Goal: Information Seeking & Learning: Learn about a topic

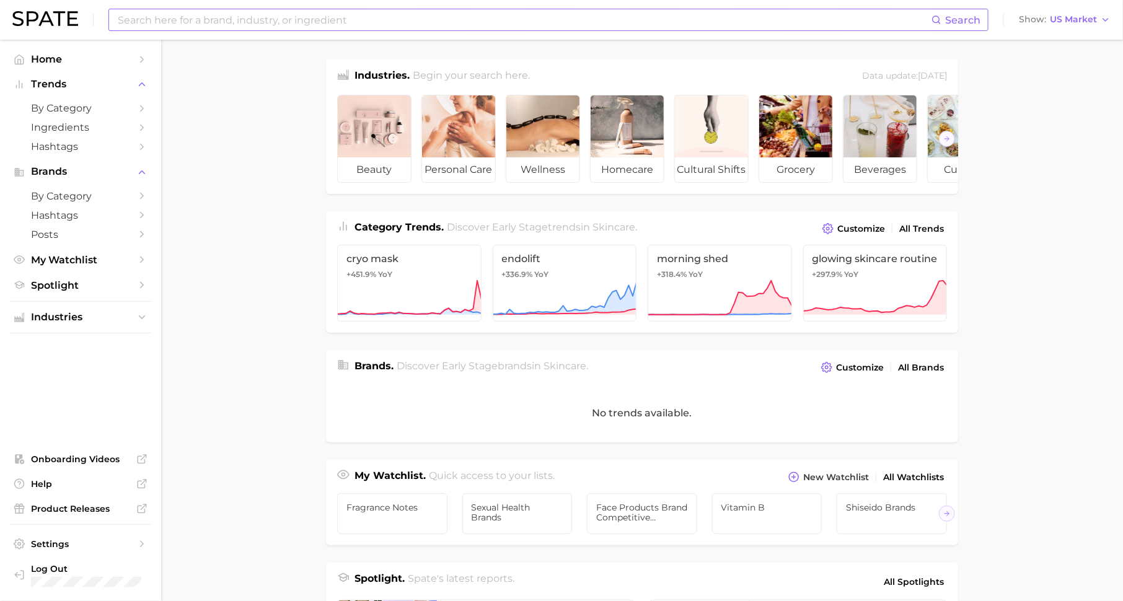
click at [233, 17] on input at bounding box center [524, 19] width 815 height 21
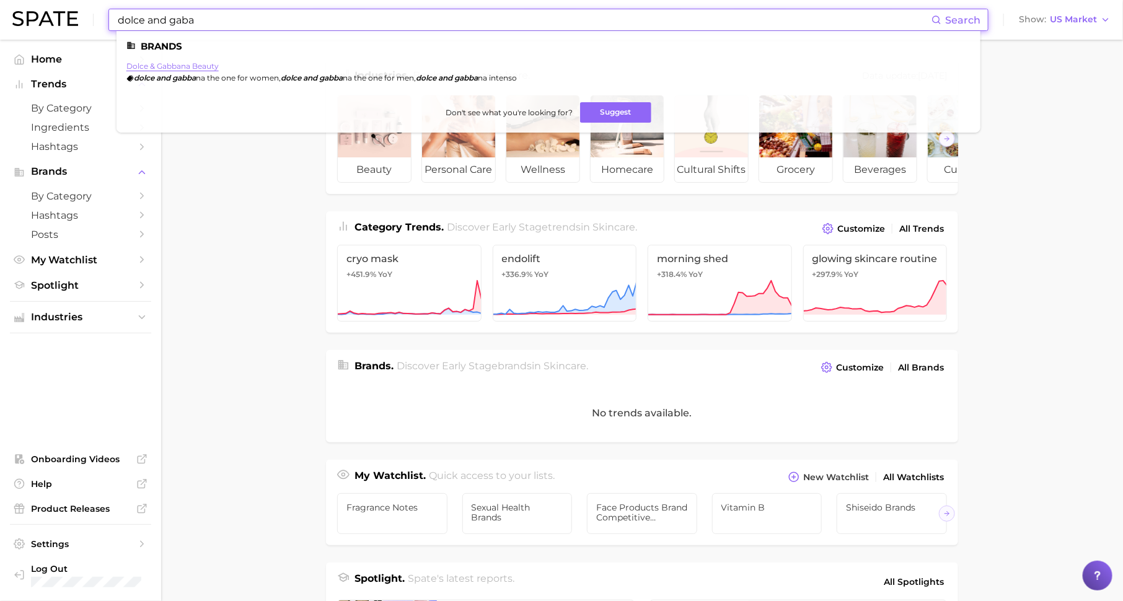
type input "dolce and gaba"
click at [157, 64] on link "dolce & gabbana beauty" at bounding box center [172, 65] width 92 height 9
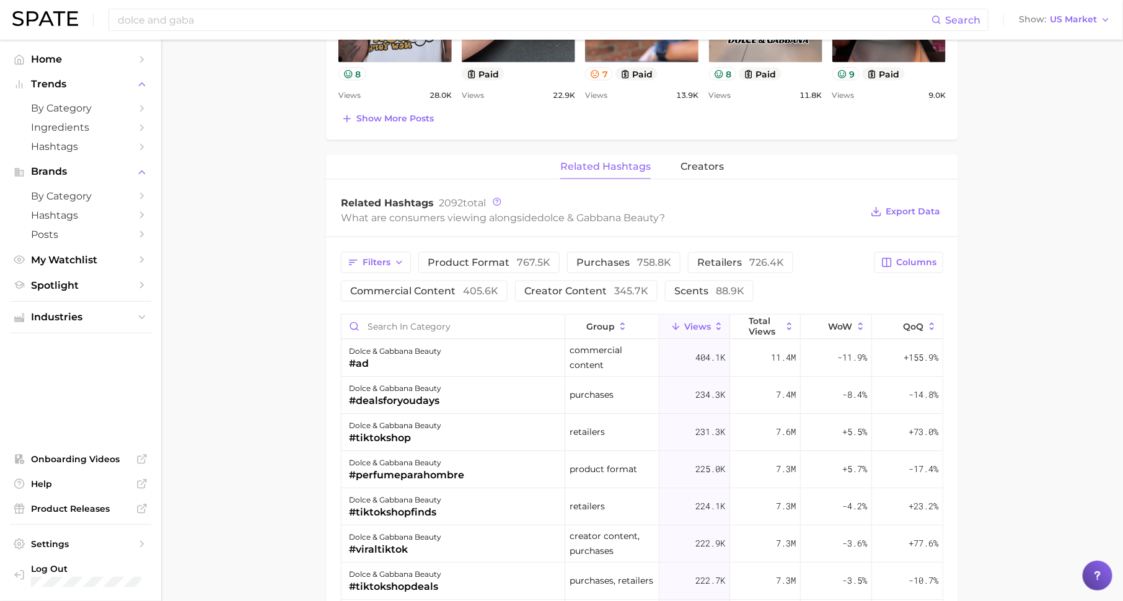
scroll to position [870, 0]
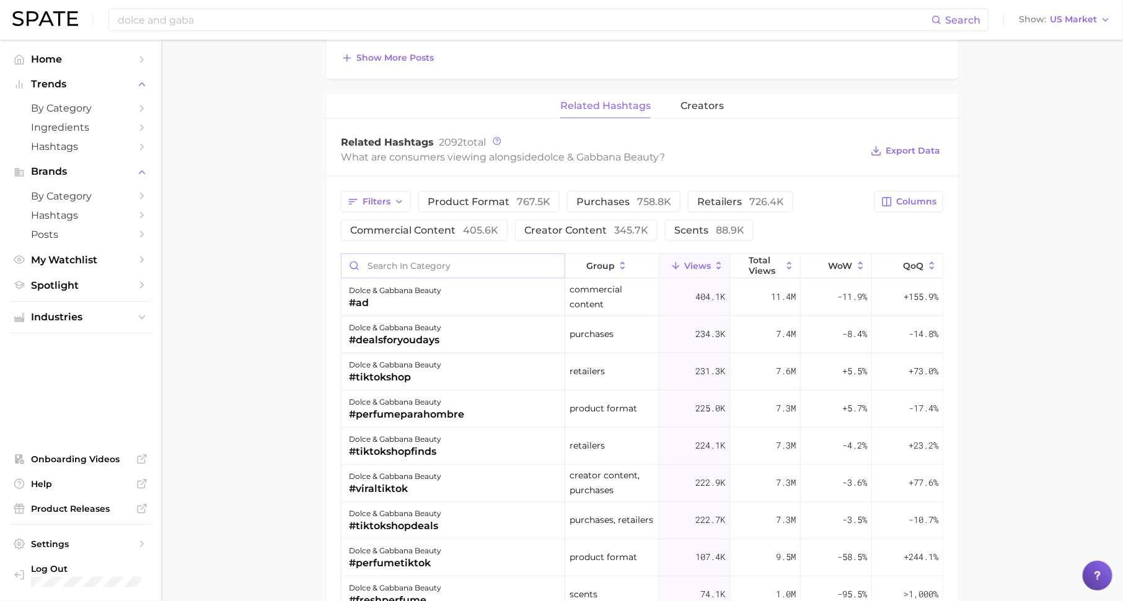
click at [472, 267] on input "Search in category" at bounding box center [453, 266] width 223 height 24
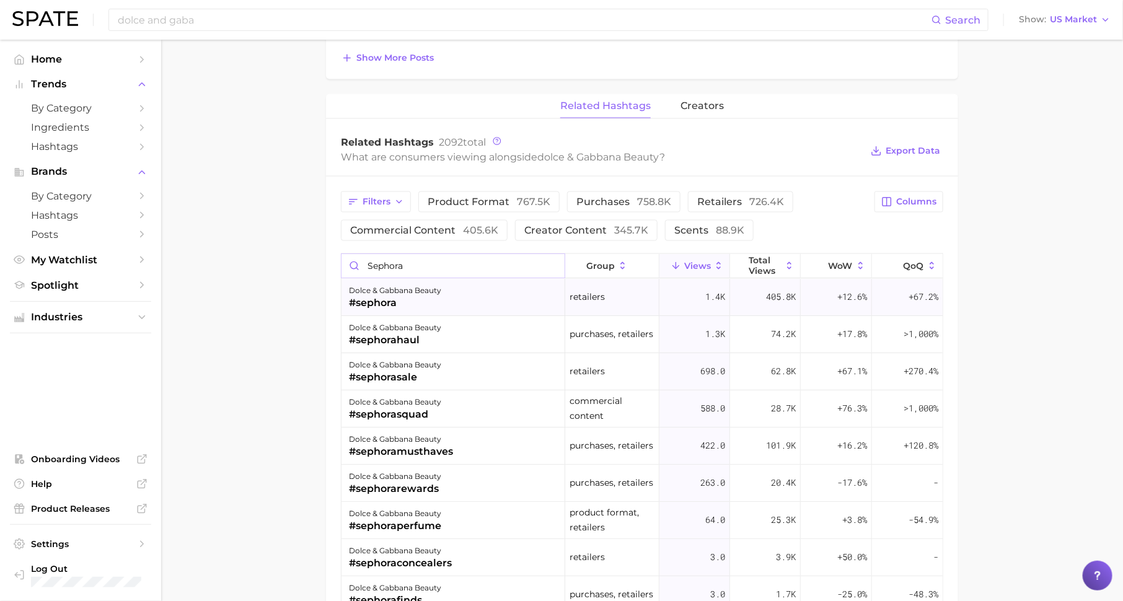
type input "sephora"
click at [469, 293] on div "dolce & gabbana beauty #sephora" at bounding box center [454, 297] width 224 height 37
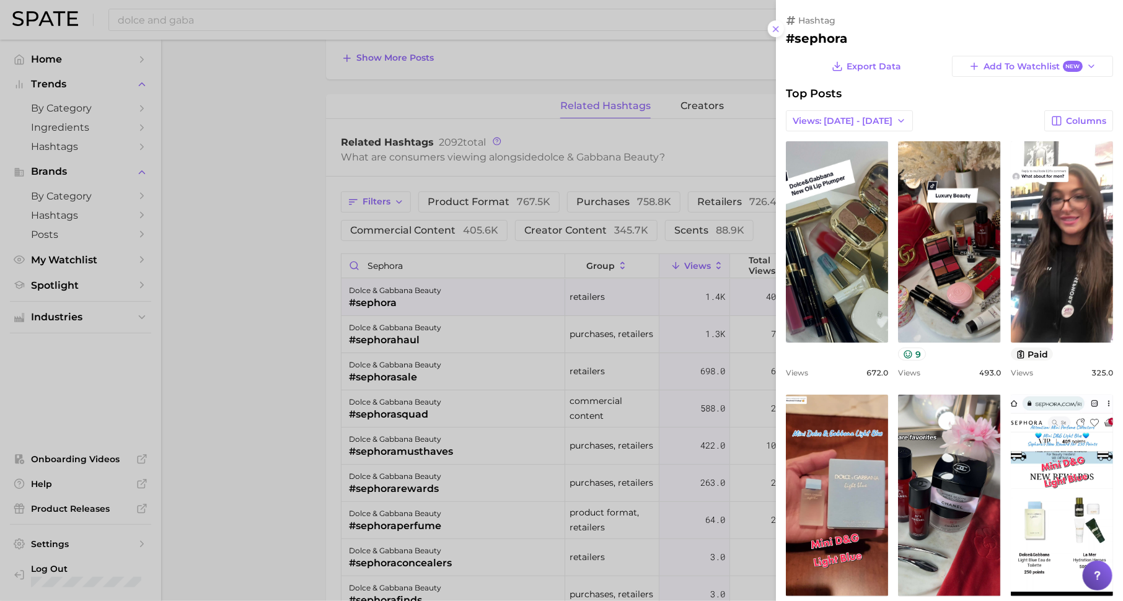
scroll to position [0, 0]
click at [468, 379] on div at bounding box center [561, 300] width 1123 height 601
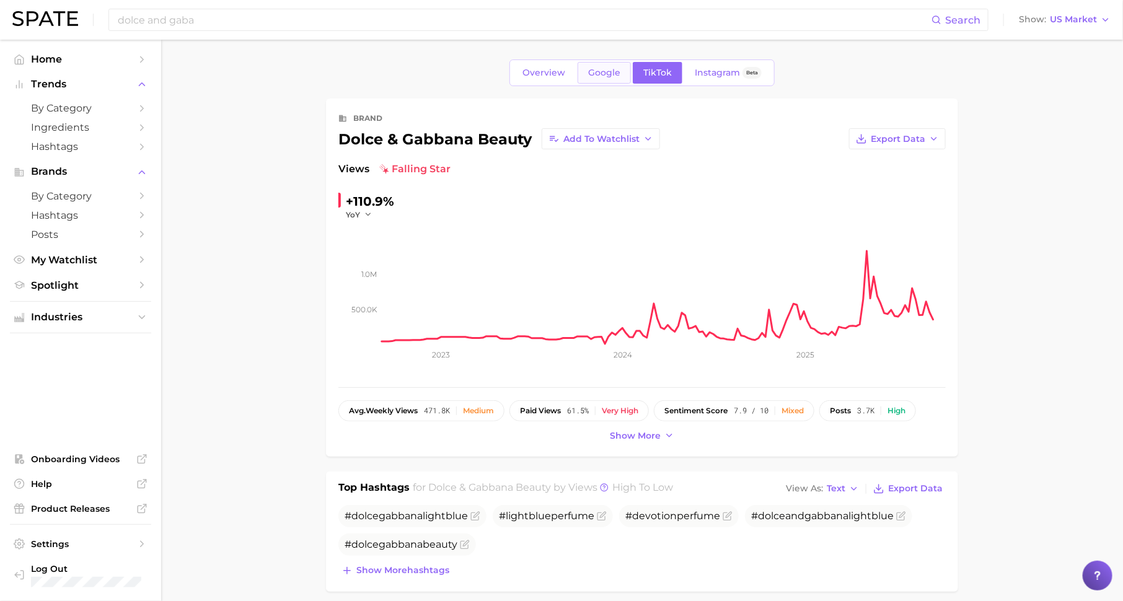
click at [602, 77] on span "Google" at bounding box center [604, 73] width 32 height 11
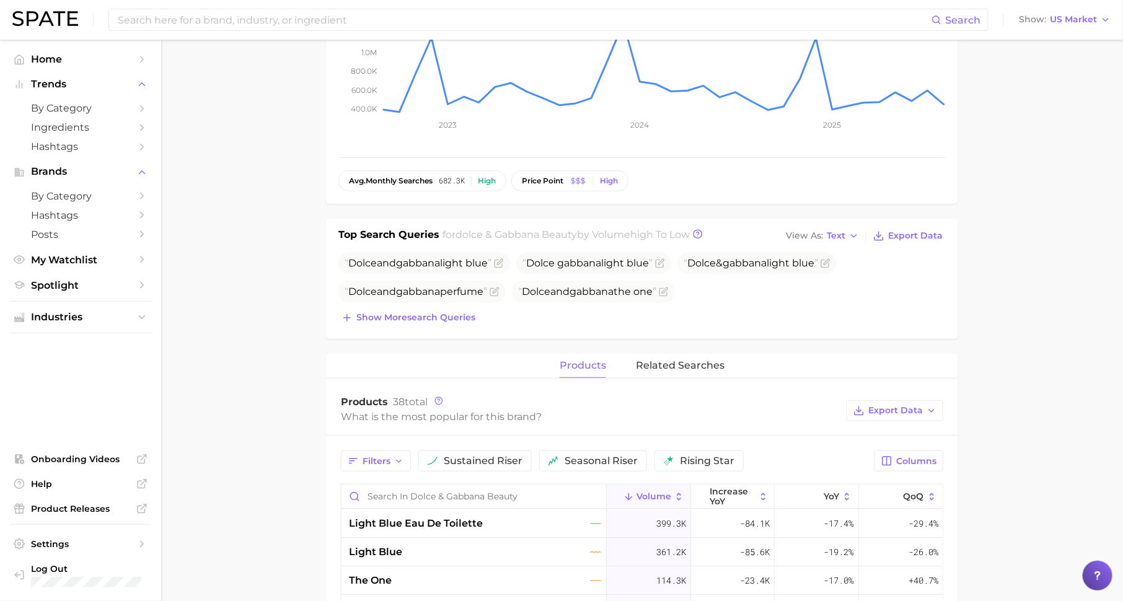
scroll to position [333, 0]
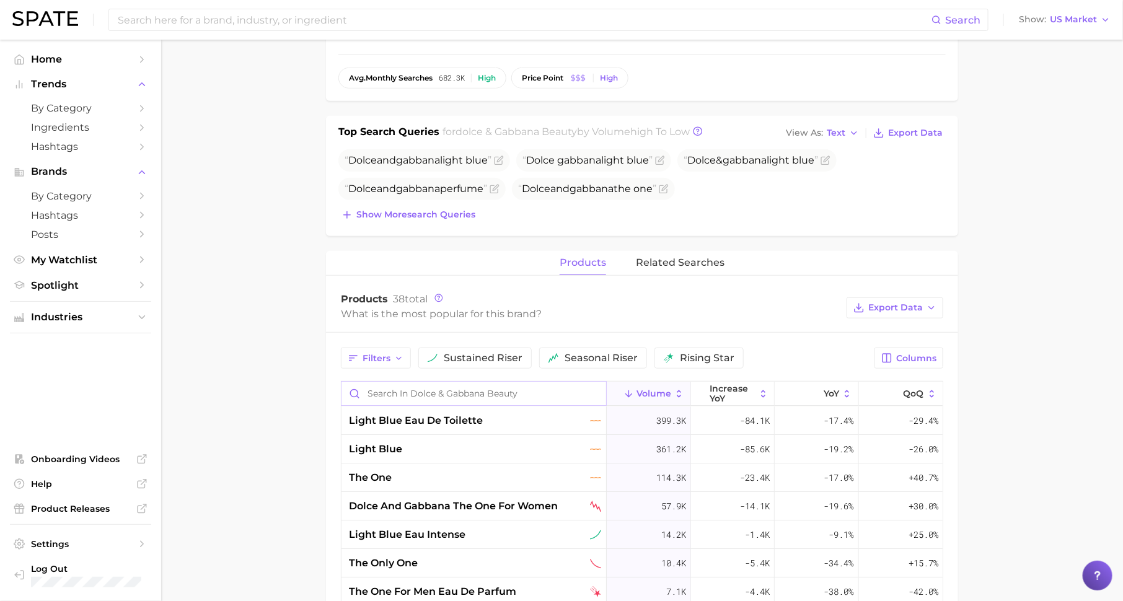
click at [493, 395] on input "Search in dolce & gabbana beauty" at bounding box center [474, 394] width 265 height 24
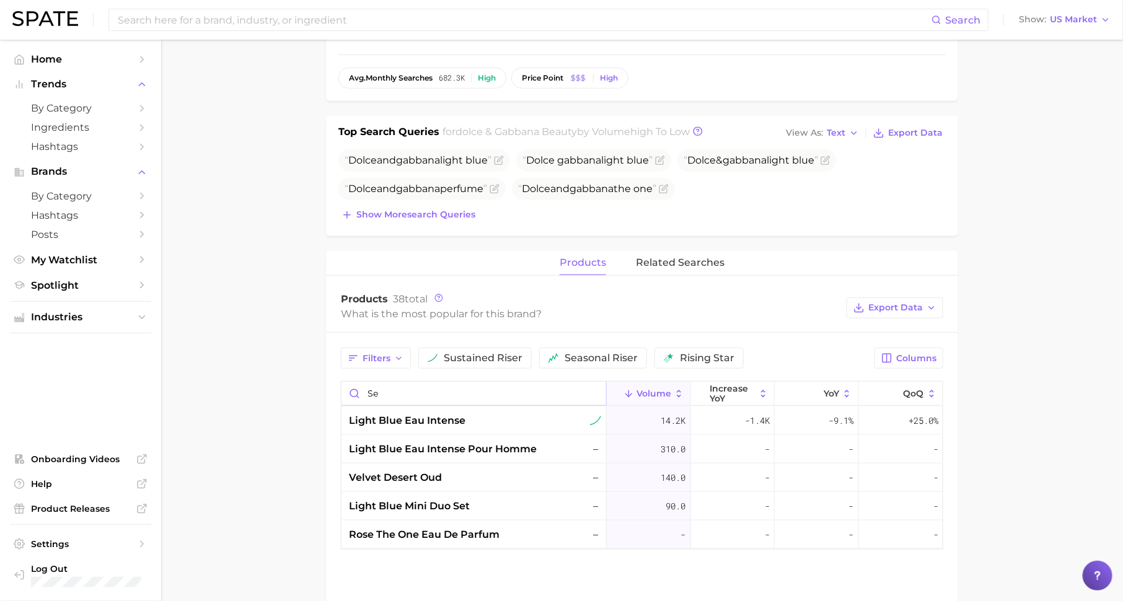
type input "sep"
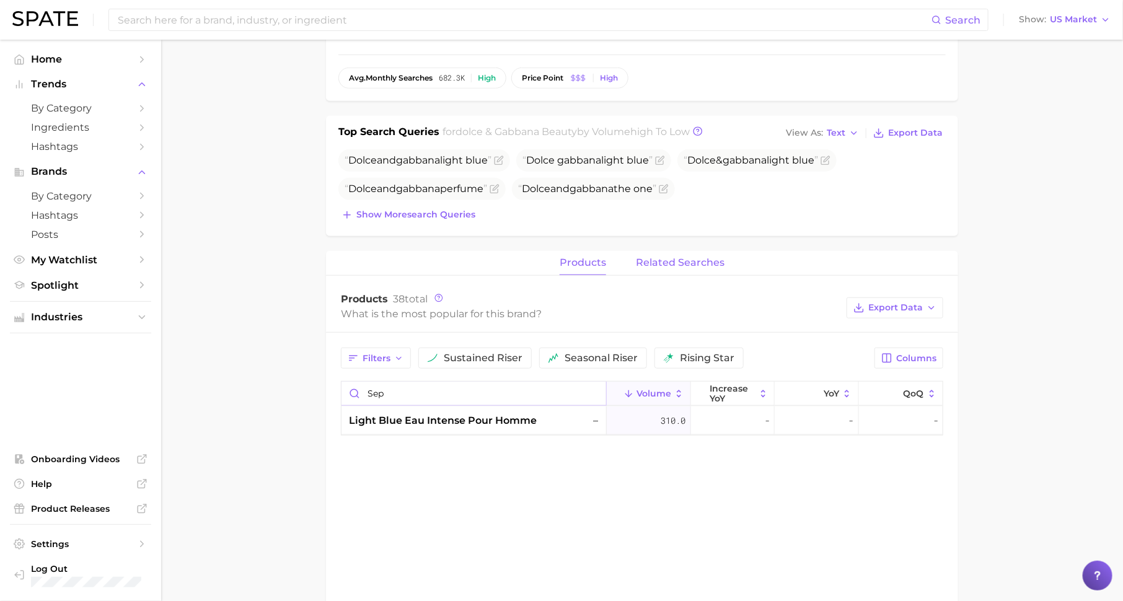
click at [717, 251] on button "related searches" at bounding box center [680, 263] width 89 height 24
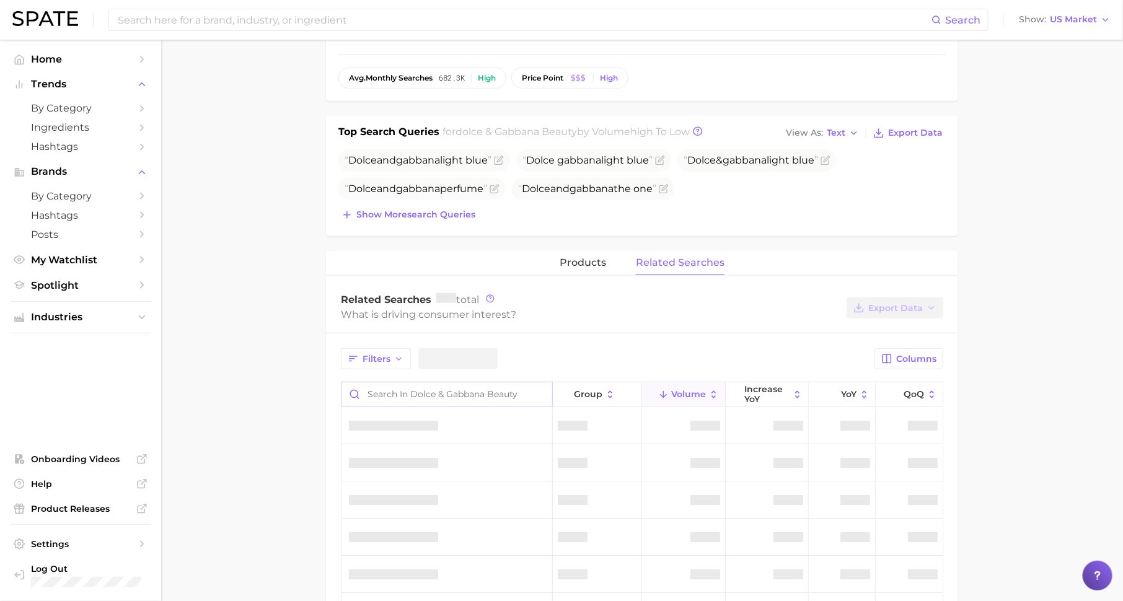
click at [447, 395] on input "Search in dolce & gabbana beauty" at bounding box center [447, 394] width 211 height 24
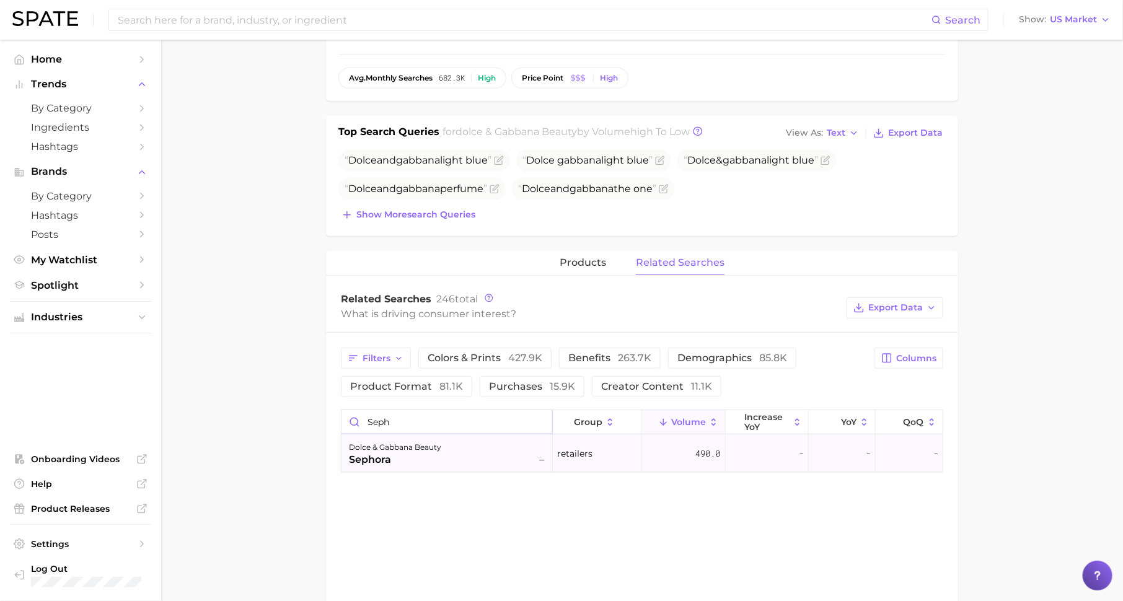
type input "seph"
click at [438, 456] on div "sephora" at bounding box center [395, 459] width 92 height 15
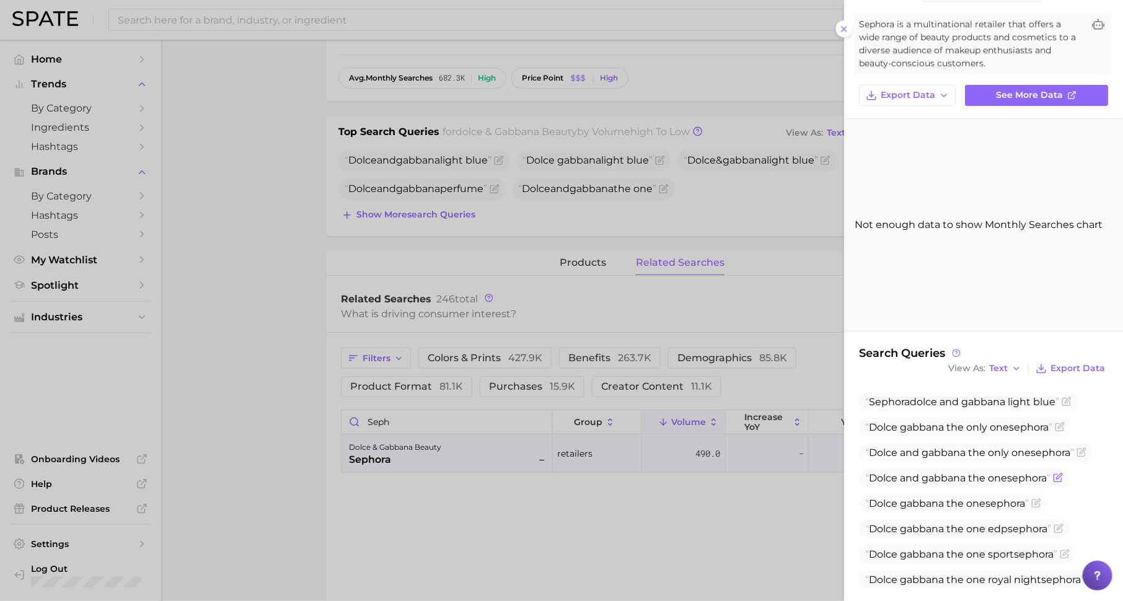
scroll to position [67, 0]
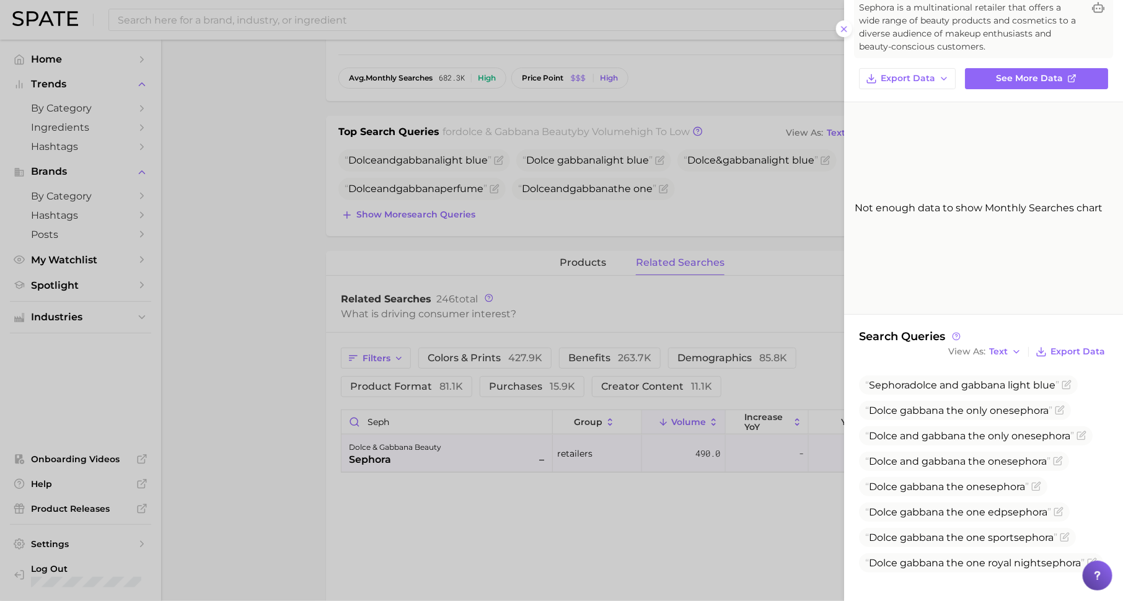
click at [669, 556] on div at bounding box center [561, 300] width 1123 height 601
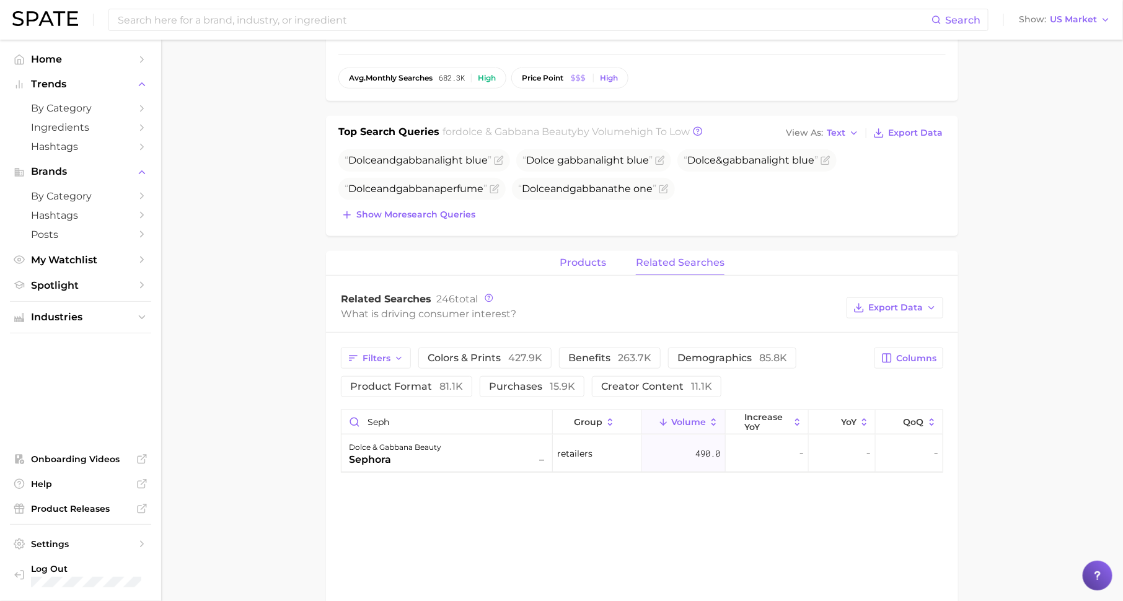
click at [586, 257] on span "products" at bounding box center [583, 262] width 46 height 11
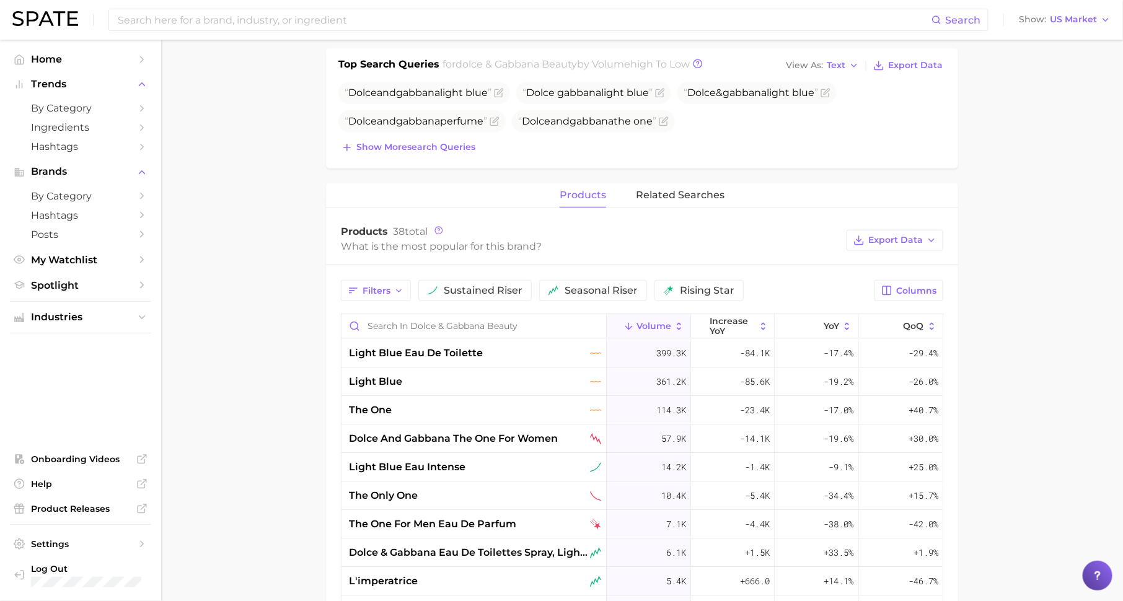
scroll to position [438, 0]
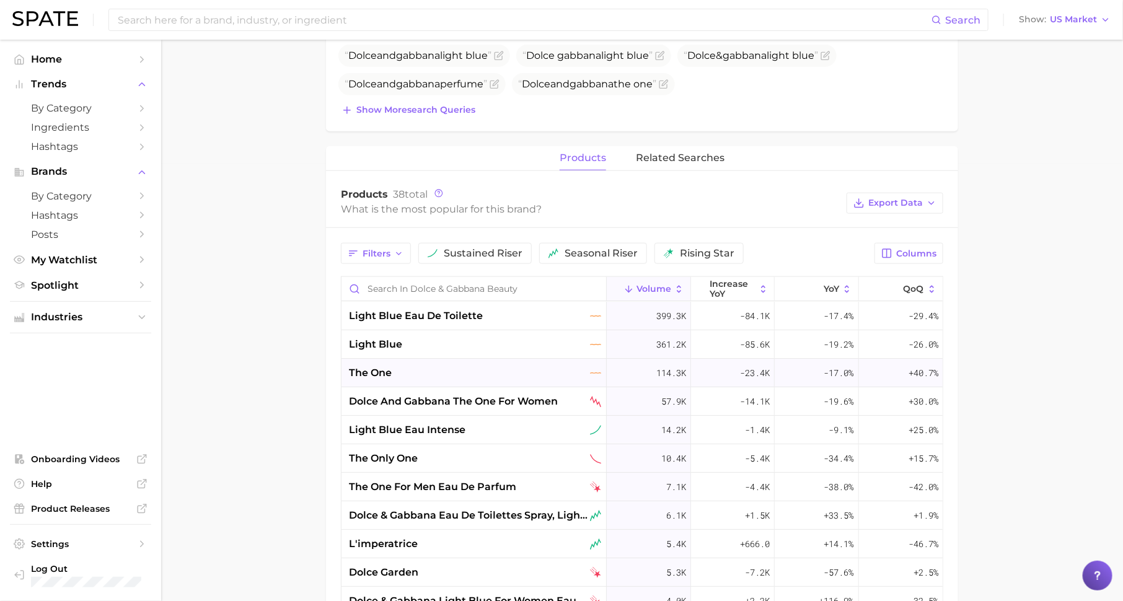
click at [499, 366] on div "the one" at bounding box center [475, 373] width 252 height 15
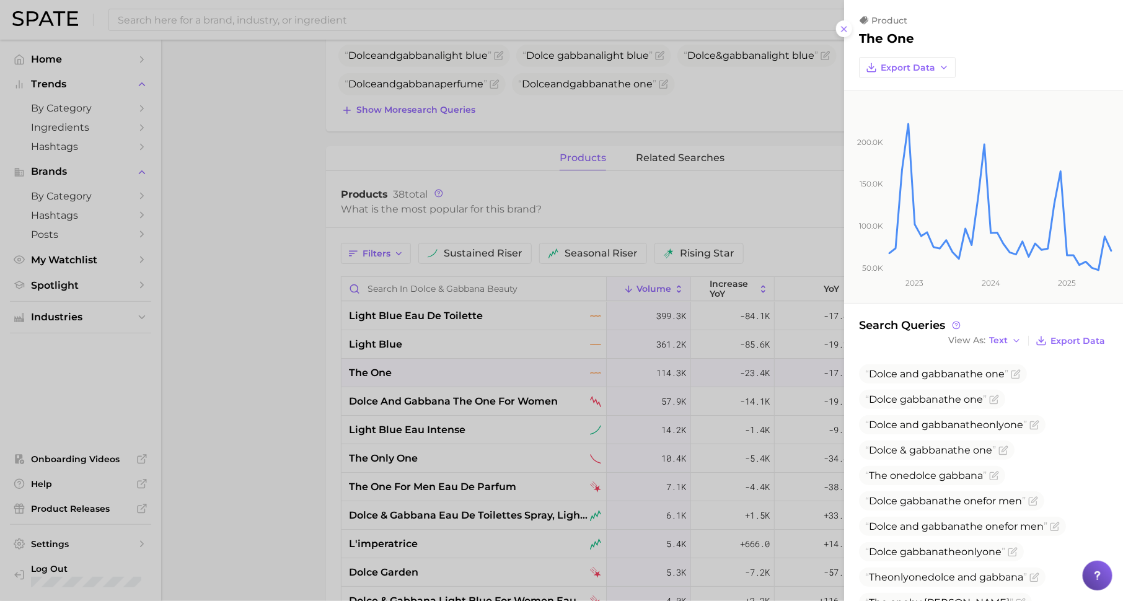
click at [499, 366] on div at bounding box center [561, 300] width 1123 height 601
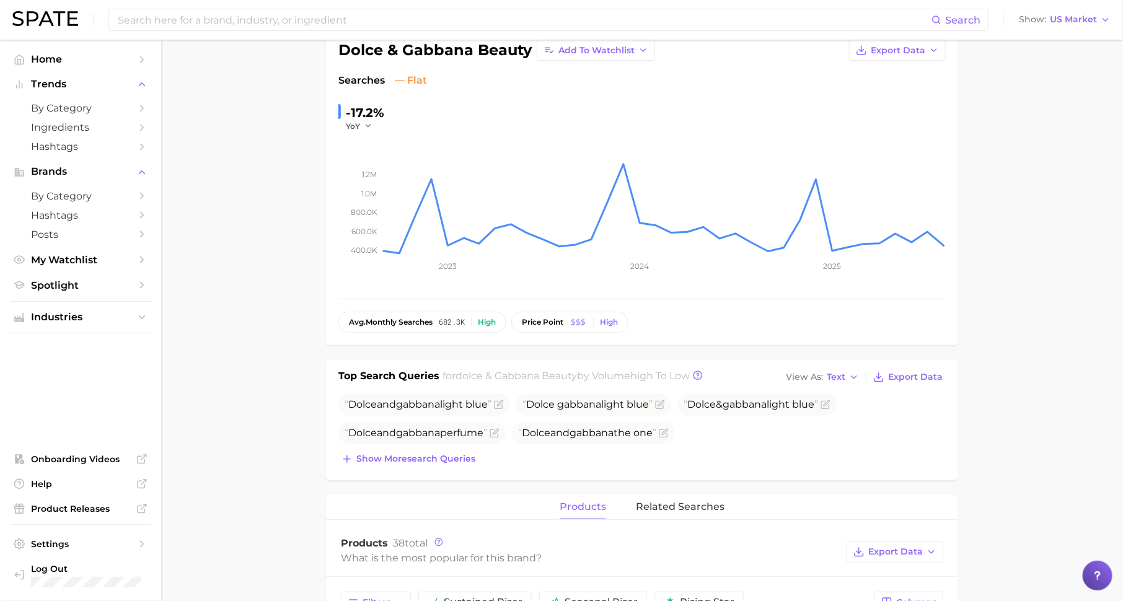
scroll to position [0, 0]
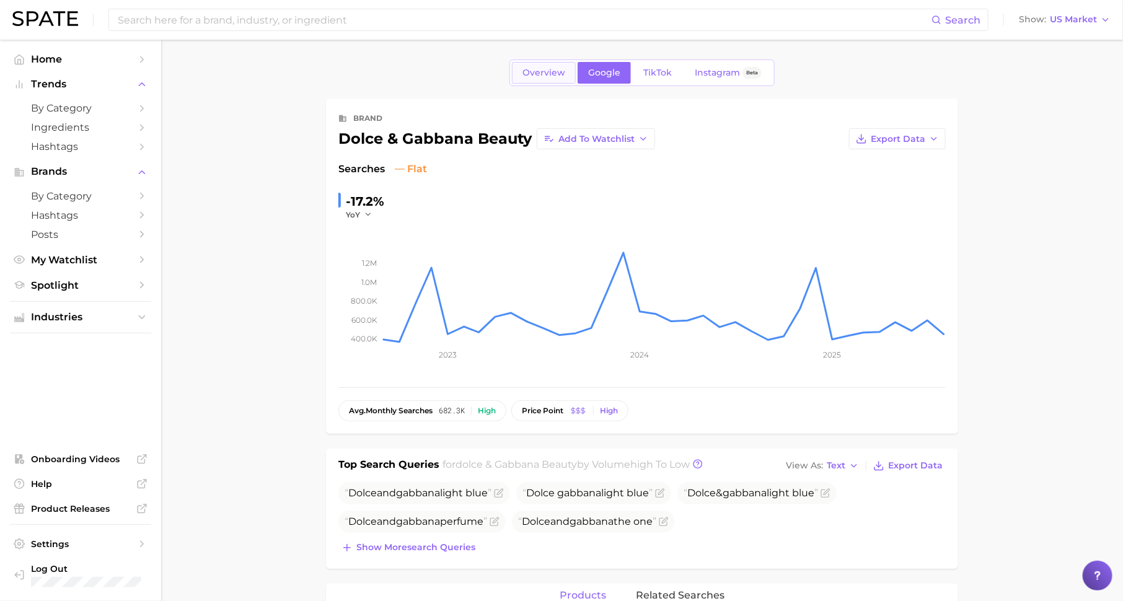
click at [536, 73] on span "Overview" at bounding box center [544, 73] width 43 height 11
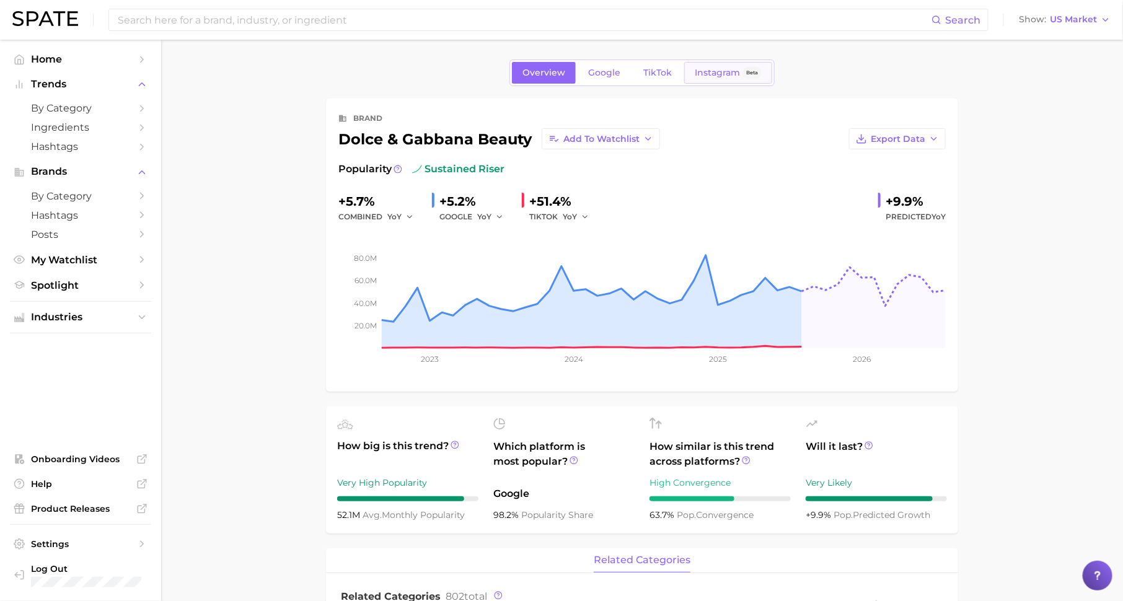
click at [700, 74] on span "Instagram" at bounding box center [717, 73] width 45 height 11
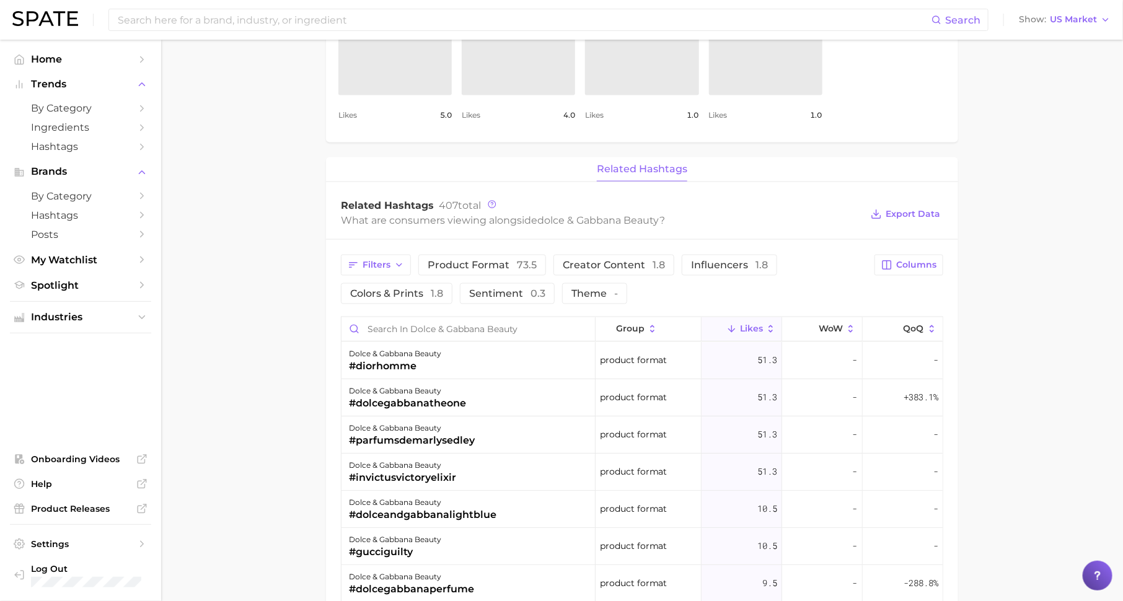
scroll to position [754, 0]
click at [517, 330] on input "Search in dolce & gabbana beauty" at bounding box center [469, 328] width 254 height 24
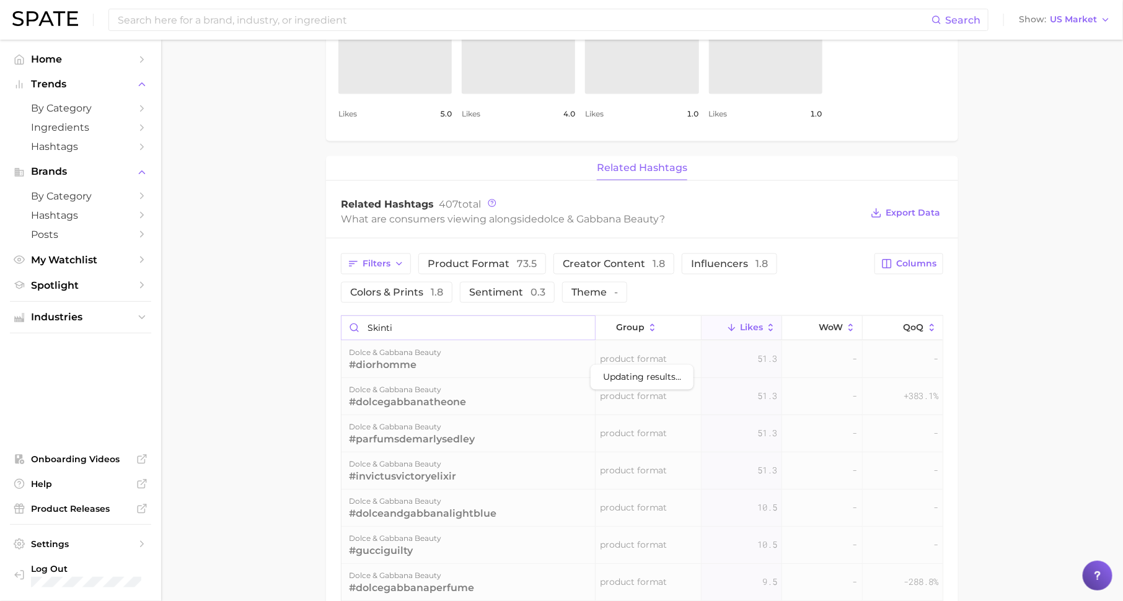
type input "skintin"
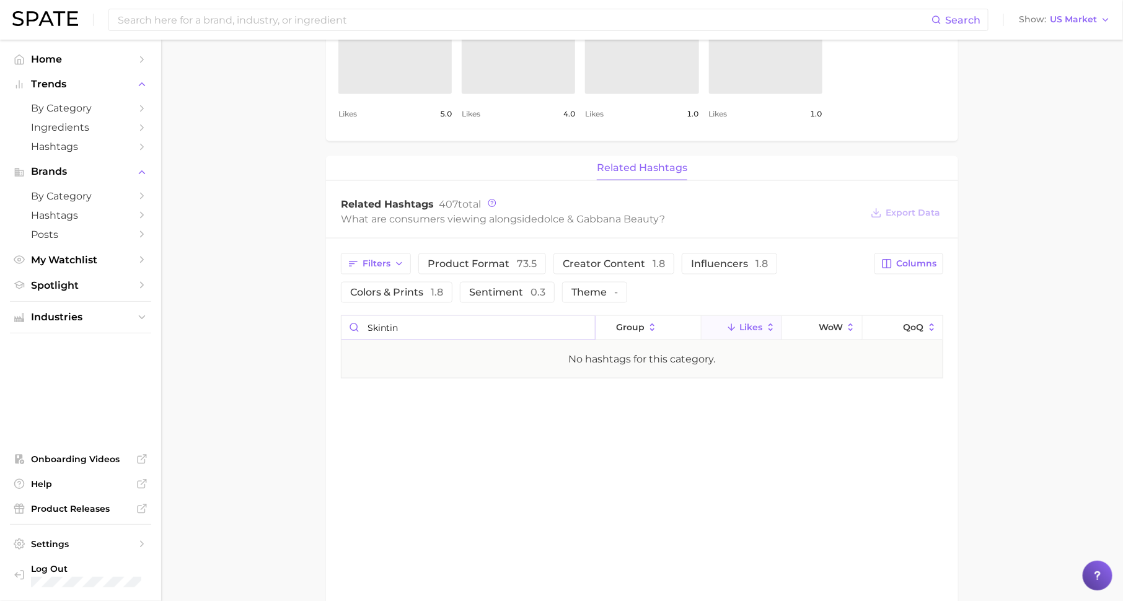
click at [583, 325] on input "skintin" at bounding box center [469, 328] width 254 height 24
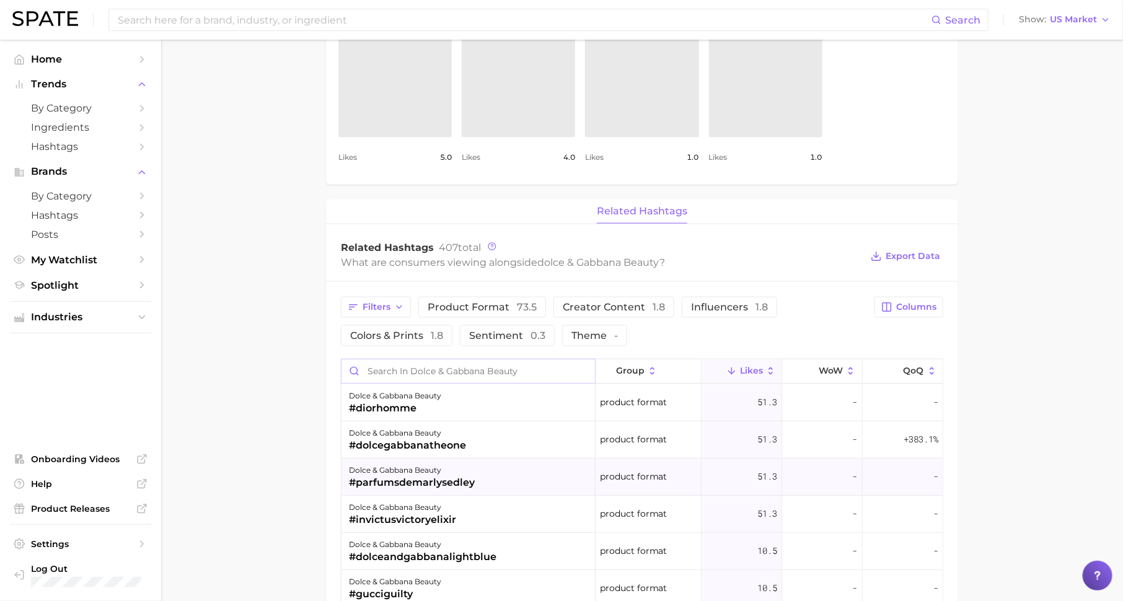
scroll to position [0, 0]
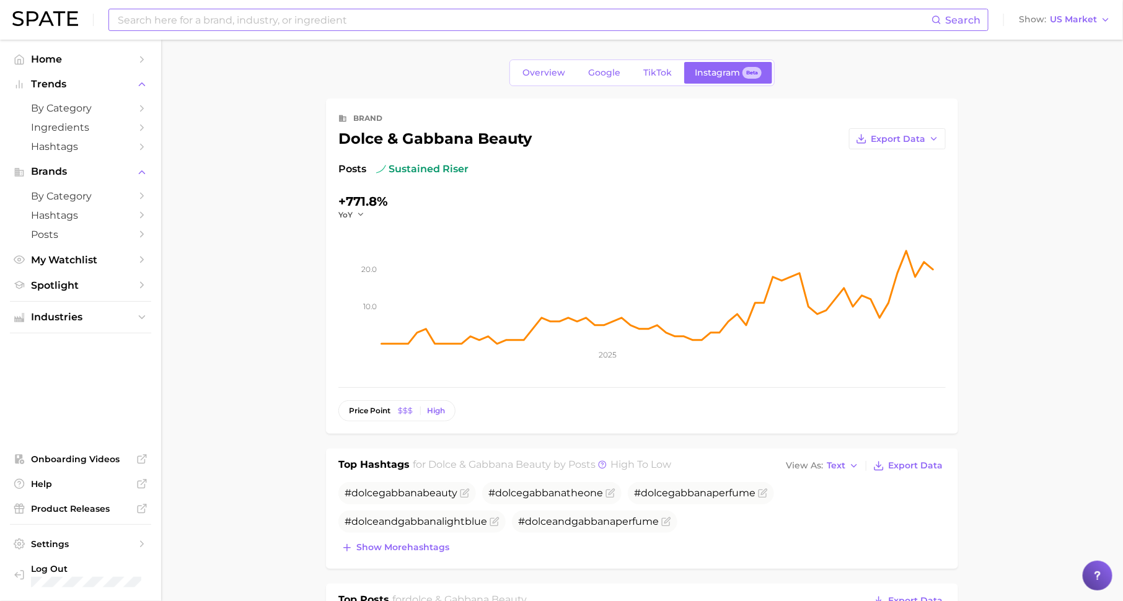
click at [444, 12] on input at bounding box center [524, 19] width 815 height 21
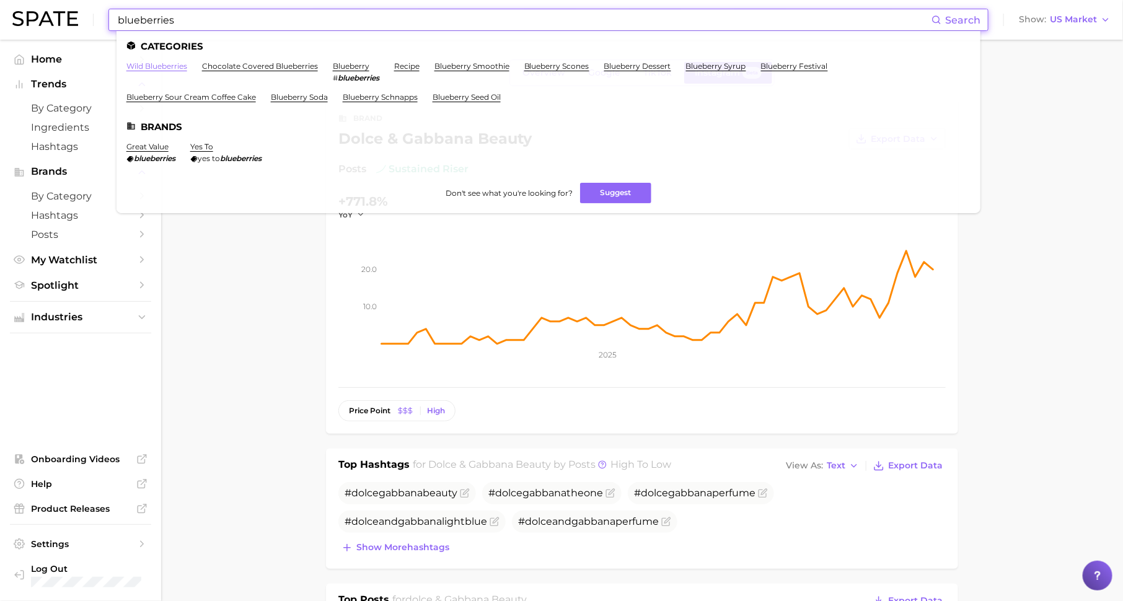
type input "blueberries"
click at [152, 64] on link "wild blueberries" at bounding box center [156, 65] width 61 height 9
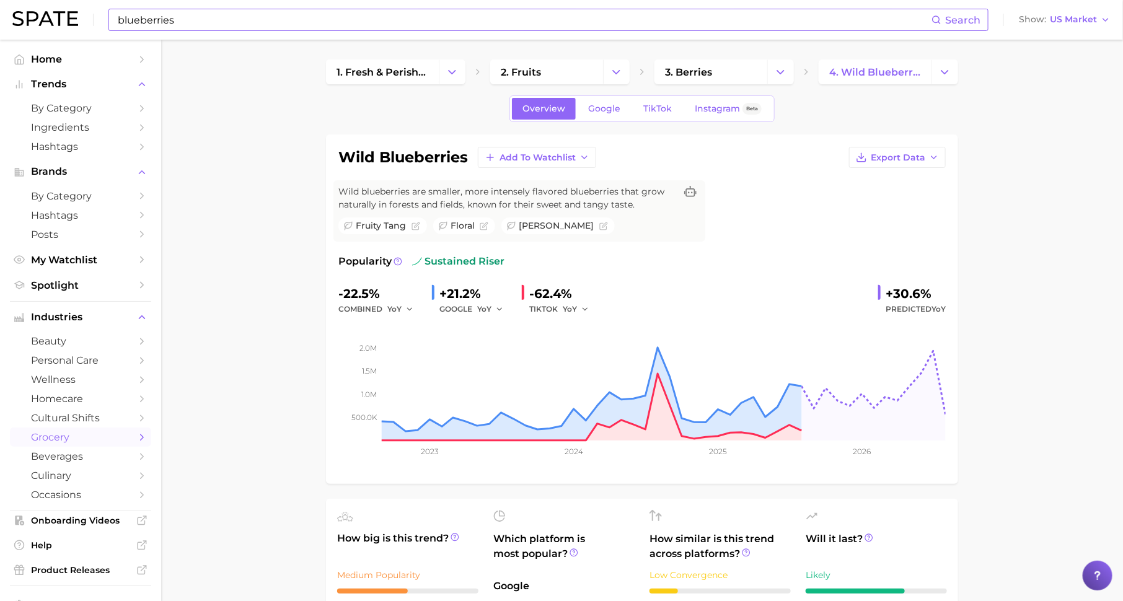
click at [426, 12] on input "blueberries" at bounding box center [524, 19] width 815 height 21
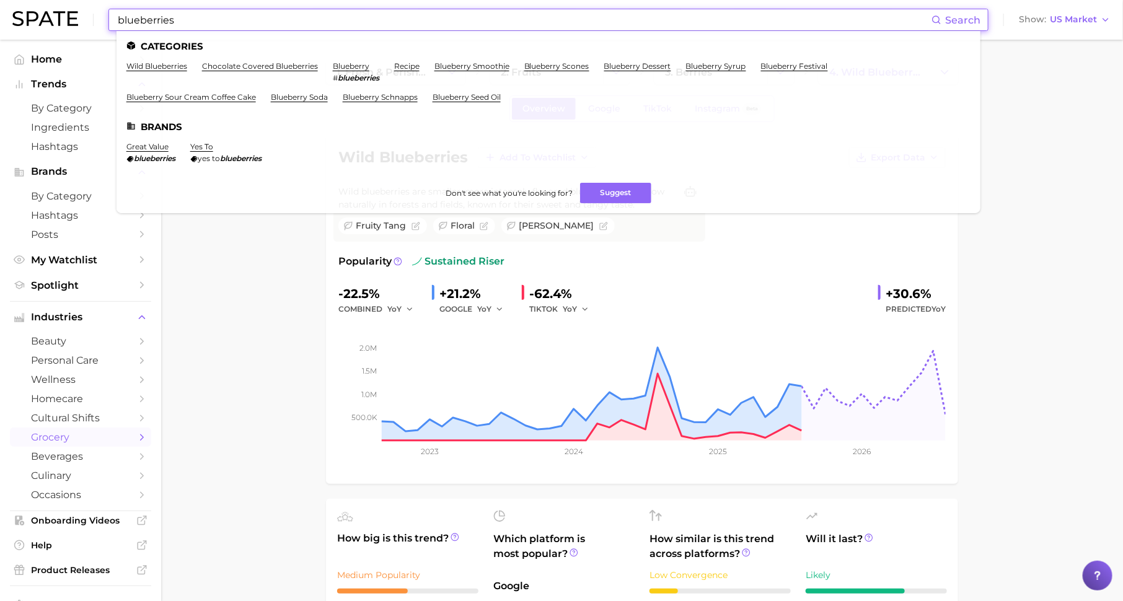
click at [495, 11] on input "blueberries" at bounding box center [524, 19] width 815 height 21
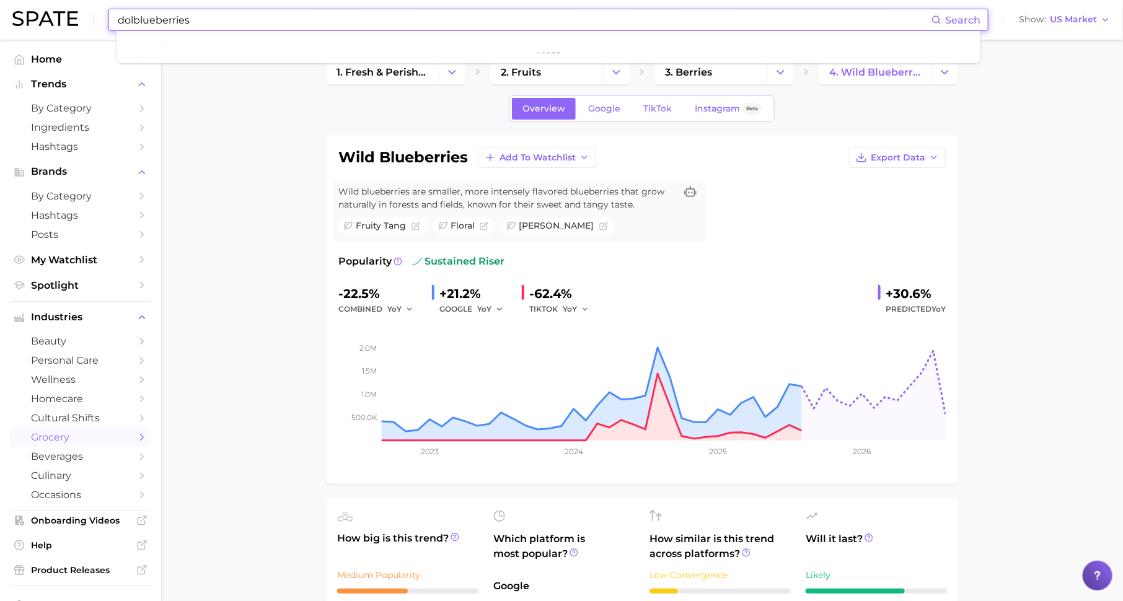
click at [413, 20] on input "dolblueberries" at bounding box center [524, 19] width 815 height 21
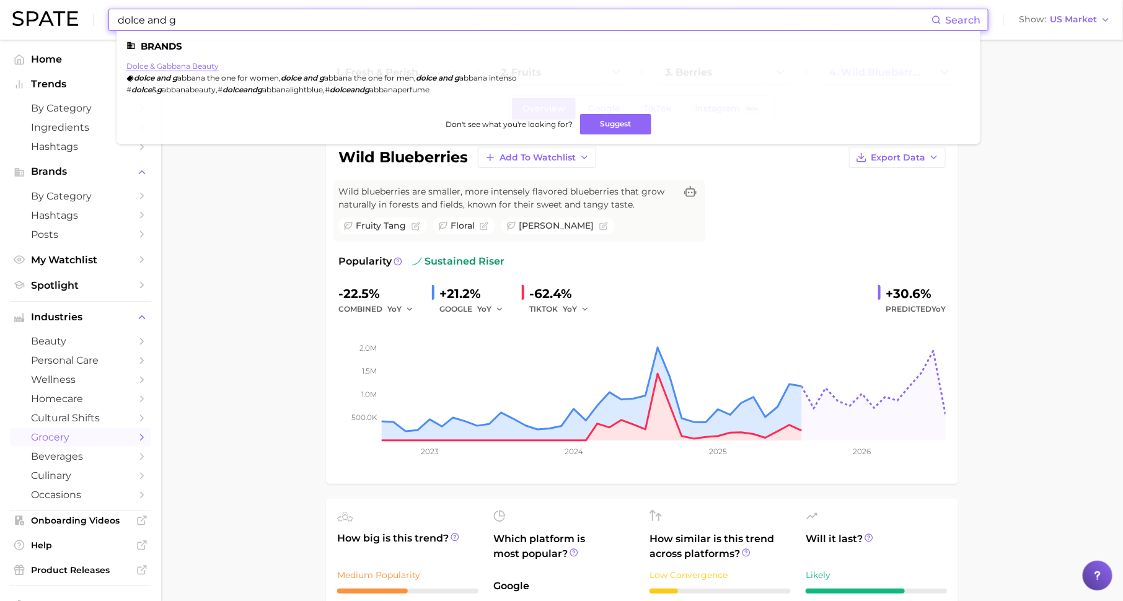
type input "dolce and g"
click at [182, 65] on link "dolce & gabbana beauty" at bounding box center [172, 65] width 92 height 9
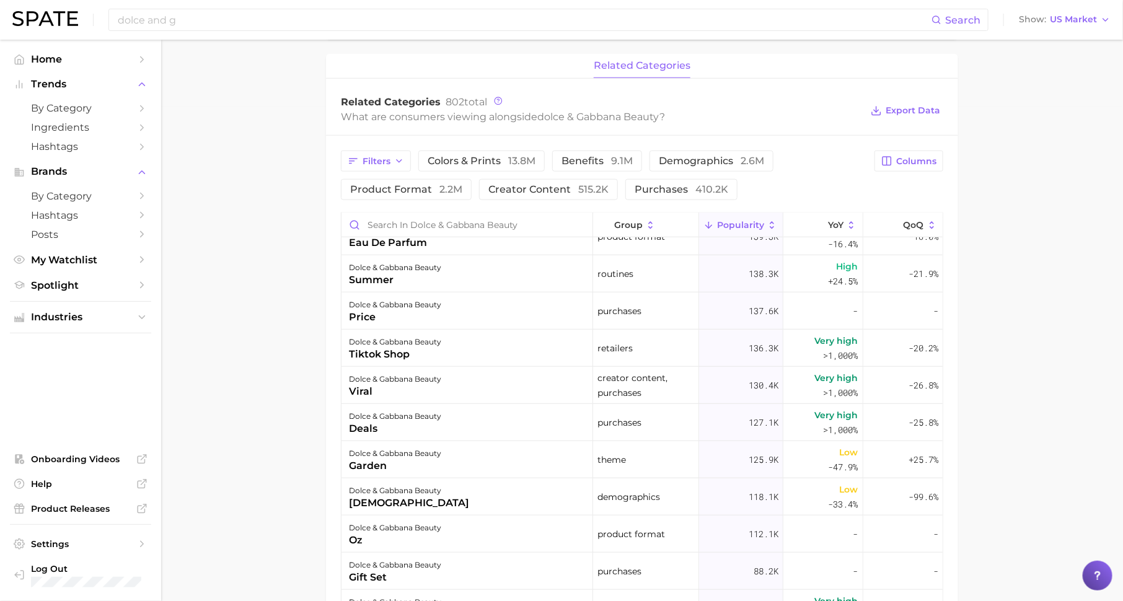
scroll to position [435, 0]
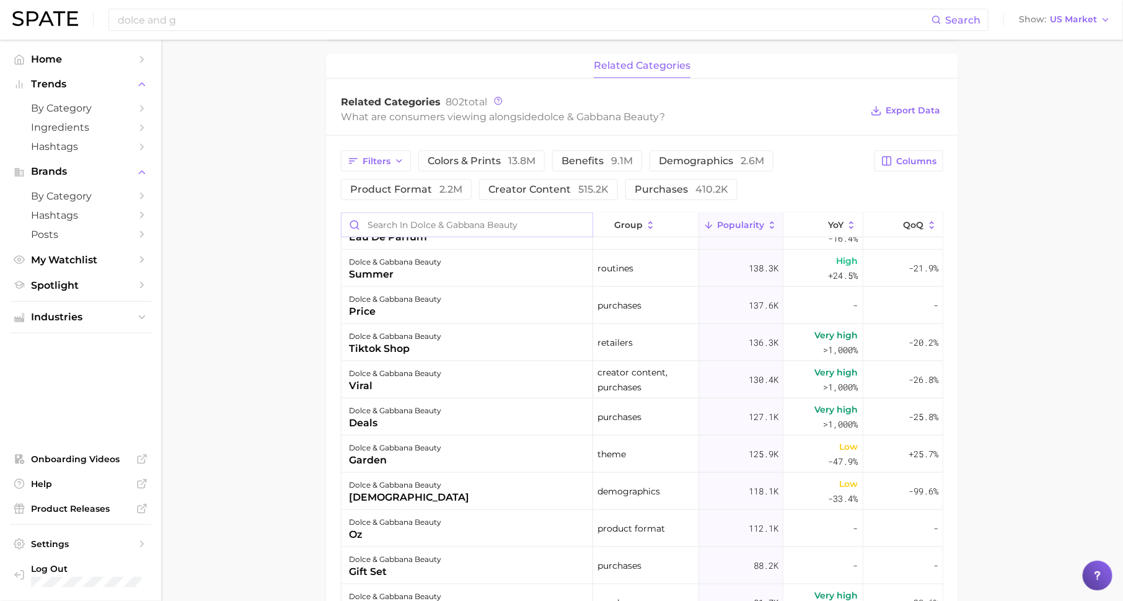
click at [474, 227] on input "Search in dolce & gabbana beauty" at bounding box center [467, 225] width 251 height 24
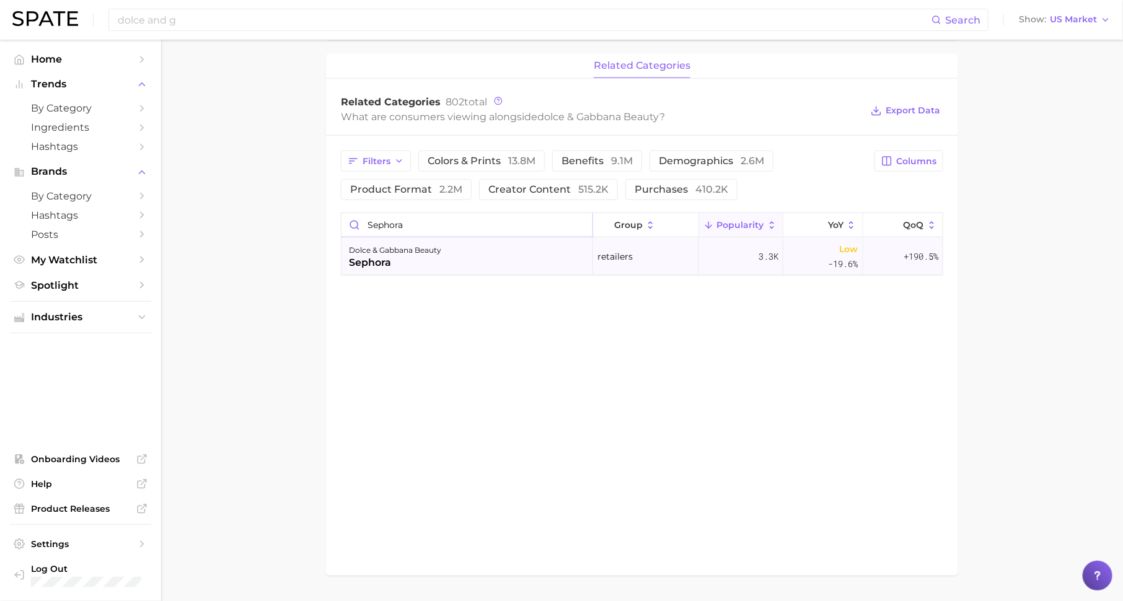
type input "sephora"
click at [493, 255] on div "dolce & gabbana beauty sephora" at bounding box center [468, 256] width 252 height 37
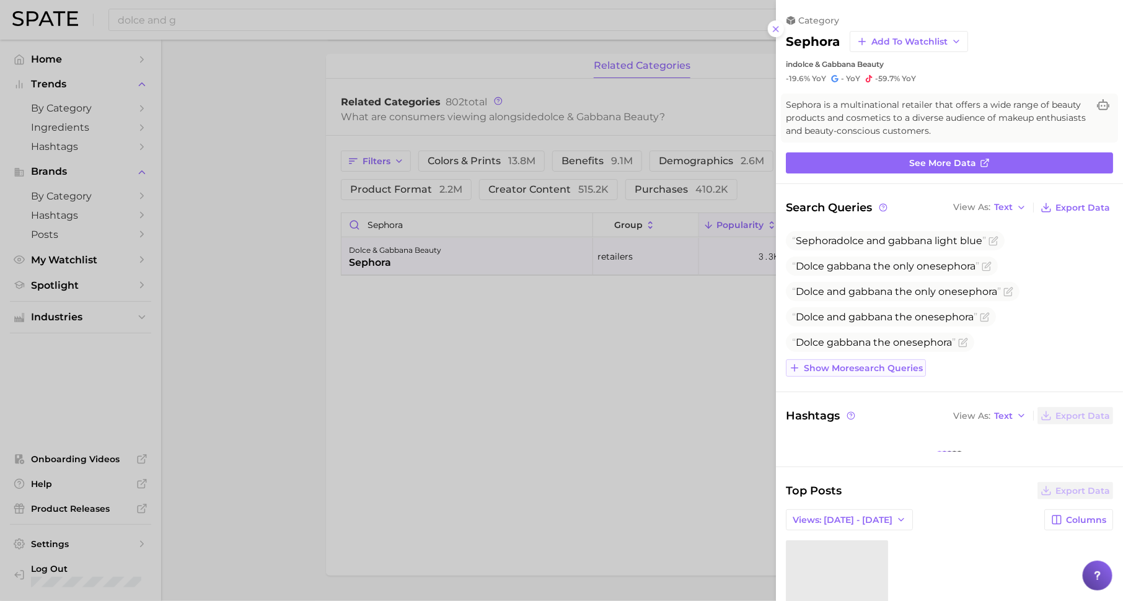
click at [886, 366] on span "Show more search queries" at bounding box center [863, 368] width 119 height 11
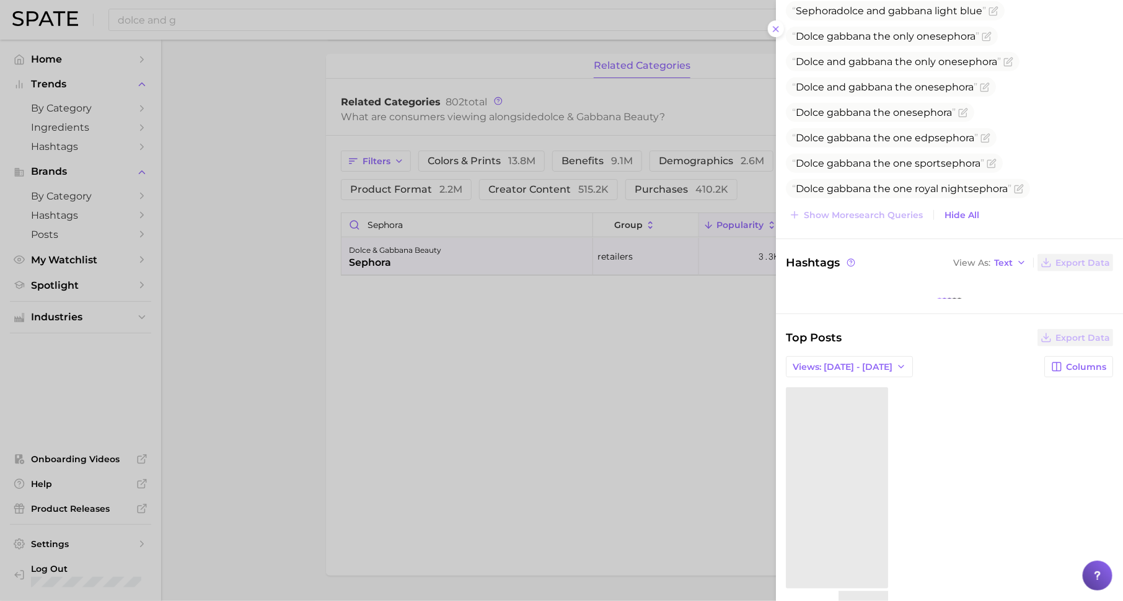
scroll to position [254, 0]
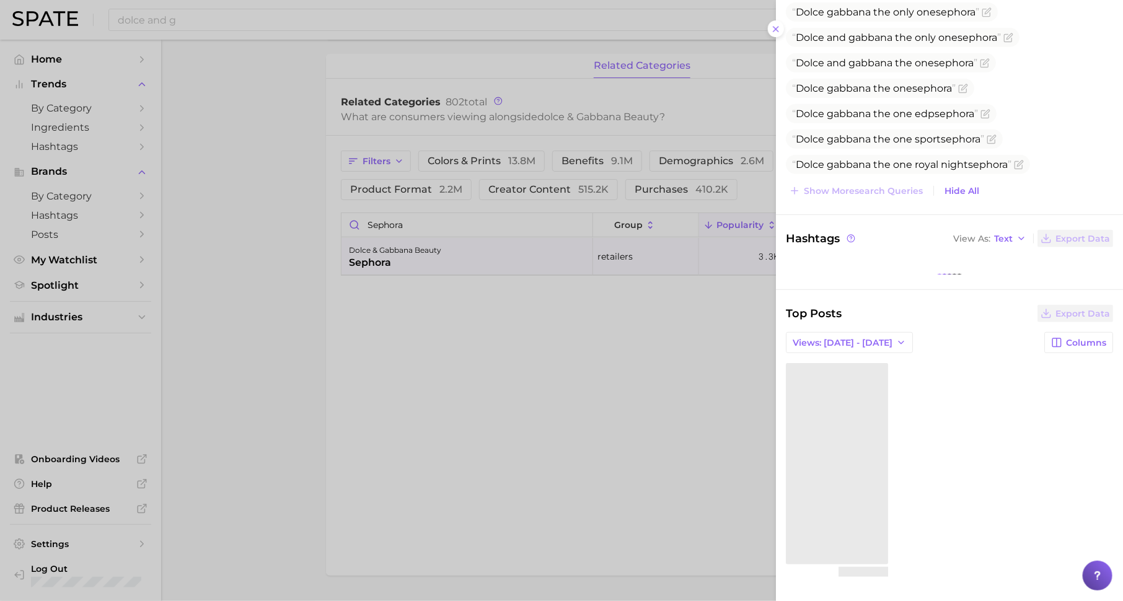
click at [687, 424] on div at bounding box center [561, 300] width 1123 height 601
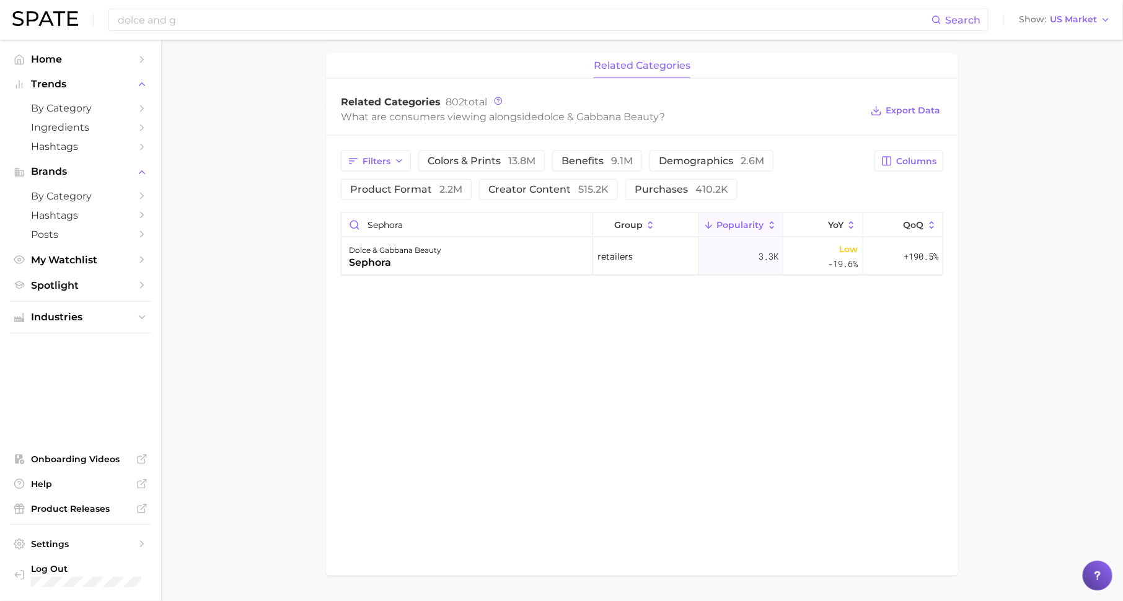
scroll to position [0, 0]
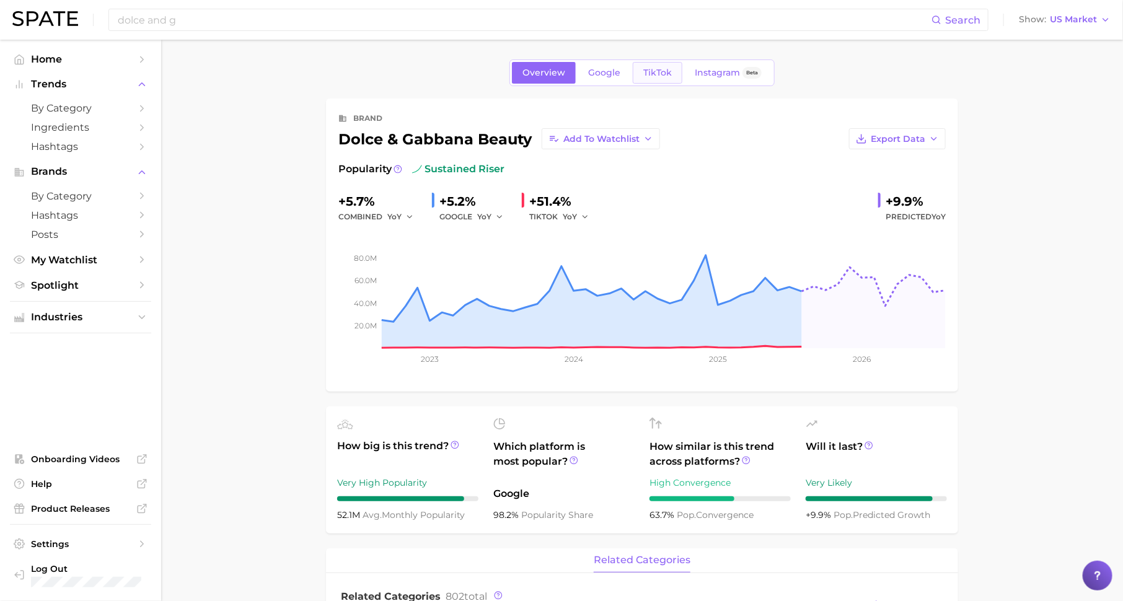
click at [660, 72] on span "TikTok" at bounding box center [657, 73] width 29 height 11
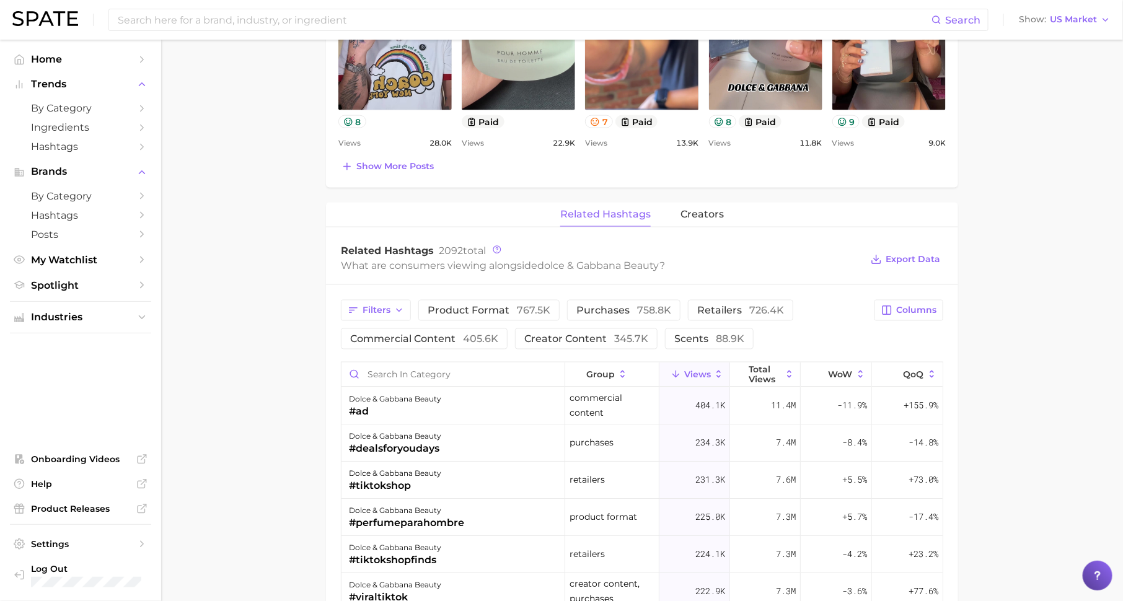
scroll to position [767, 0]
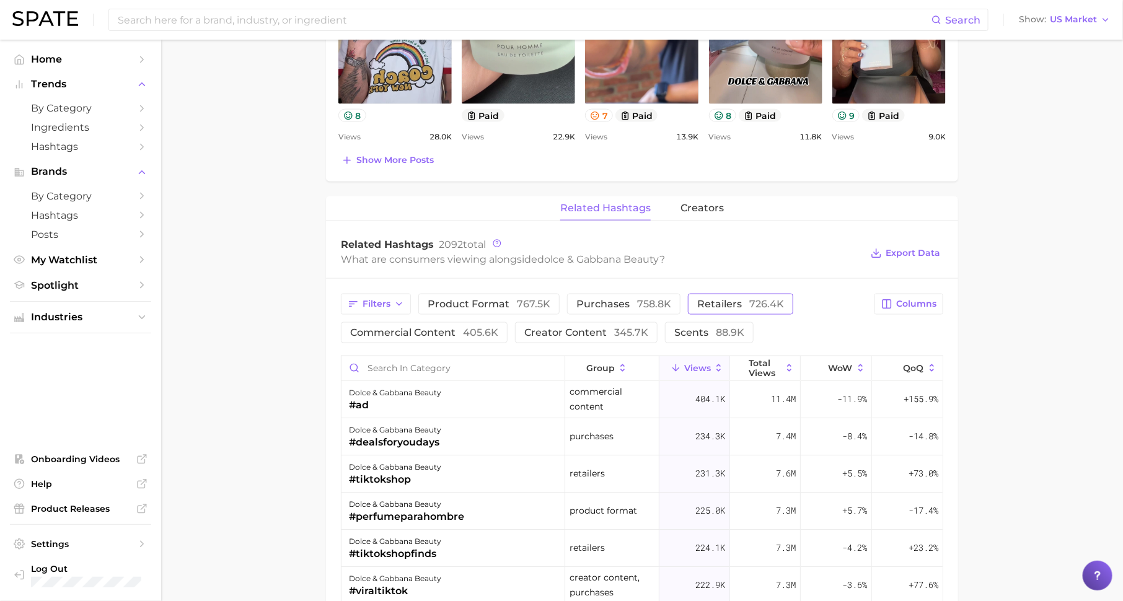
click at [707, 299] on span "retailers 726.4k" at bounding box center [740, 304] width 87 height 10
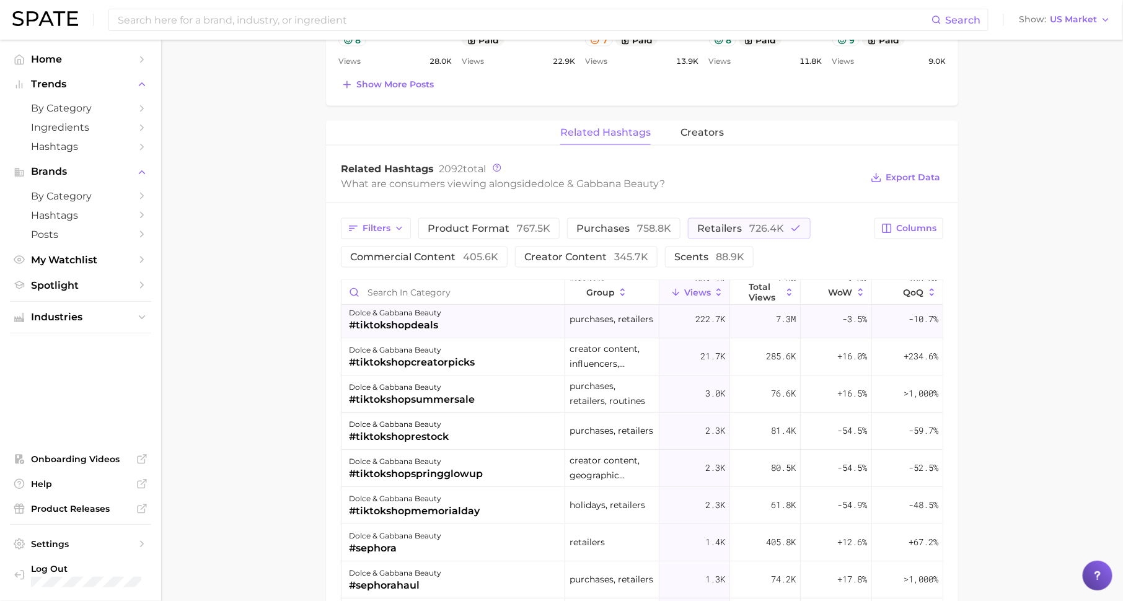
scroll to position [138, 0]
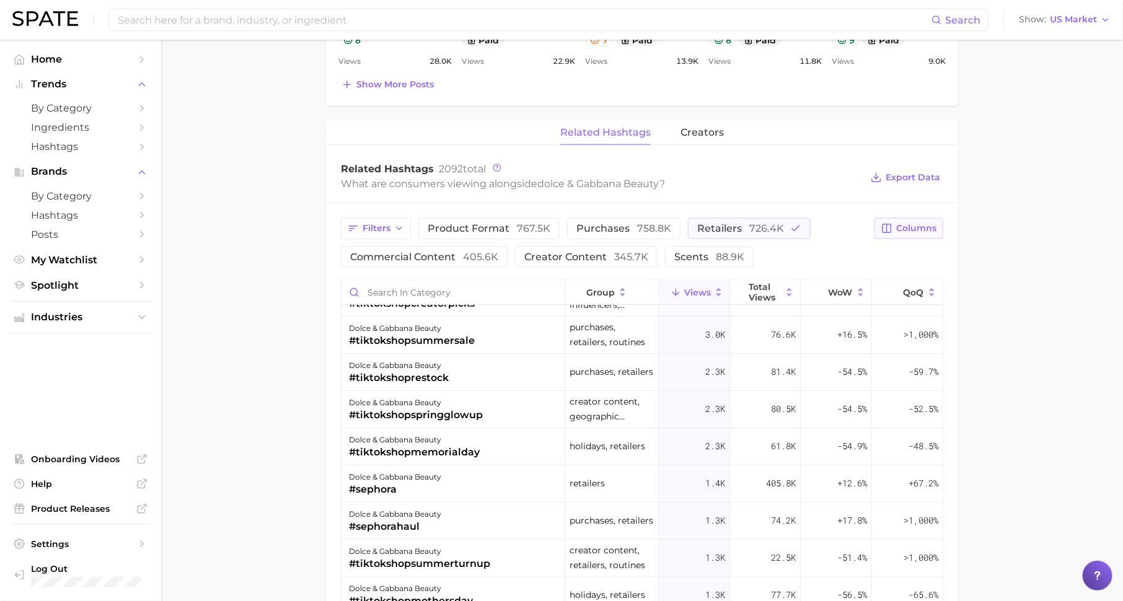
click at [900, 223] on span "Columns" at bounding box center [916, 228] width 40 height 11
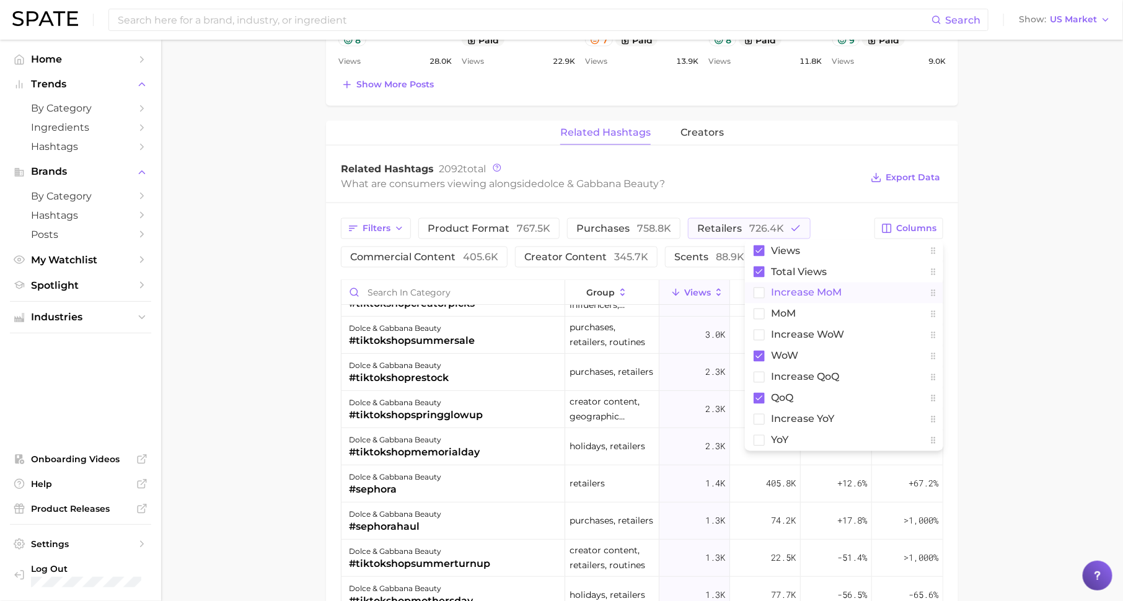
click at [850, 283] on button "increase MoM" at bounding box center [844, 293] width 198 height 21
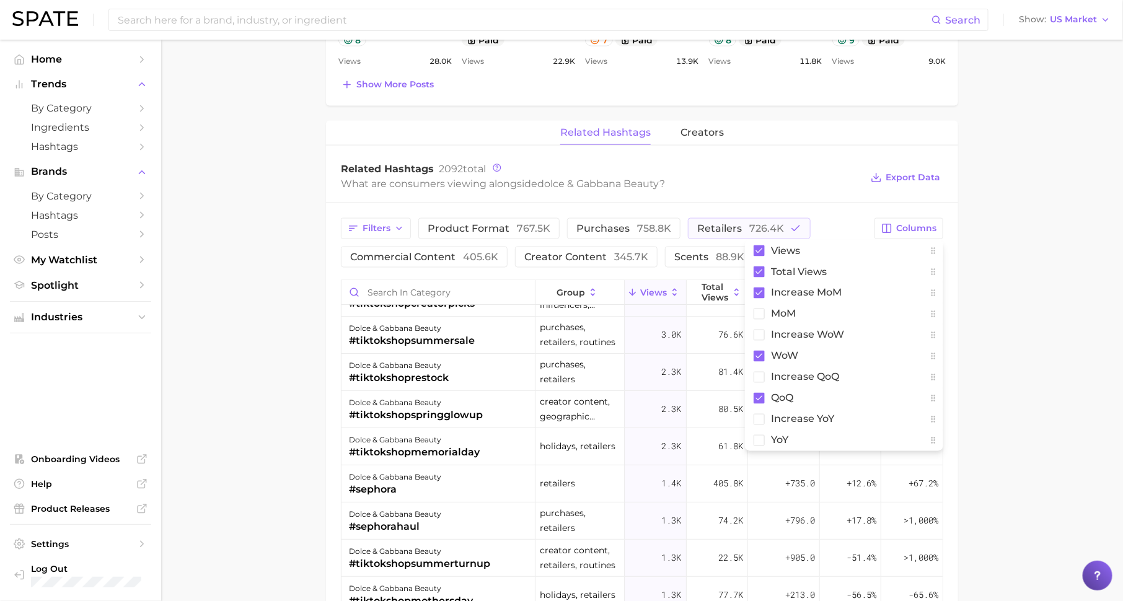
click at [1041, 364] on main "Overview Google TikTok Instagram Beta brand dolce & gabbana beauty Add to Watch…" at bounding box center [642, 78] width 962 height 1762
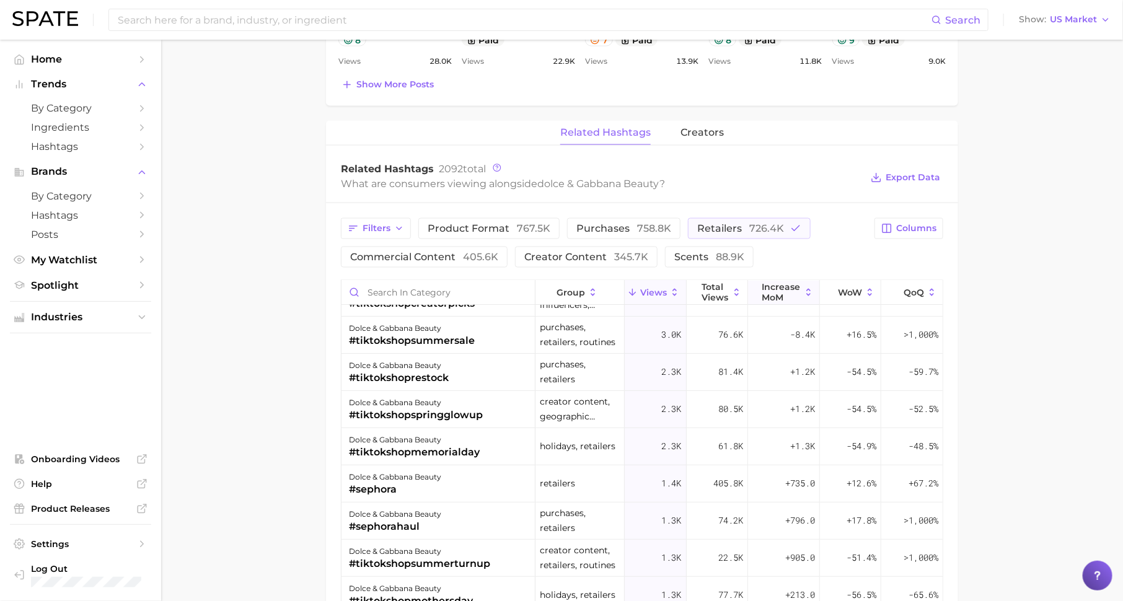
click at [795, 290] on span "increase MoM" at bounding box center [781, 292] width 38 height 20
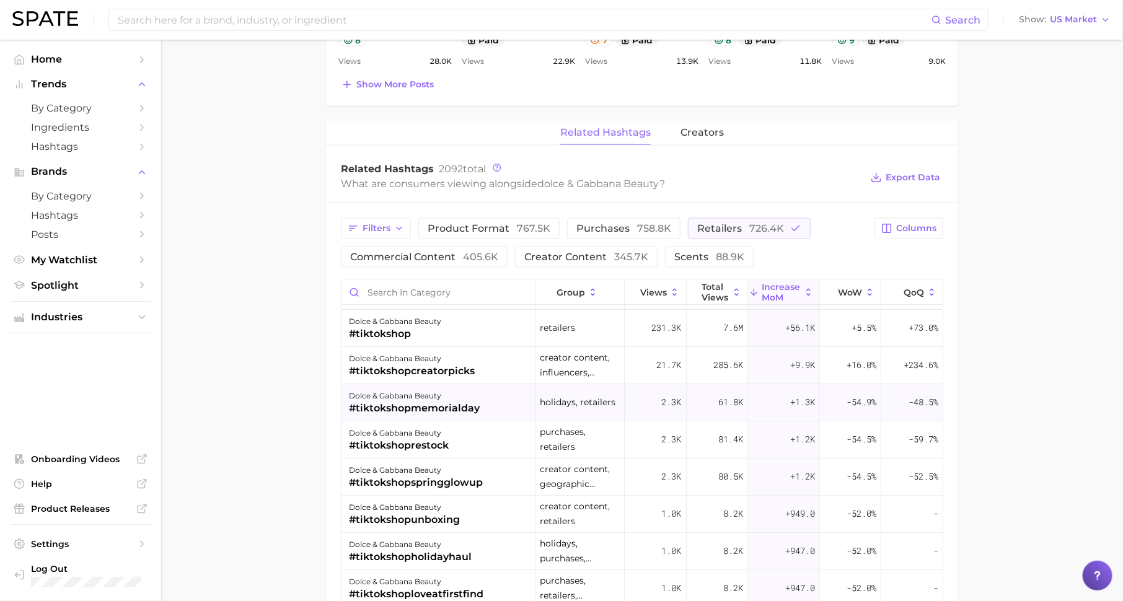
scroll to position [0, 0]
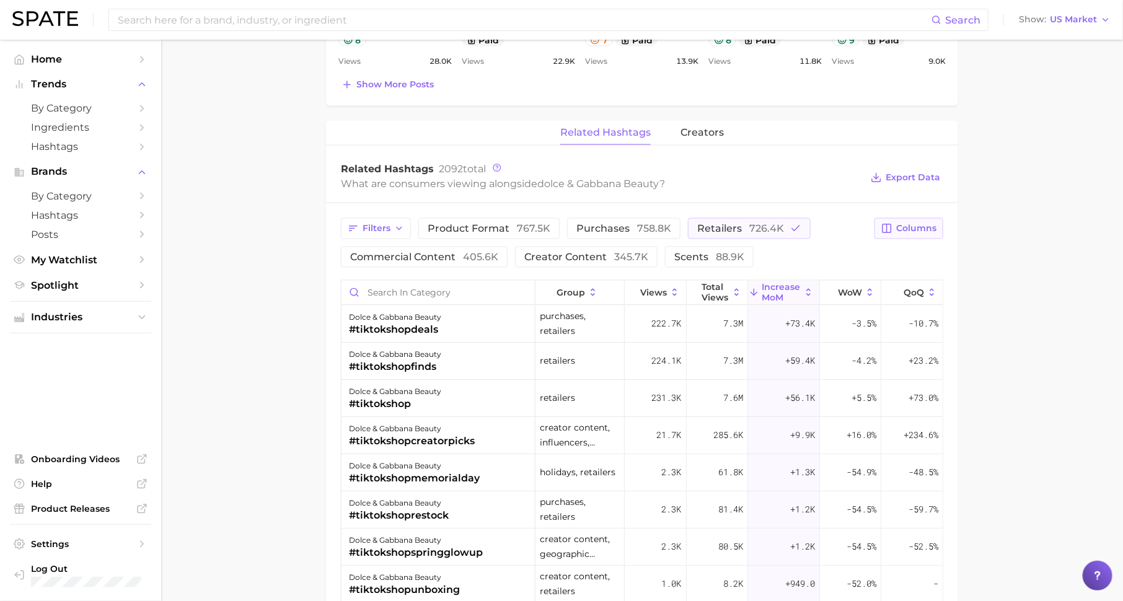
click at [905, 227] on span "Columns" at bounding box center [916, 228] width 40 height 11
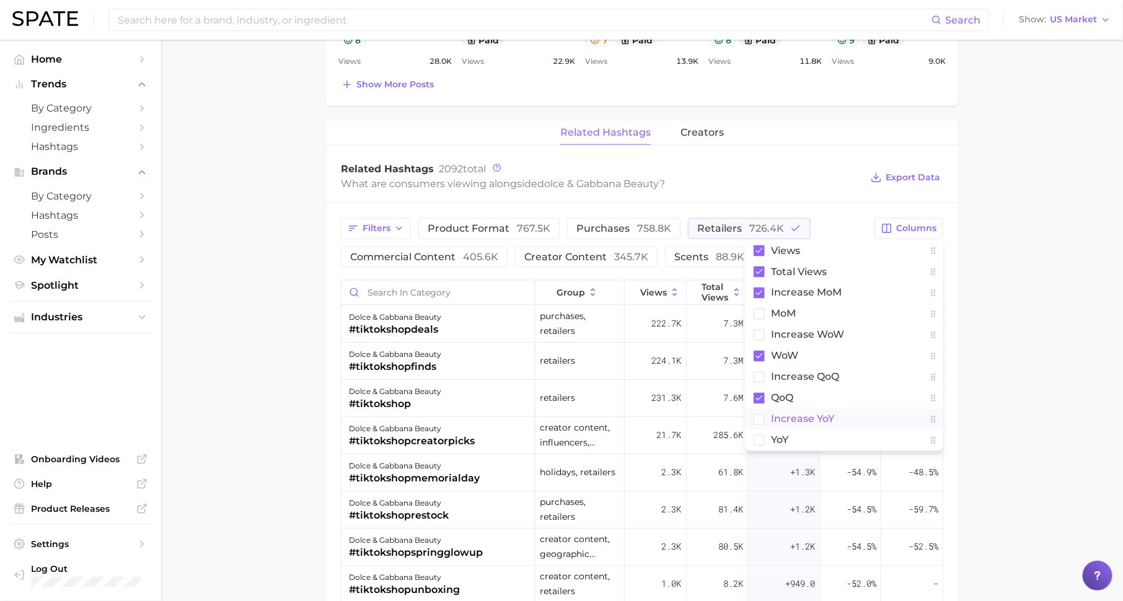
click at [833, 420] on span "increase YoY" at bounding box center [802, 419] width 63 height 11
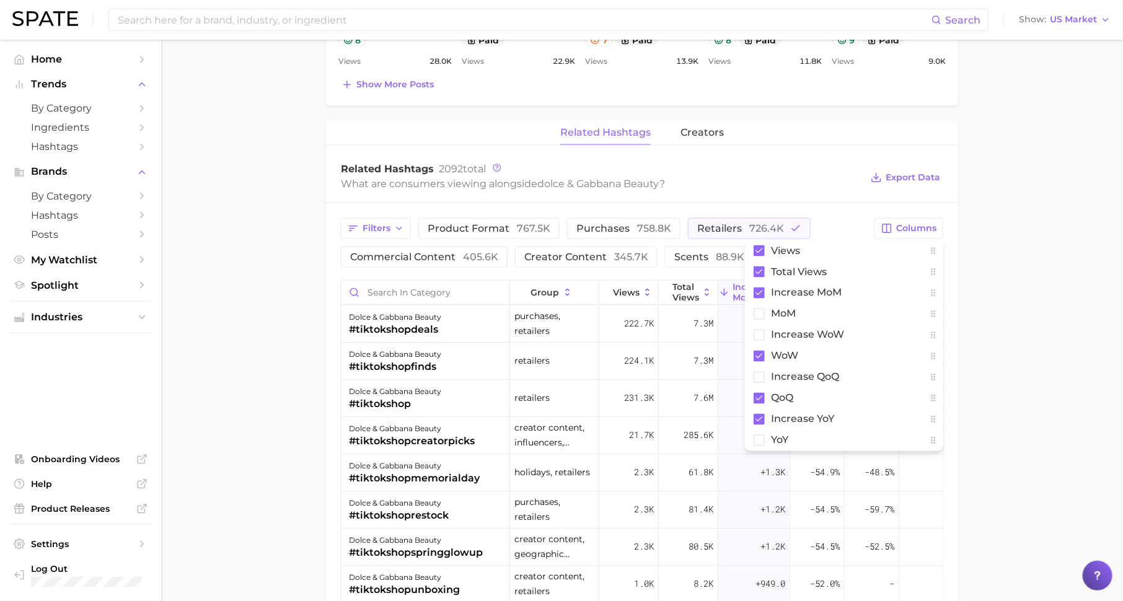
click at [1016, 388] on main "Overview Google TikTok Instagram Beta brand dolce & gabbana beauty Add to Watch…" at bounding box center [642, 78] width 962 height 1762
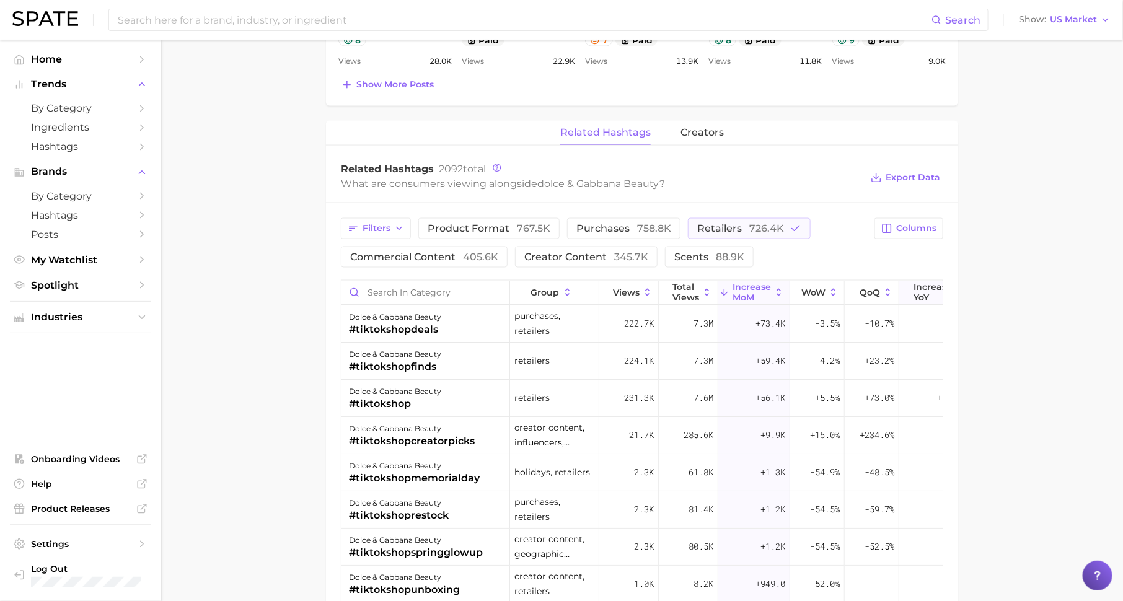
click at [924, 286] on span "increase YoY" at bounding box center [933, 292] width 38 height 20
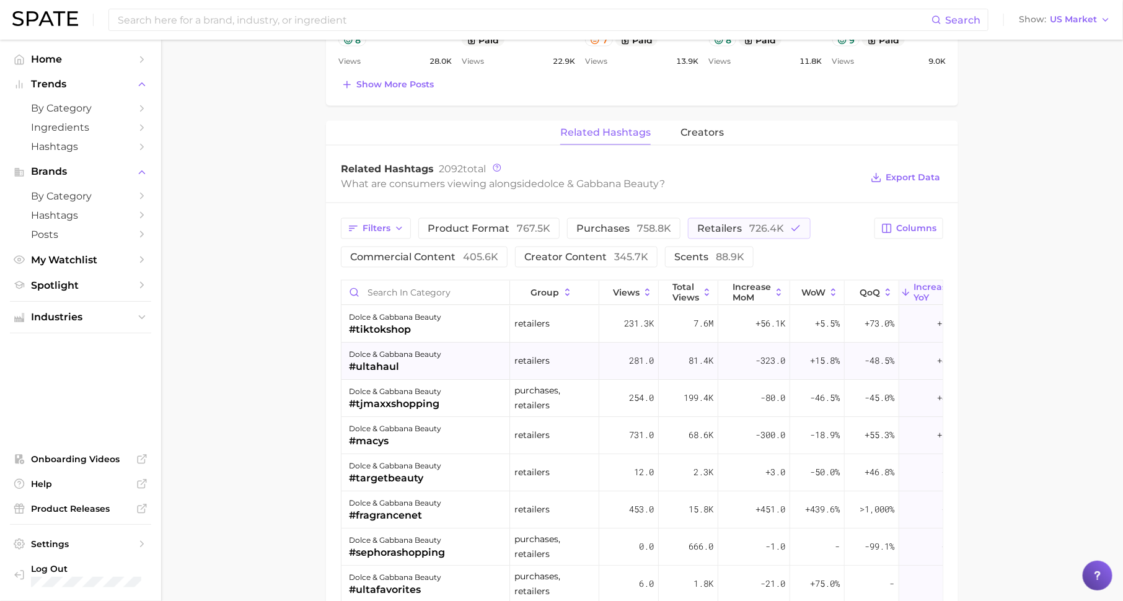
click at [873, 360] on span "-48.5%" at bounding box center [880, 360] width 30 height 15
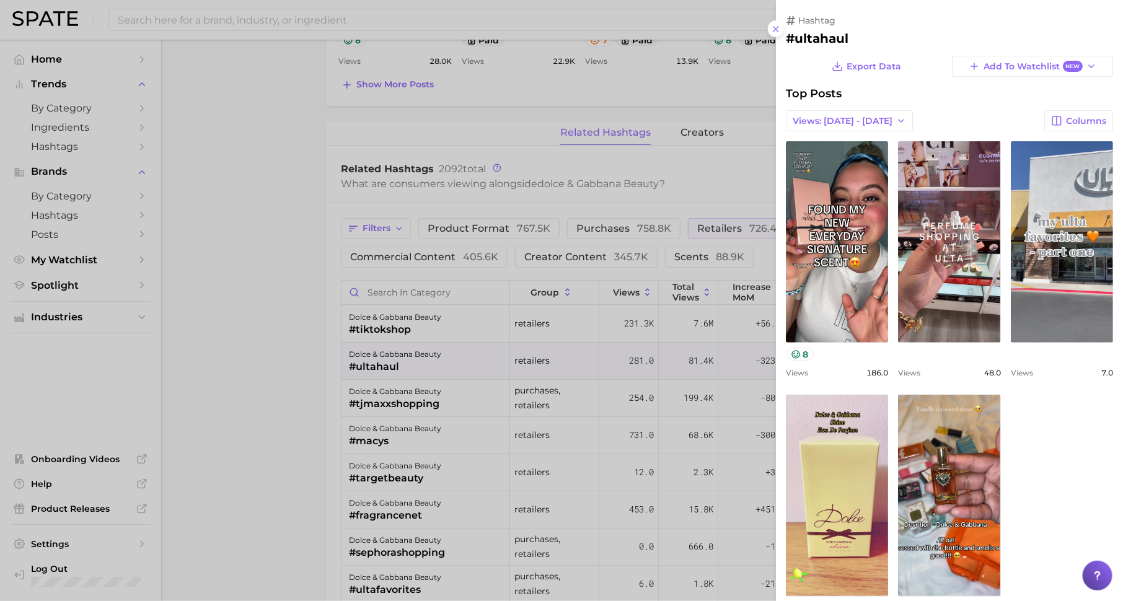
click at [669, 449] on div at bounding box center [561, 300] width 1123 height 601
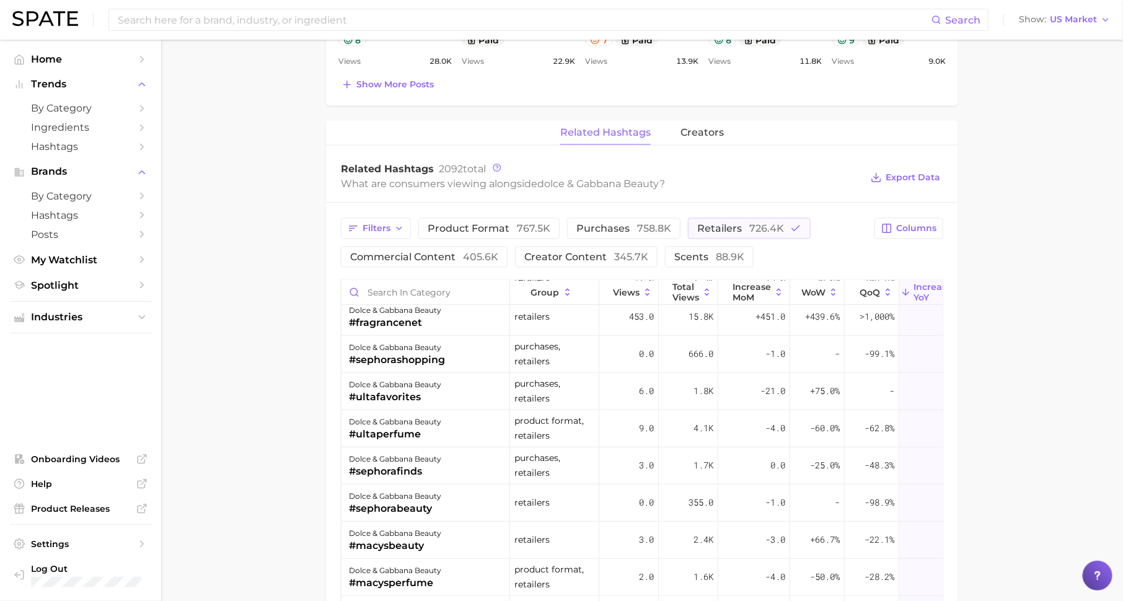
scroll to position [225, 0]
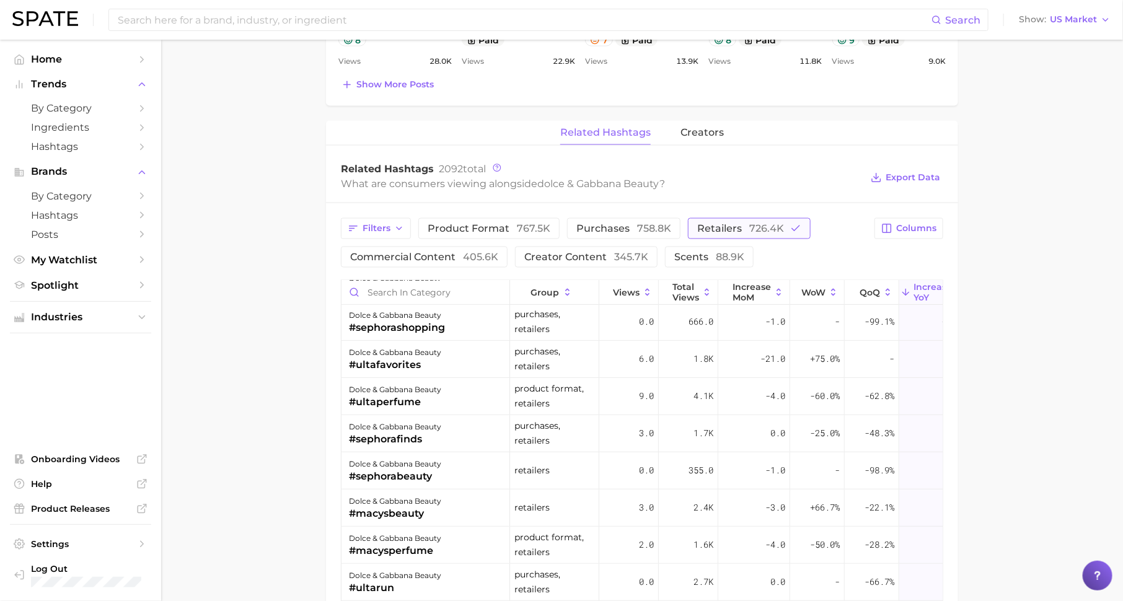
click at [761, 224] on span "726.4k" at bounding box center [766, 229] width 35 height 12
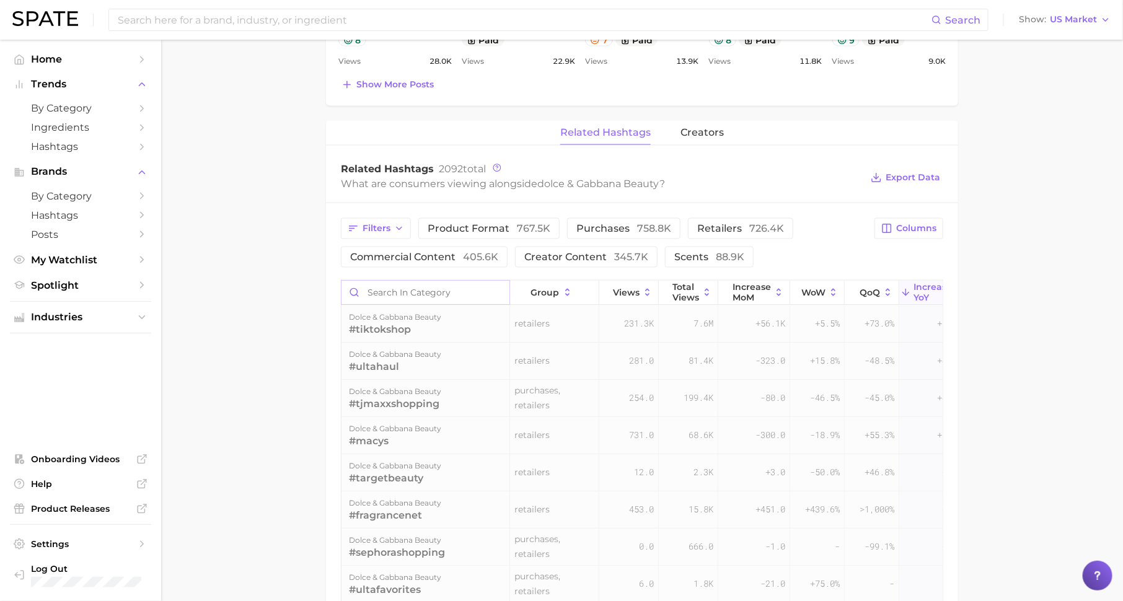
click at [418, 294] on input "Search in category" at bounding box center [426, 293] width 168 height 24
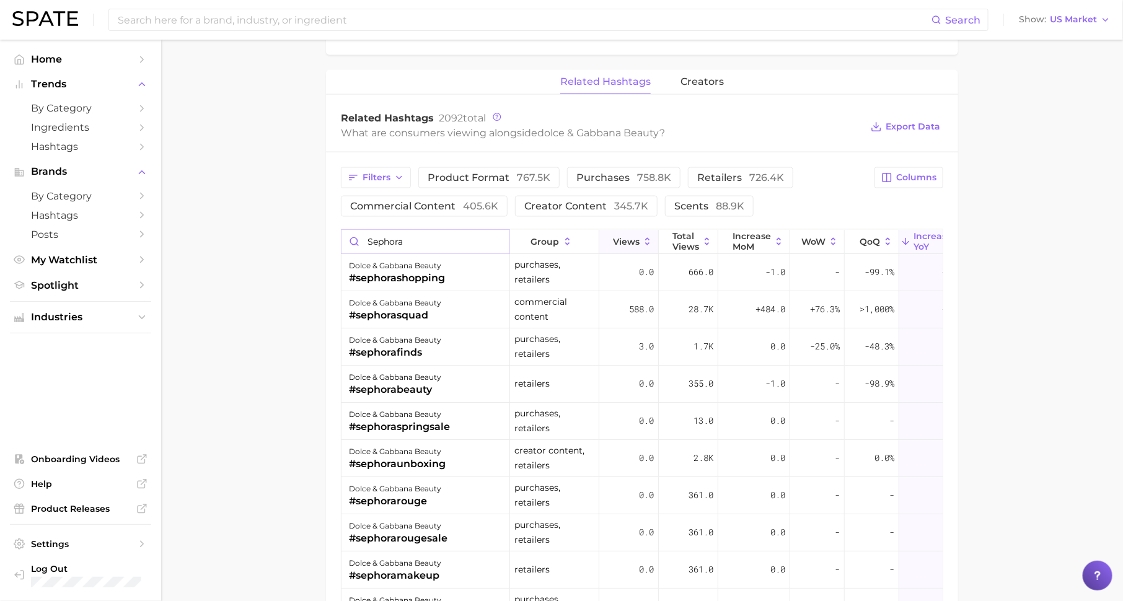
type input "sephora"
click at [627, 230] on button "Views" at bounding box center [629, 242] width 60 height 24
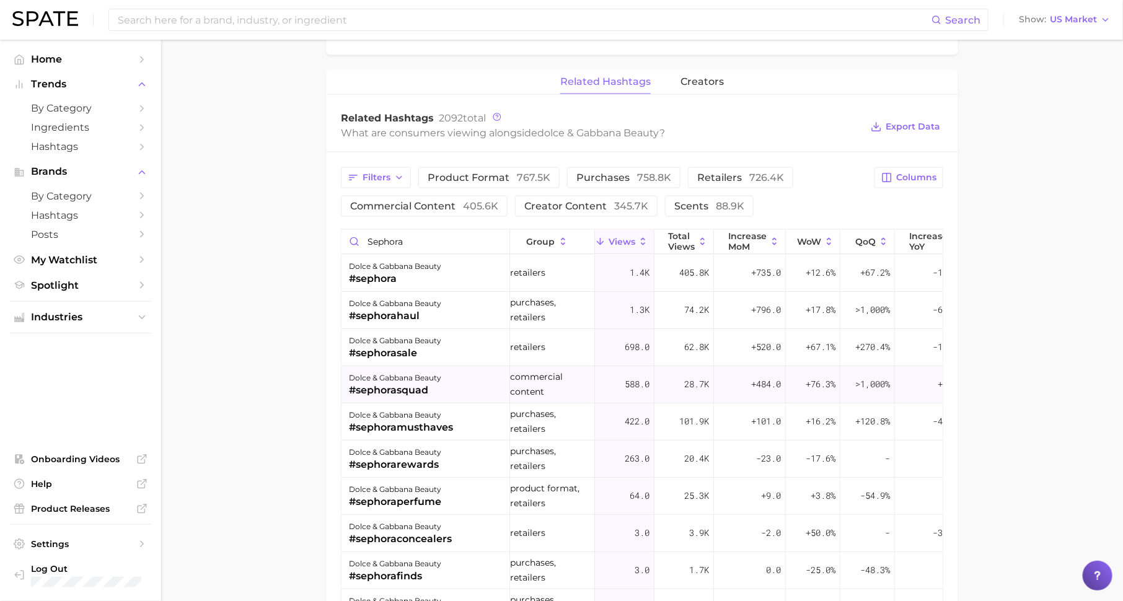
scroll to position [0, 5]
click at [915, 182] on button "Columns" at bounding box center [909, 177] width 69 height 21
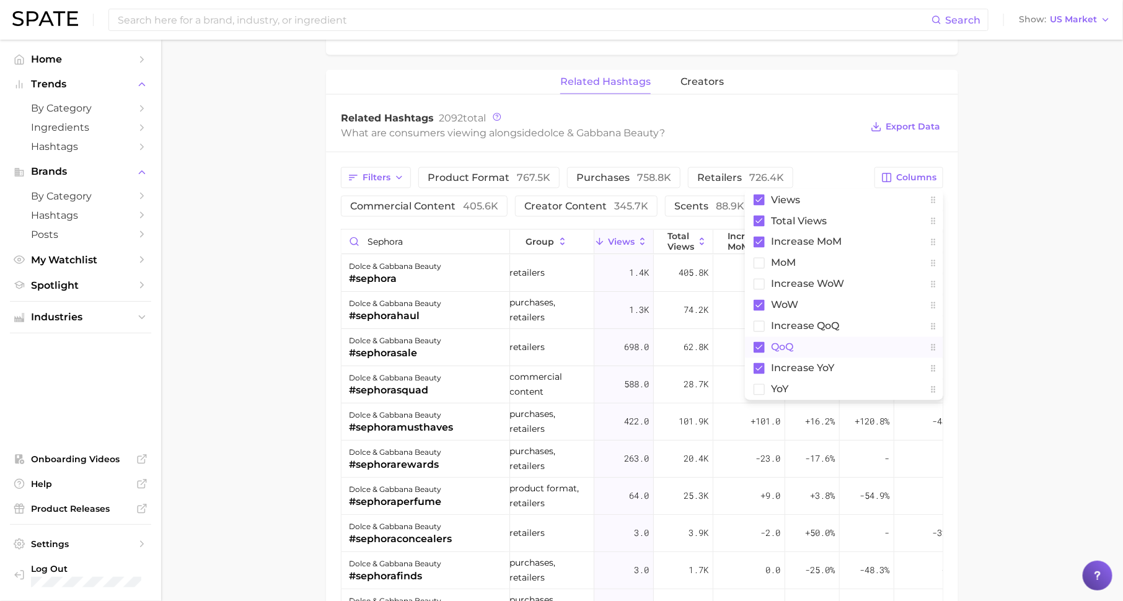
click at [758, 342] on rect at bounding box center [759, 347] width 11 height 11
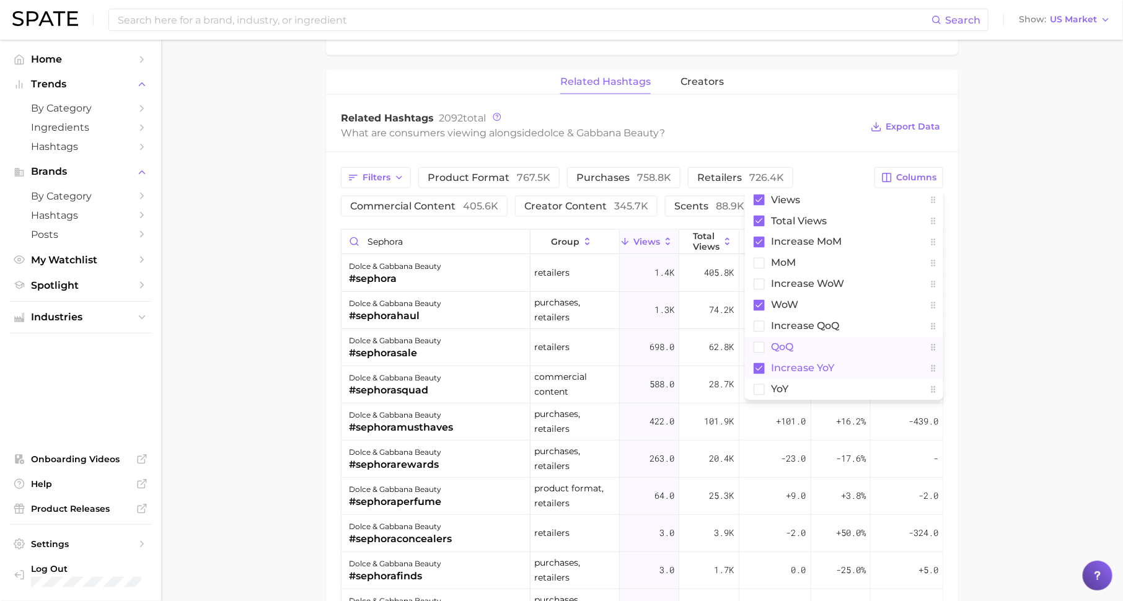
click at [759, 363] on rect at bounding box center [759, 368] width 11 height 11
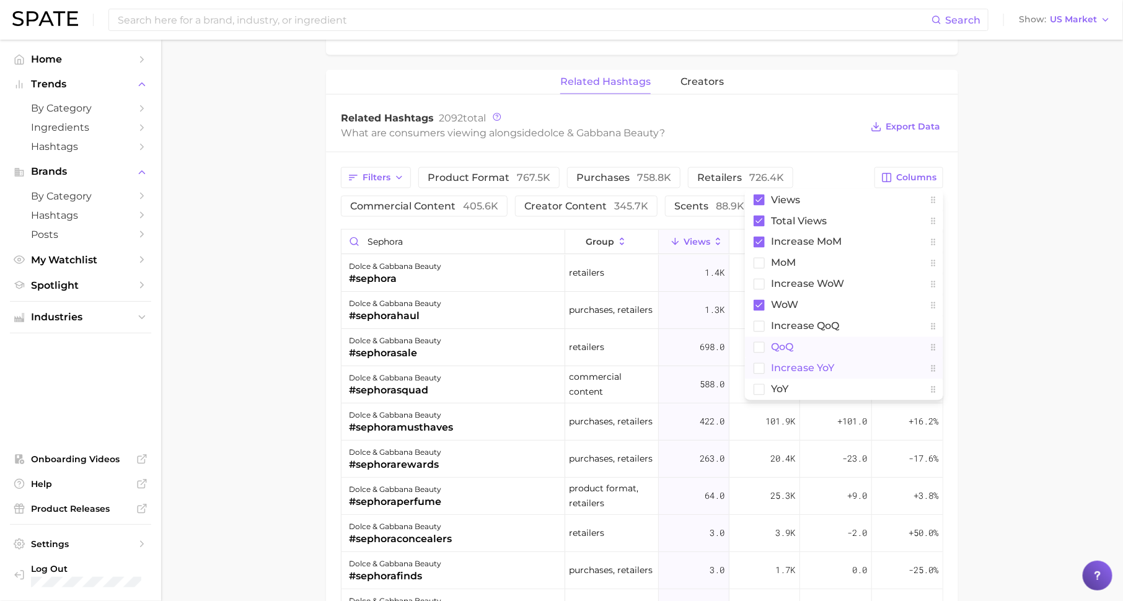
click at [992, 330] on main "Overview Google TikTok Instagram Beta brand dolce & gabbana beauty Add to Watch…" at bounding box center [642, 27] width 962 height 1762
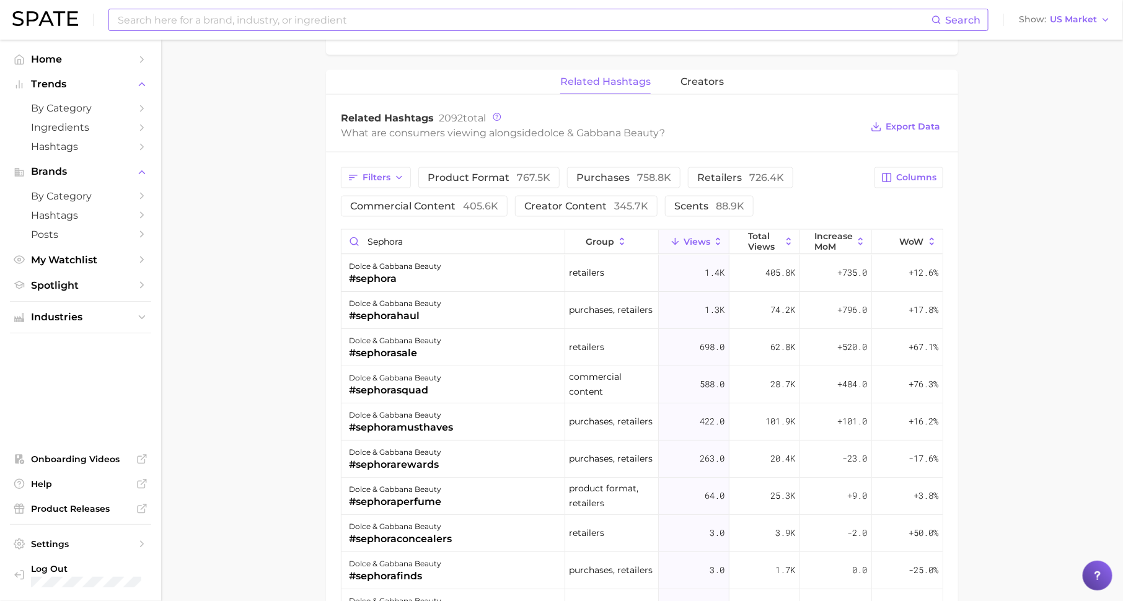
click at [249, 23] on input at bounding box center [524, 19] width 815 height 21
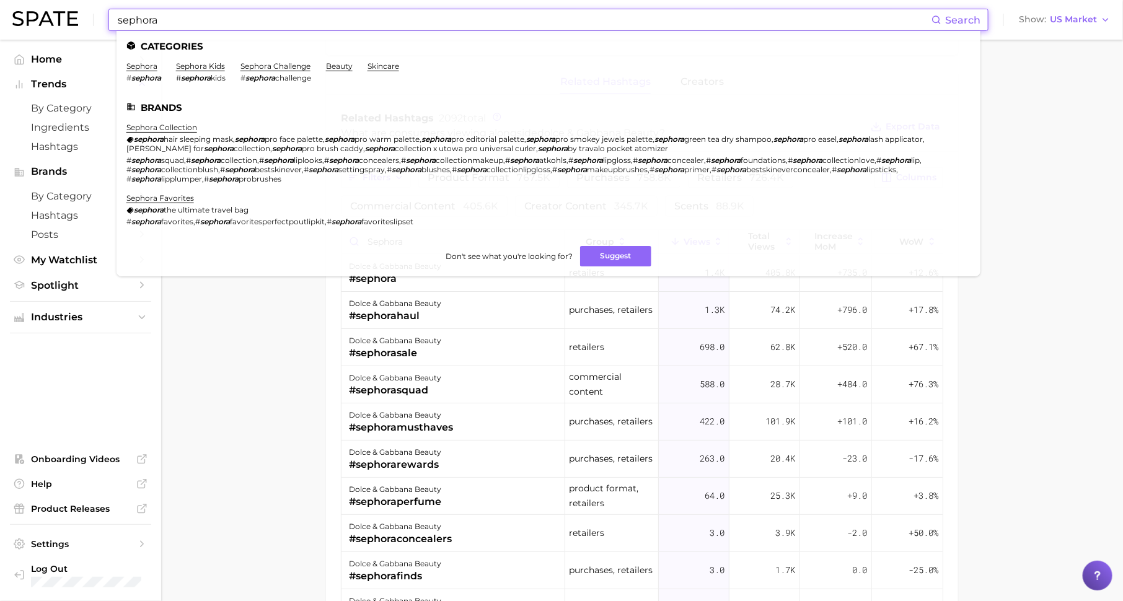
type input "sephora"
click at [144, 68] on link "sephora" at bounding box center [141, 65] width 31 height 9
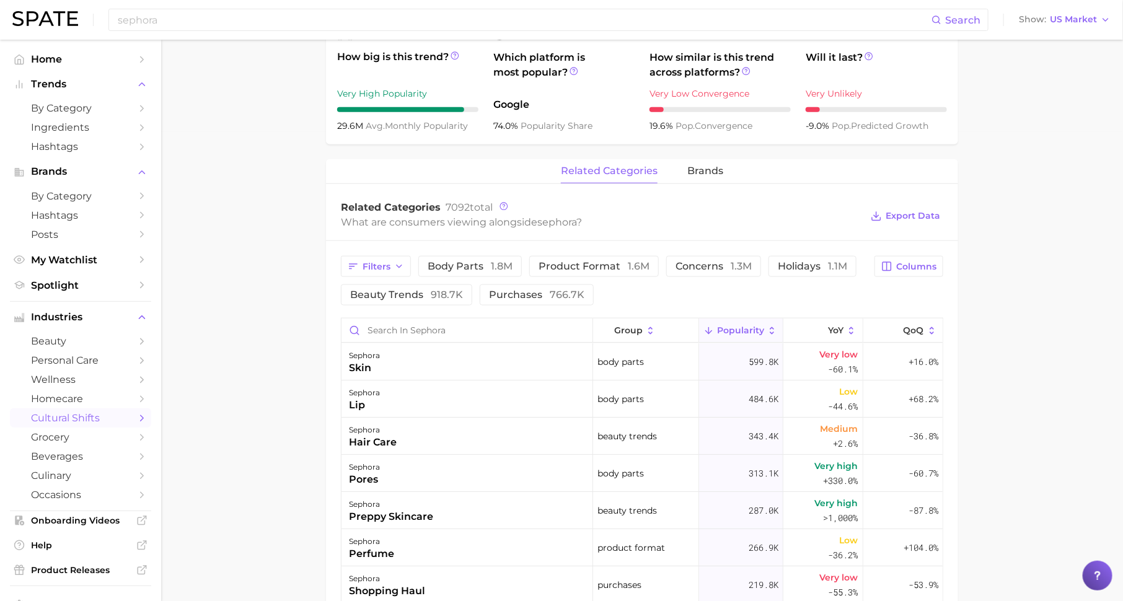
scroll to position [475, 0]
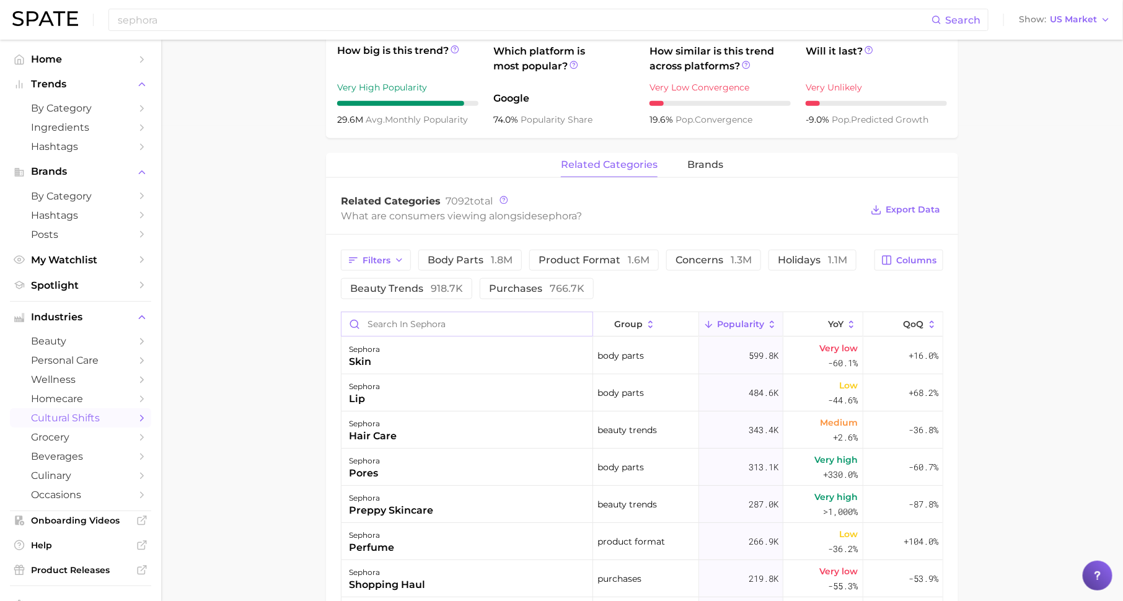
click at [521, 316] on input "Search in sephora" at bounding box center [467, 324] width 251 height 24
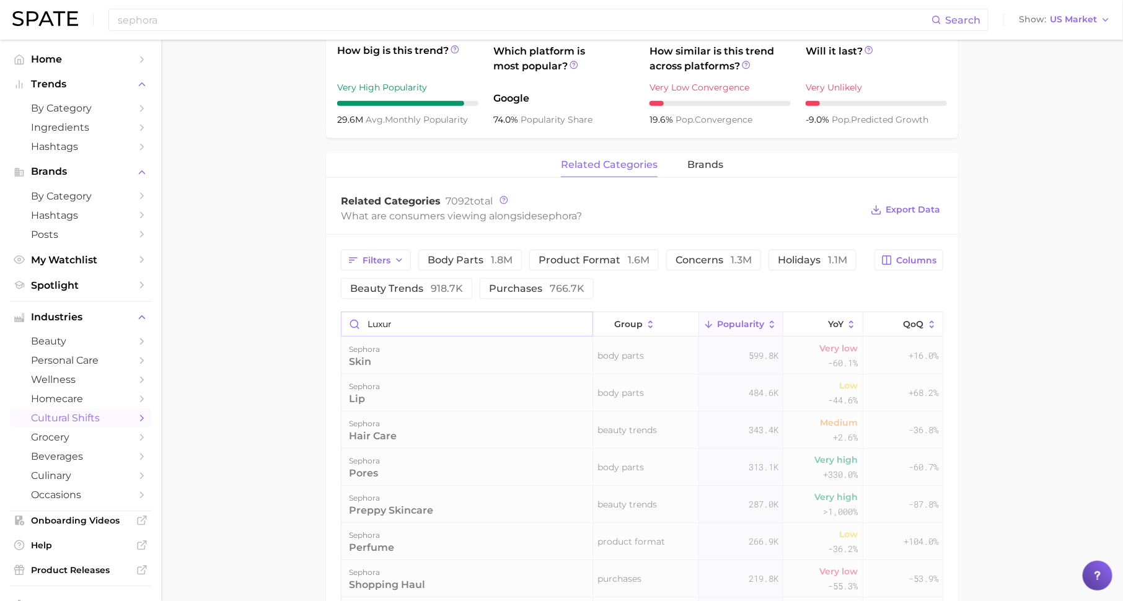
type input "luxury"
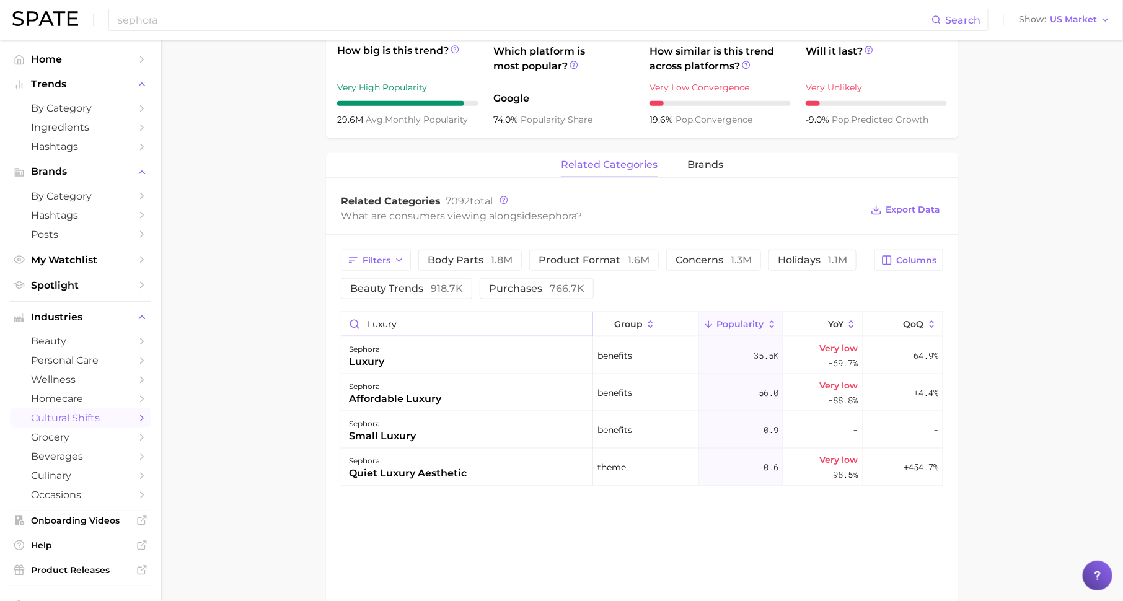
scroll to position [435, 0]
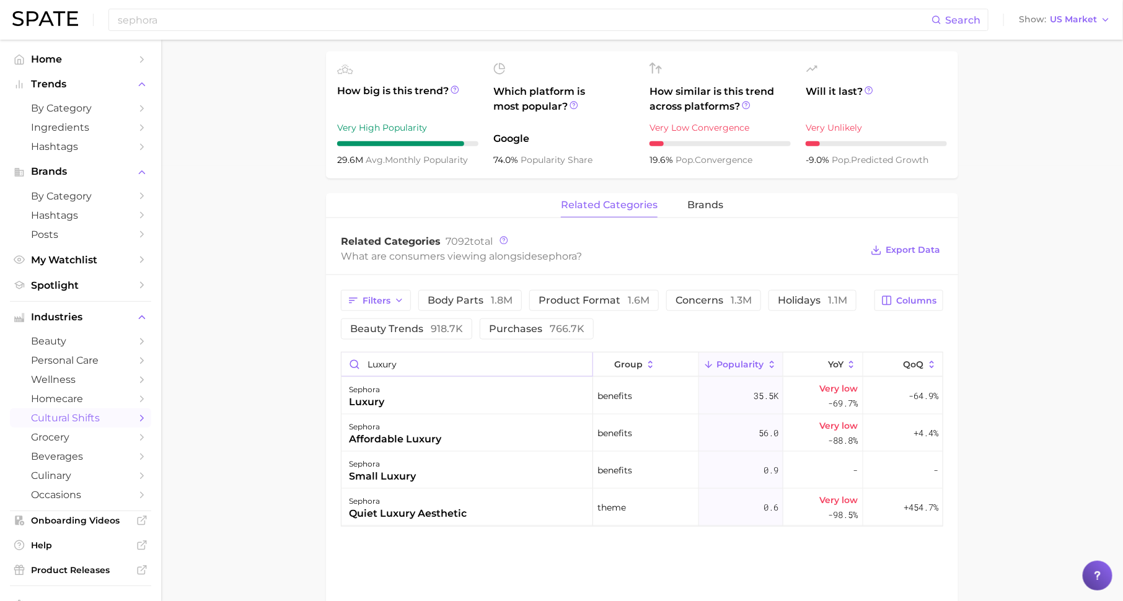
click at [581, 364] on input "luxury" at bounding box center [467, 365] width 251 height 24
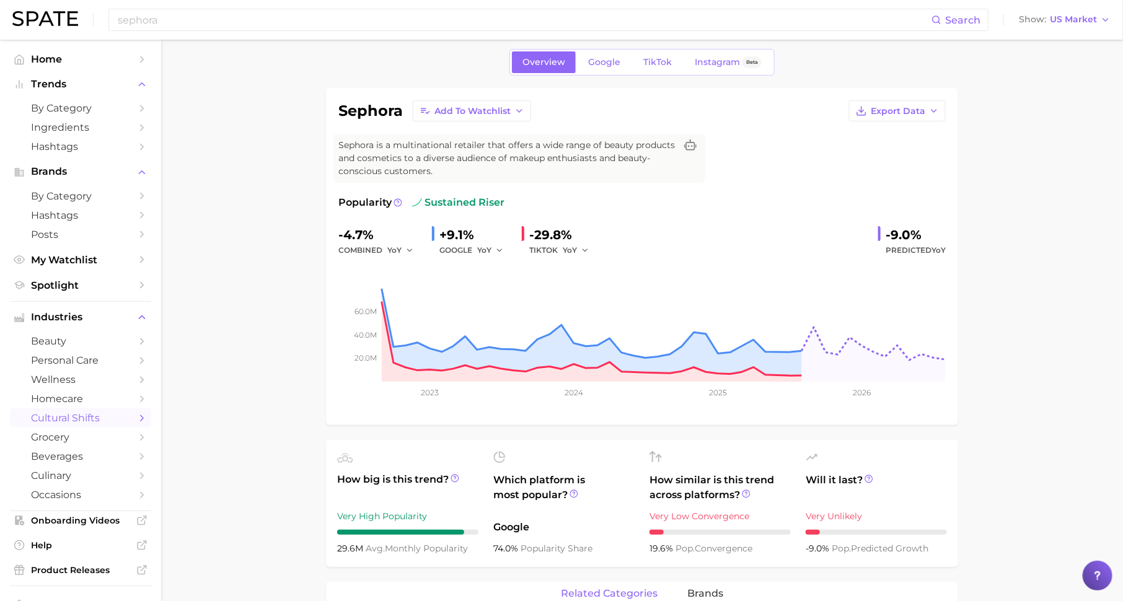
scroll to position [0, 0]
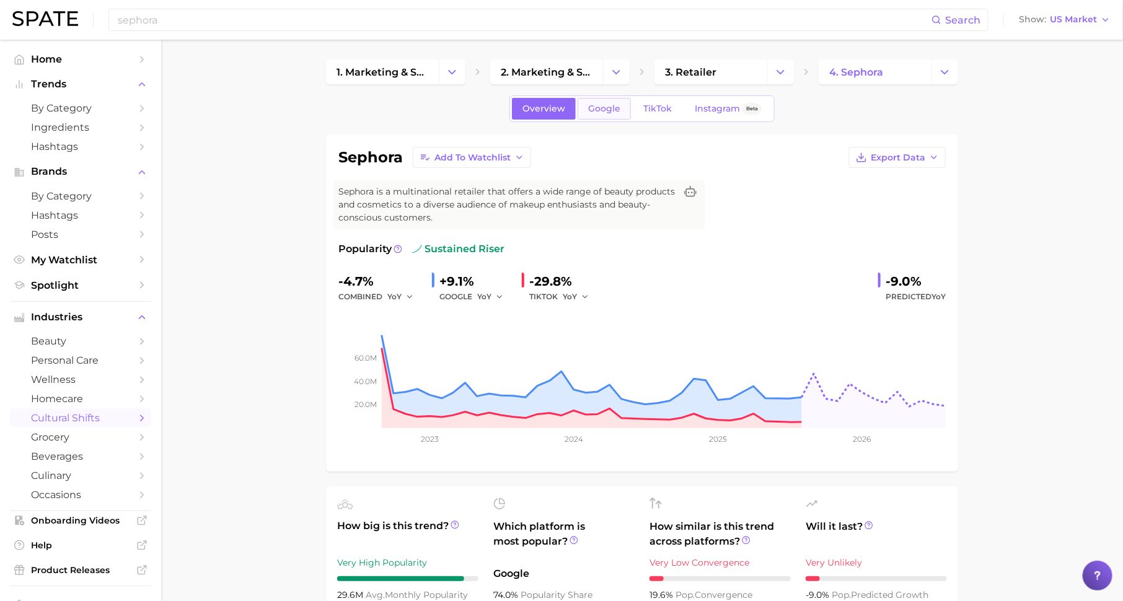
type input "skin tint"
click at [598, 110] on span "Google" at bounding box center [604, 109] width 32 height 11
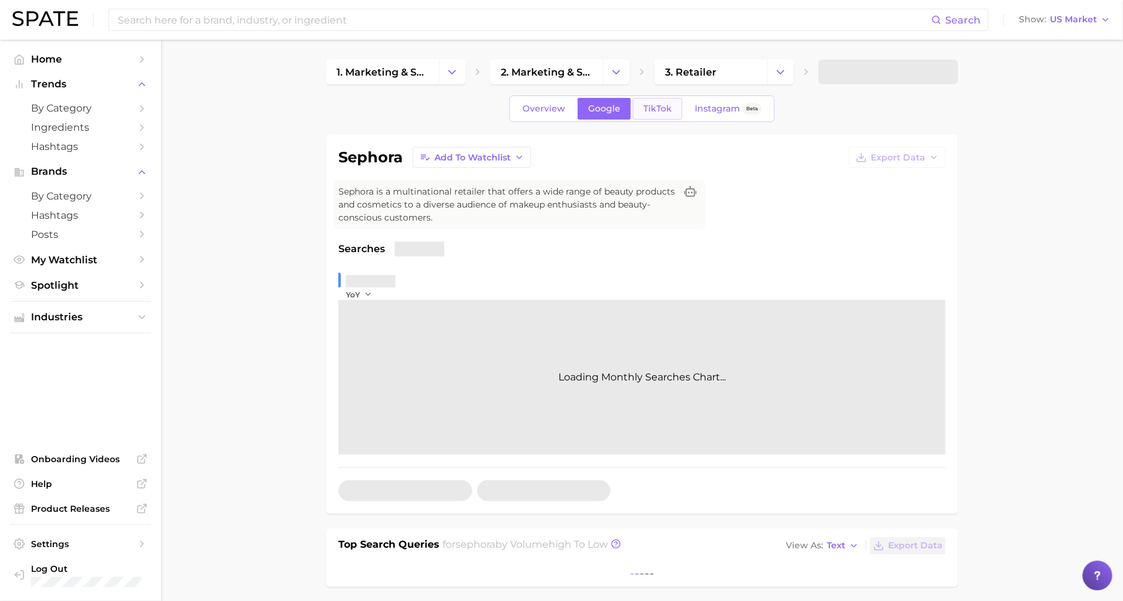
click at [658, 107] on span "TikTok" at bounding box center [657, 109] width 29 height 11
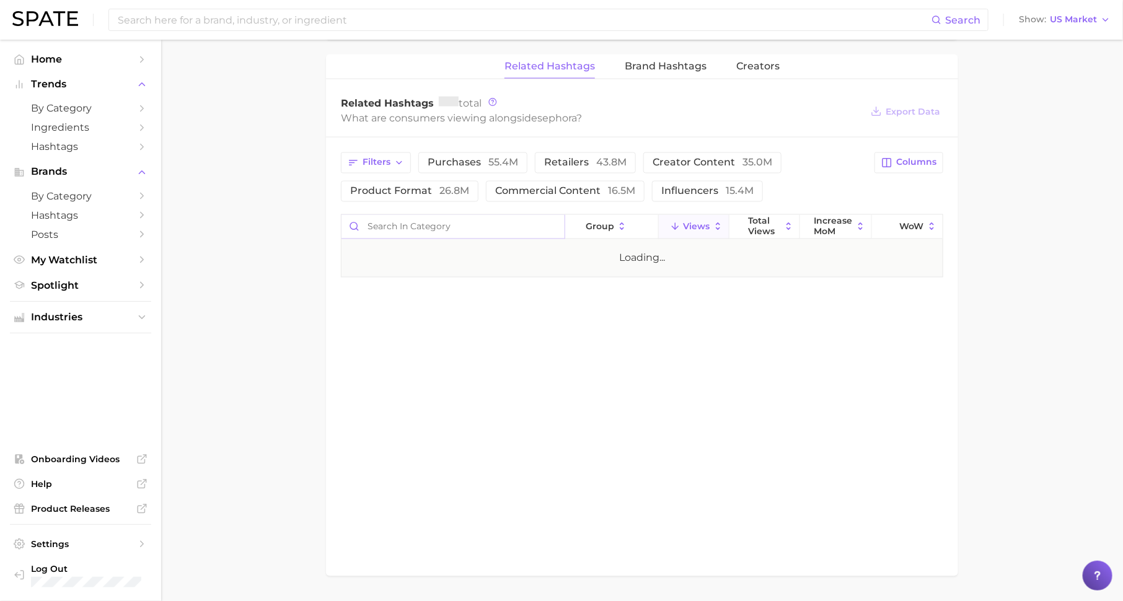
scroll to position [994, 0]
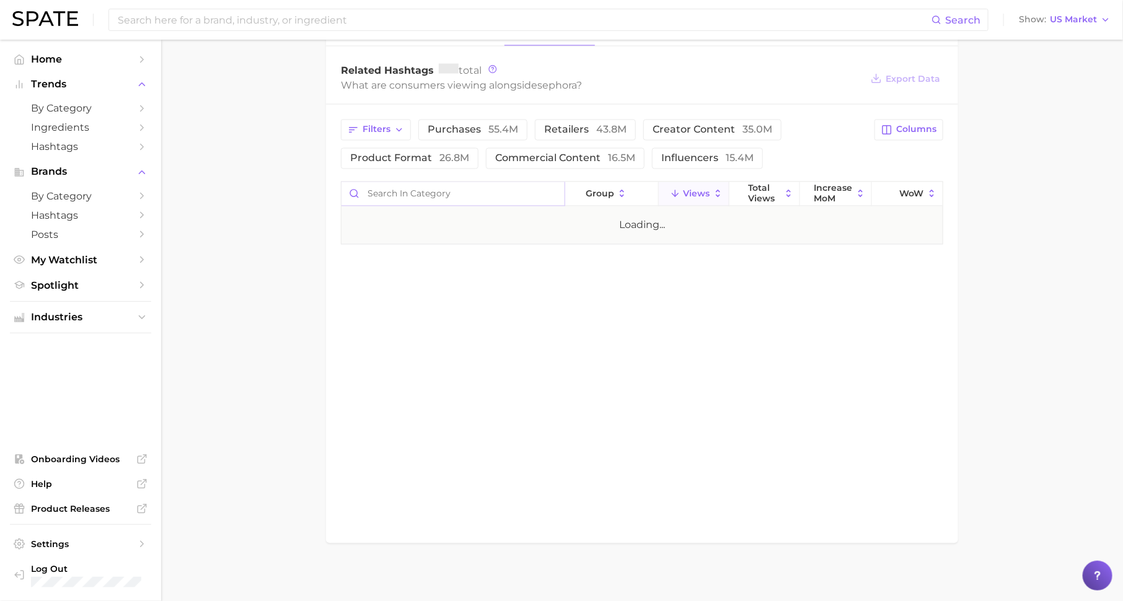
click at [489, 190] on input "Search in category" at bounding box center [453, 194] width 223 height 24
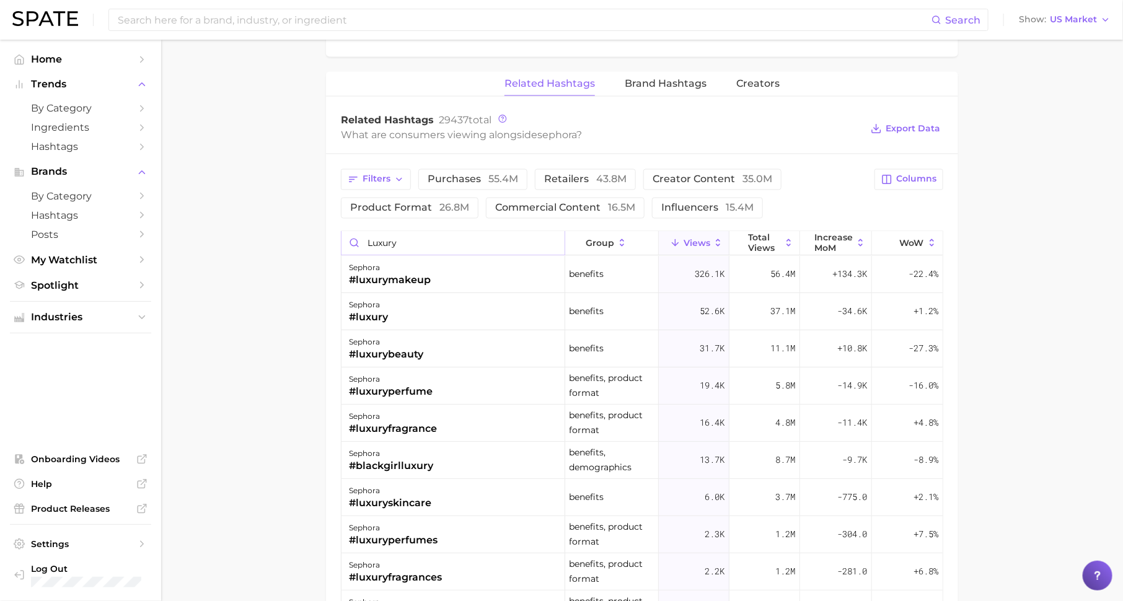
scroll to position [937, 0]
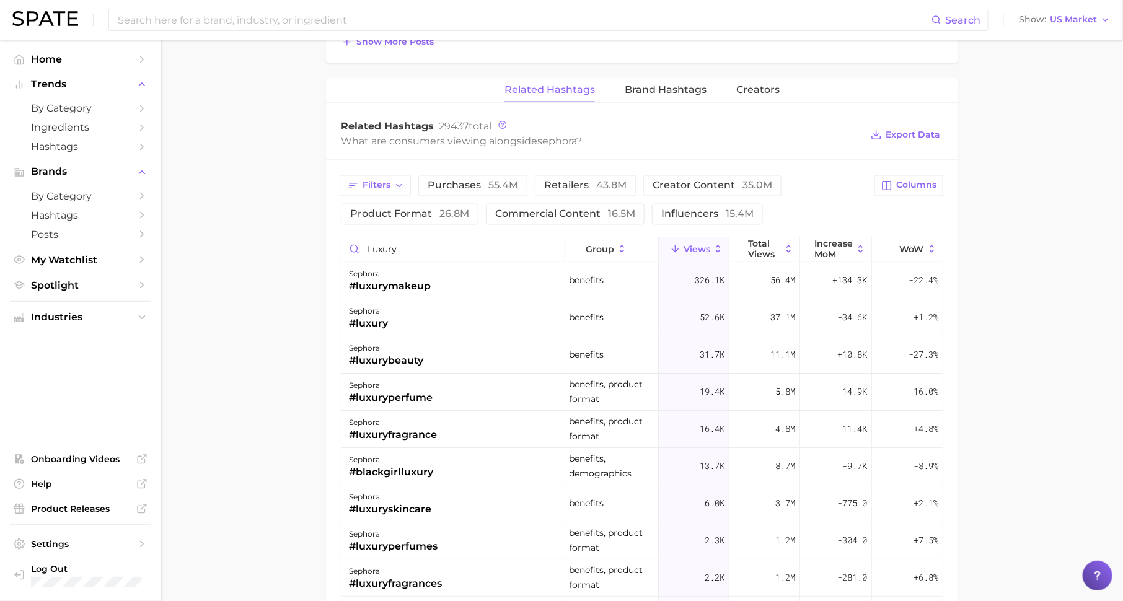
type input "luxury"
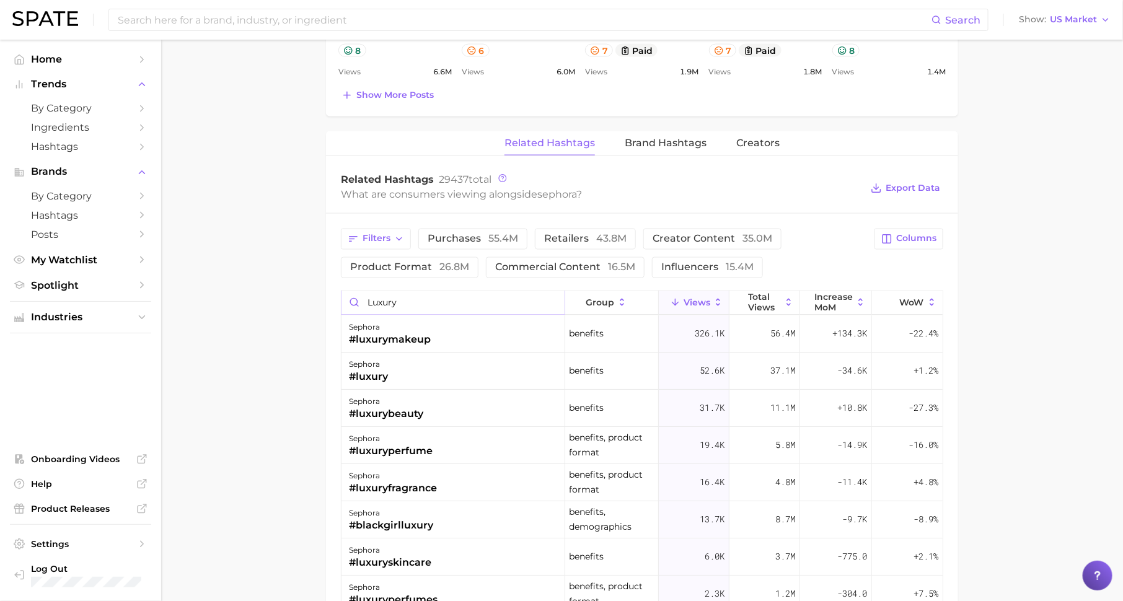
scroll to position [875, 0]
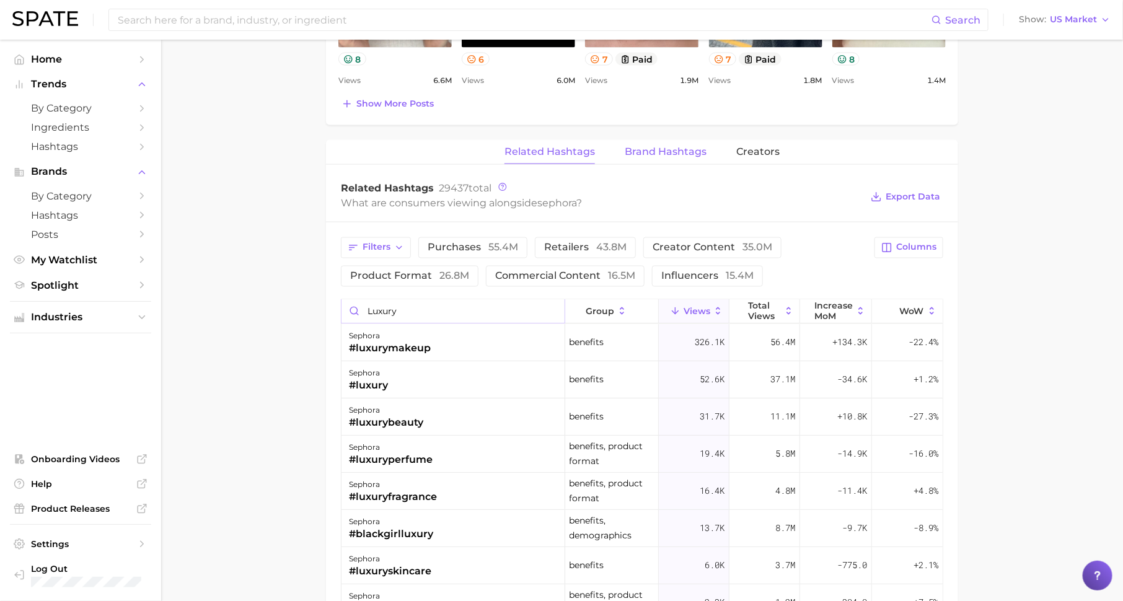
click at [673, 154] on button "Brand Hashtags" at bounding box center [666, 152] width 82 height 24
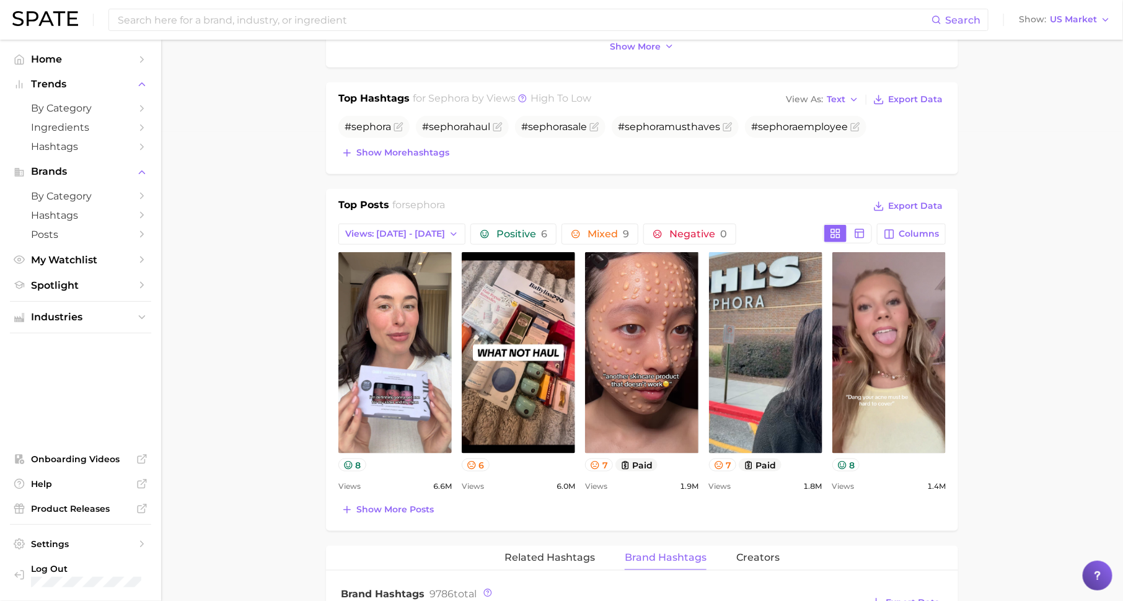
scroll to position [0, 0]
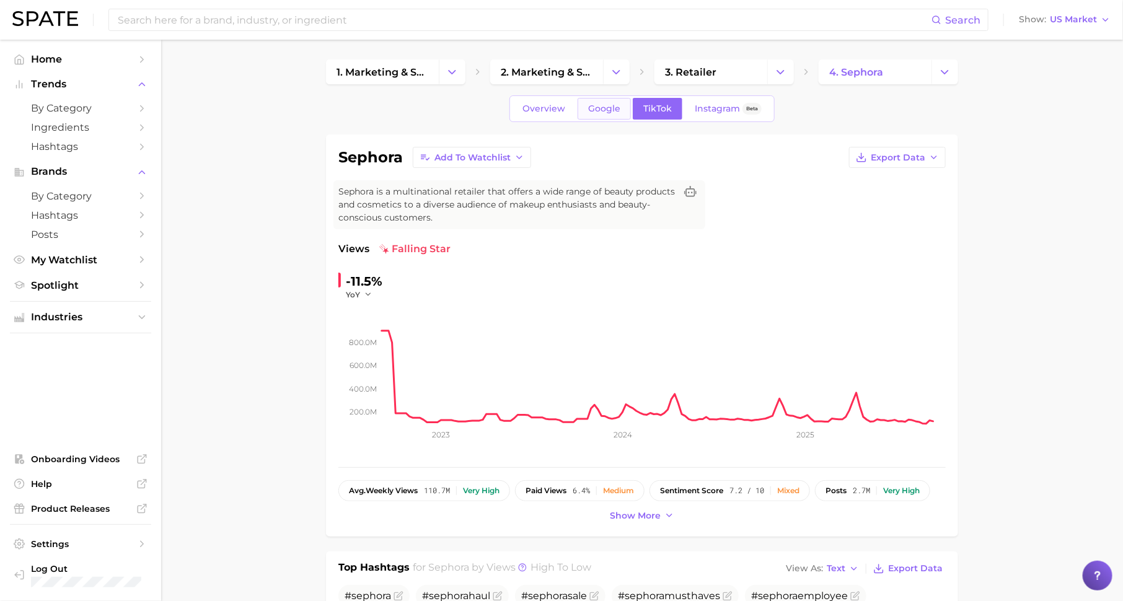
click at [616, 108] on span "Google" at bounding box center [604, 109] width 32 height 11
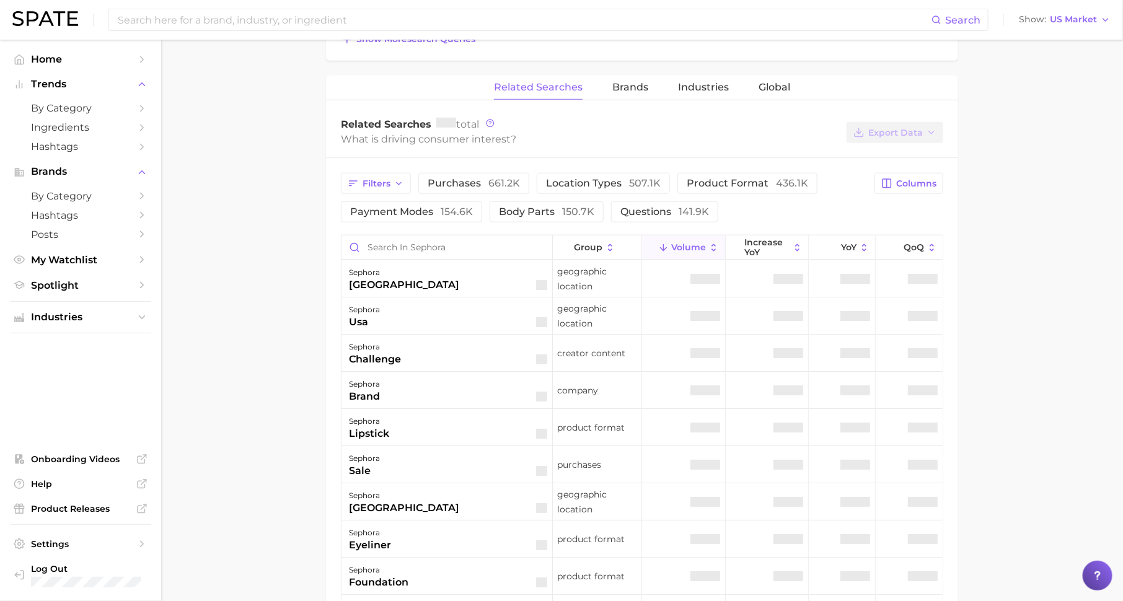
scroll to position [546, 0]
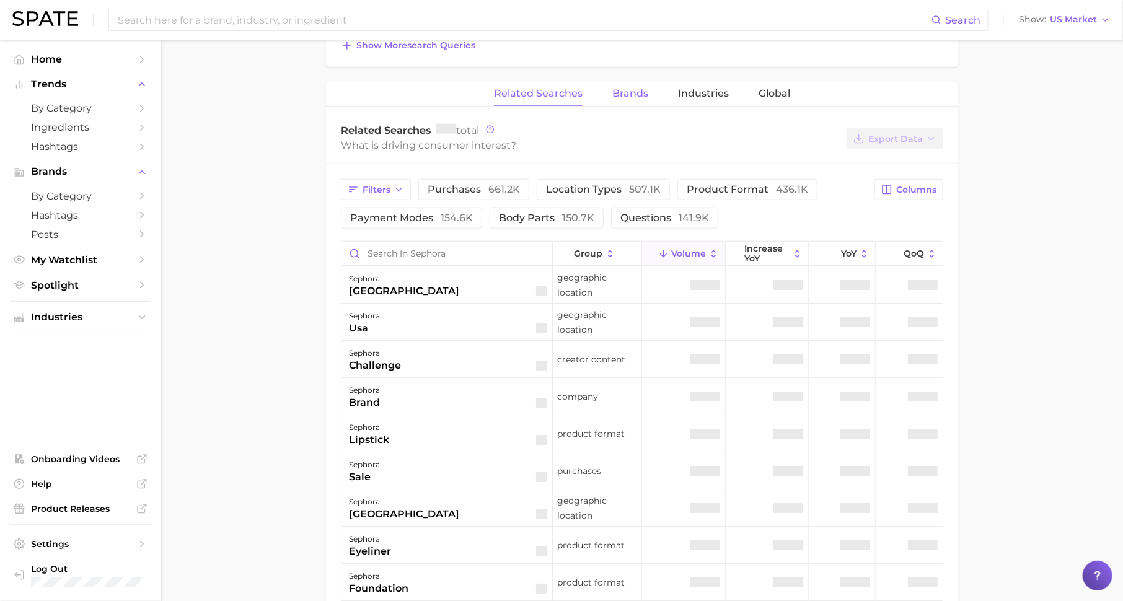
click at [629, 88] on span "Brands" at bounding box center [630, 93] width 36 height 11
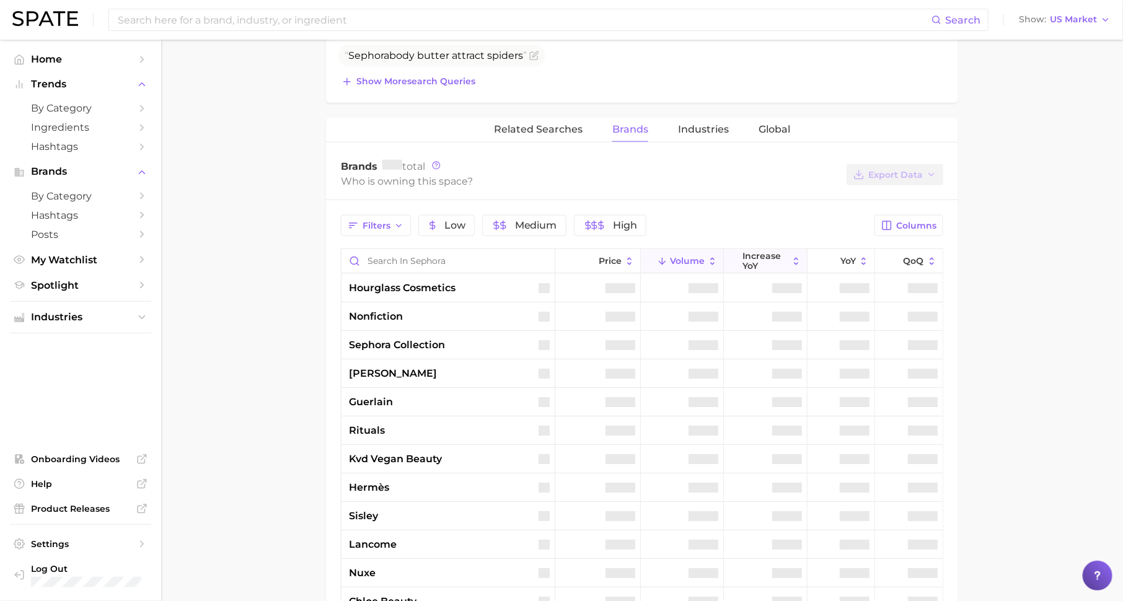
click at [756, 255] on span "increase YoY" at bounding box center [765, 261] width 45 height 20
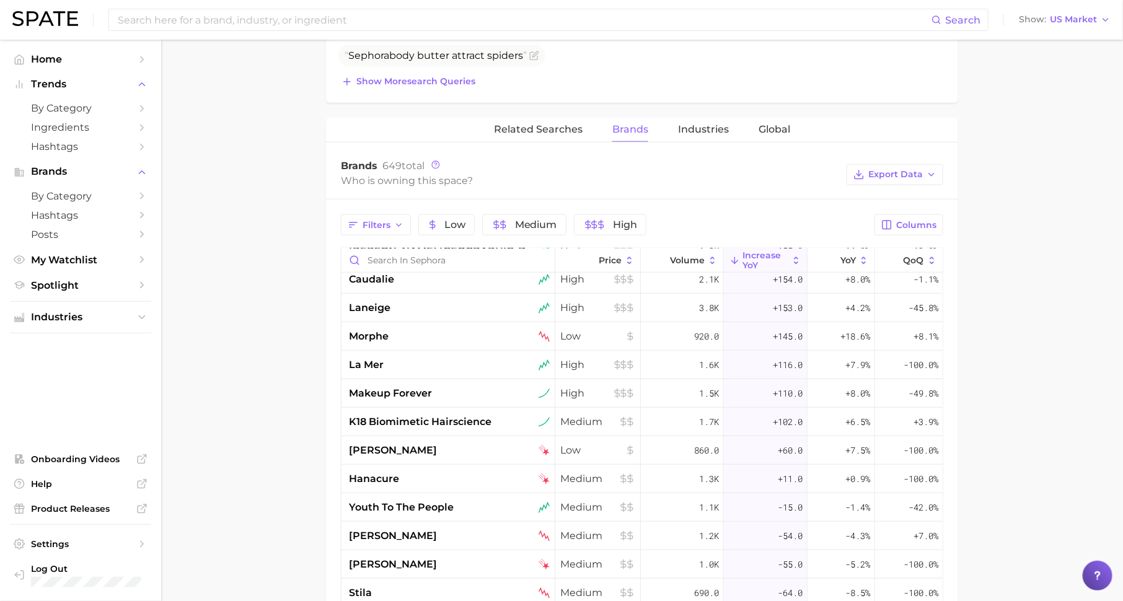
scroll to position [640, 0]
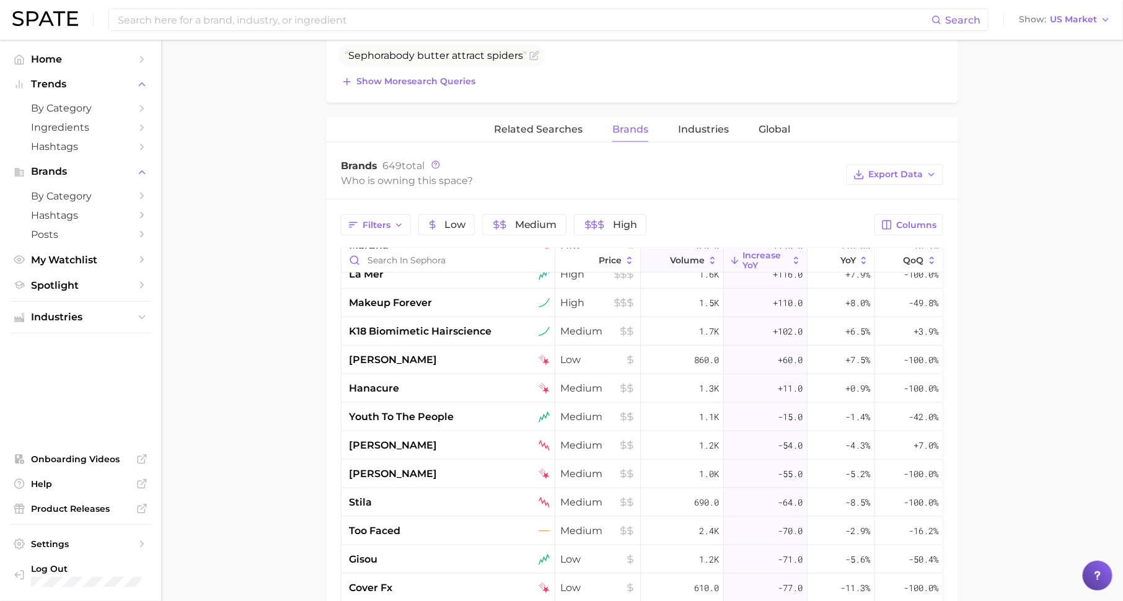
click at [684, 257] on span "Volume" at bounding box center [687, 260] width 35 height 10
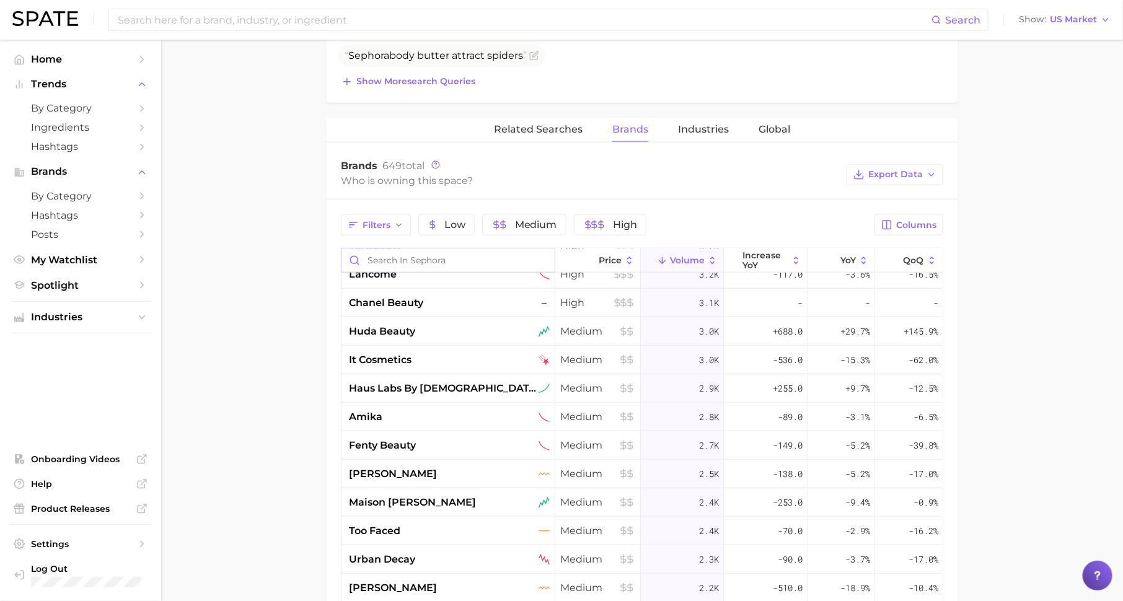
scroll to position [0, 0]
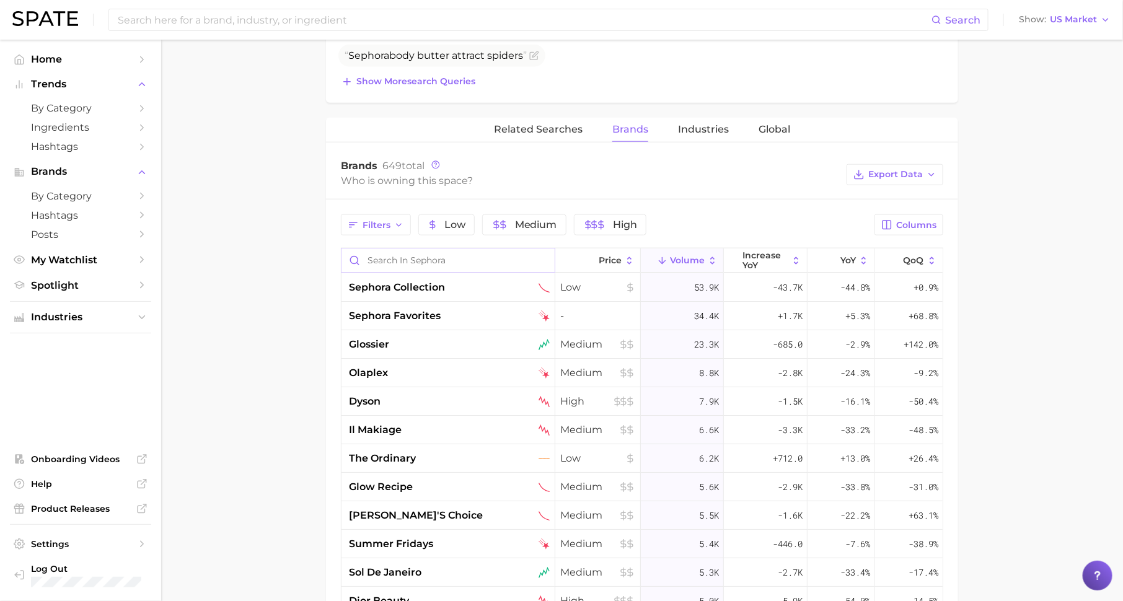
click at [493, 260] on input "Search in sephora" at bounding box center [448, 261] width 213 height 24
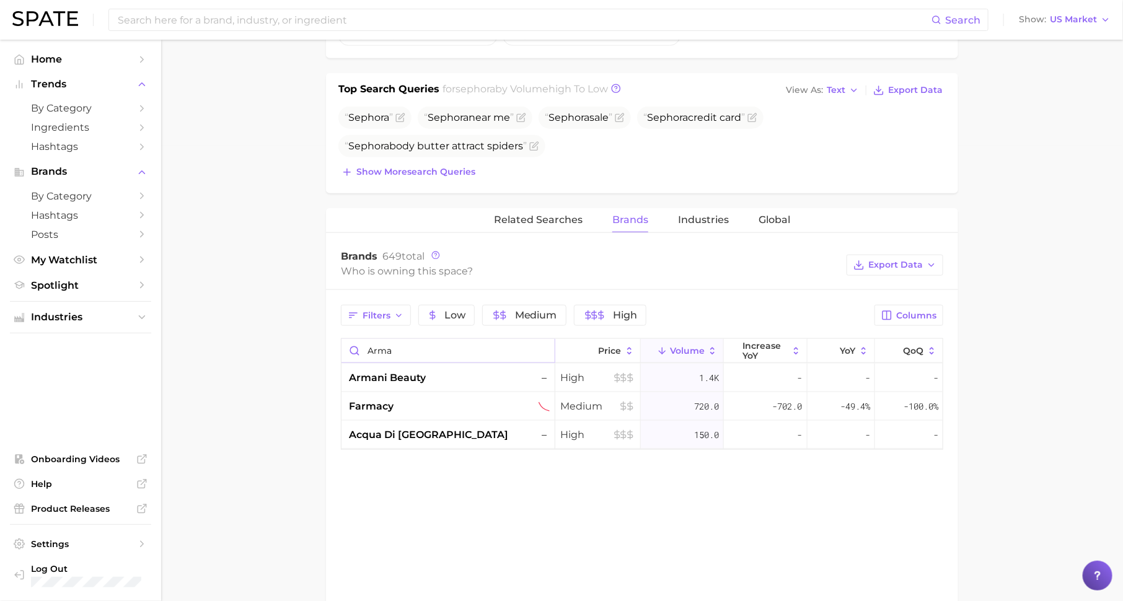
scroll to position [444, 0]
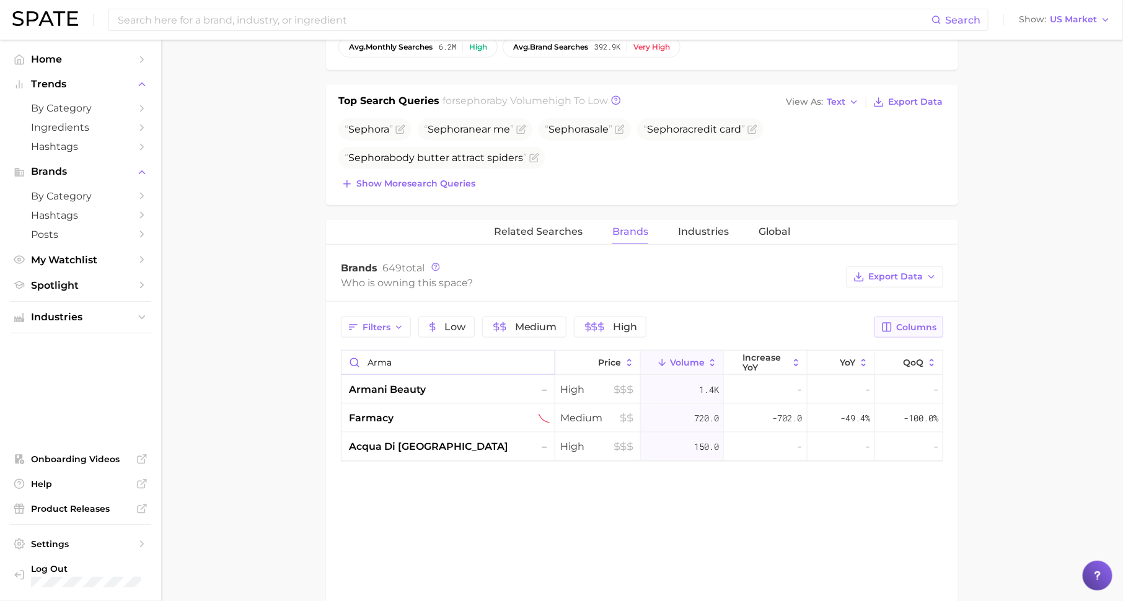
type input "arma"
click at [902, 322] on span "Columns" at bounding box center [916, 327] width 40 height 11
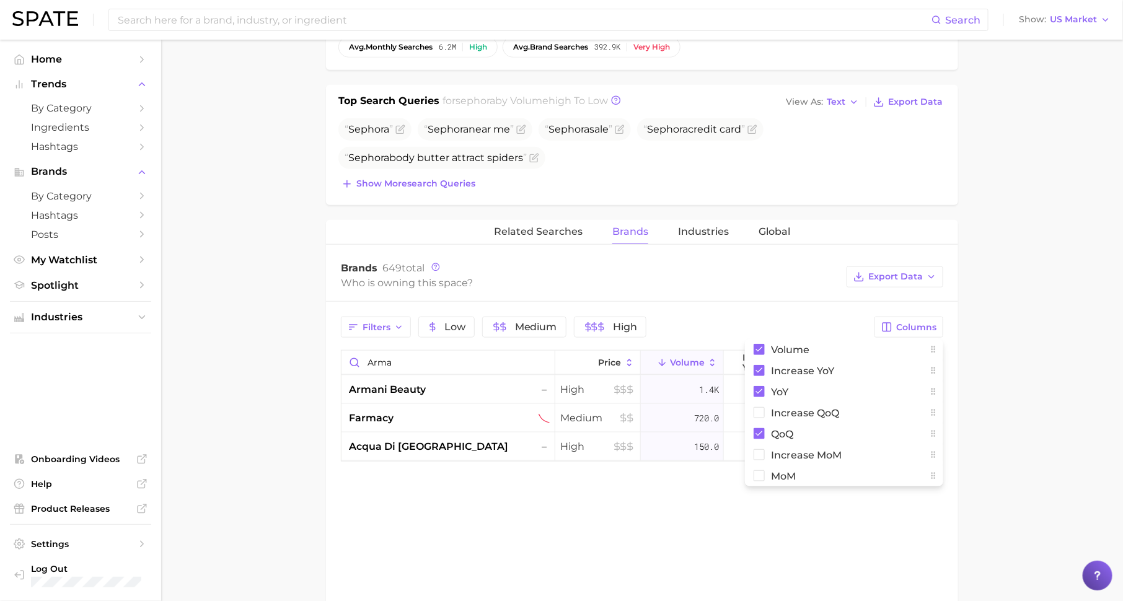
click at [1035, 443] on main "1. marketing & sales 2. marketing & sales 3. retailer 4. sephora Overview Googl…" at bounding box center [642, 200] width 962 height 1208
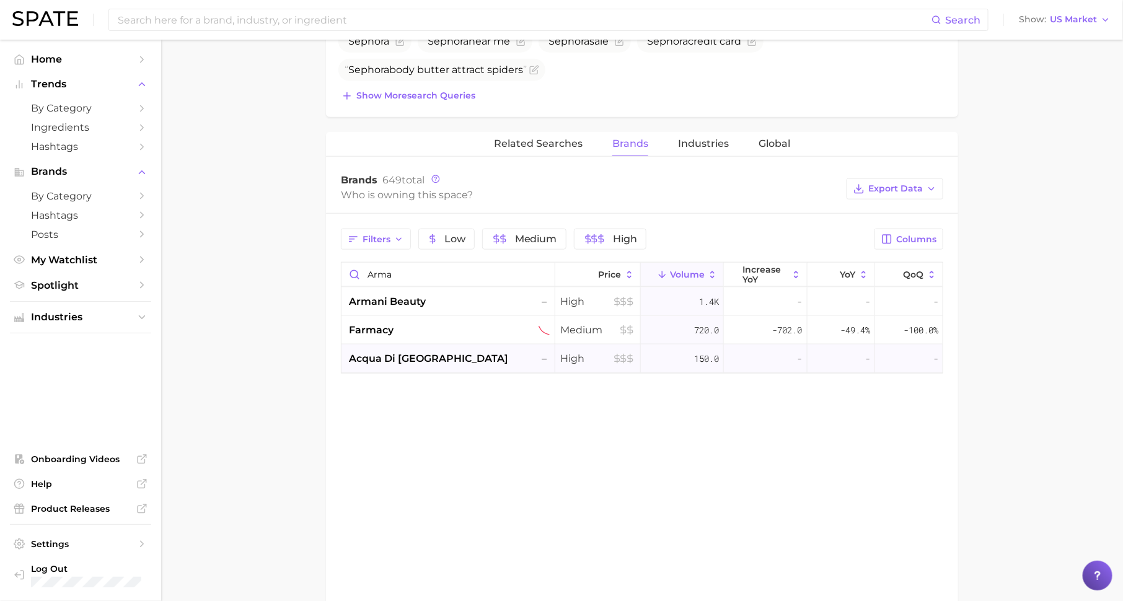
scroll to position [543, 0]
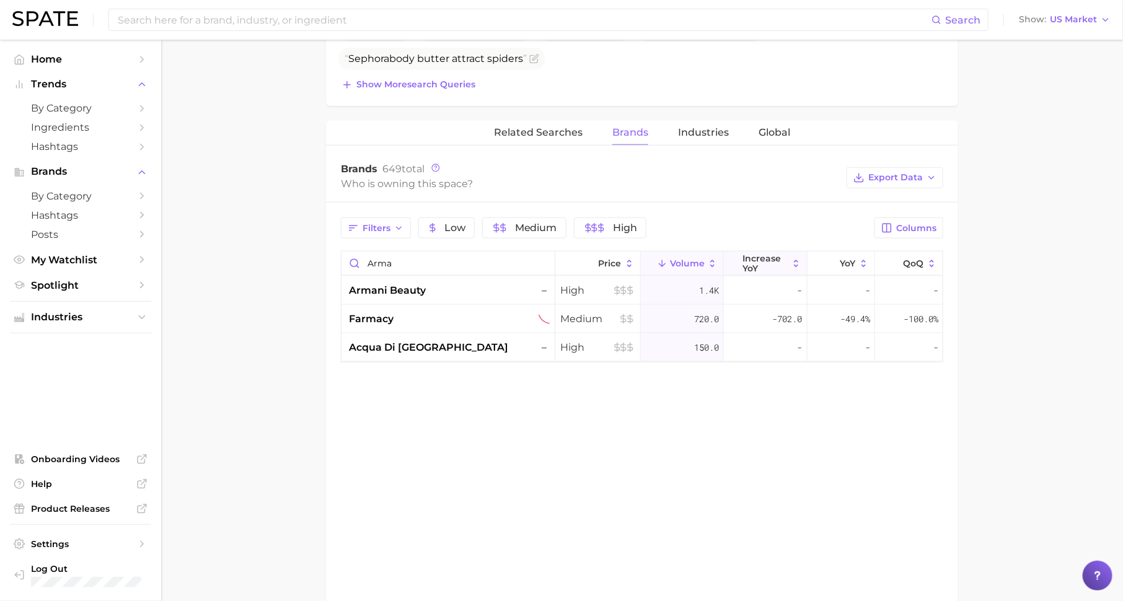
click at [773, 257] on span "increase YoY" at bounding box center [765, 264] width 45 height 20
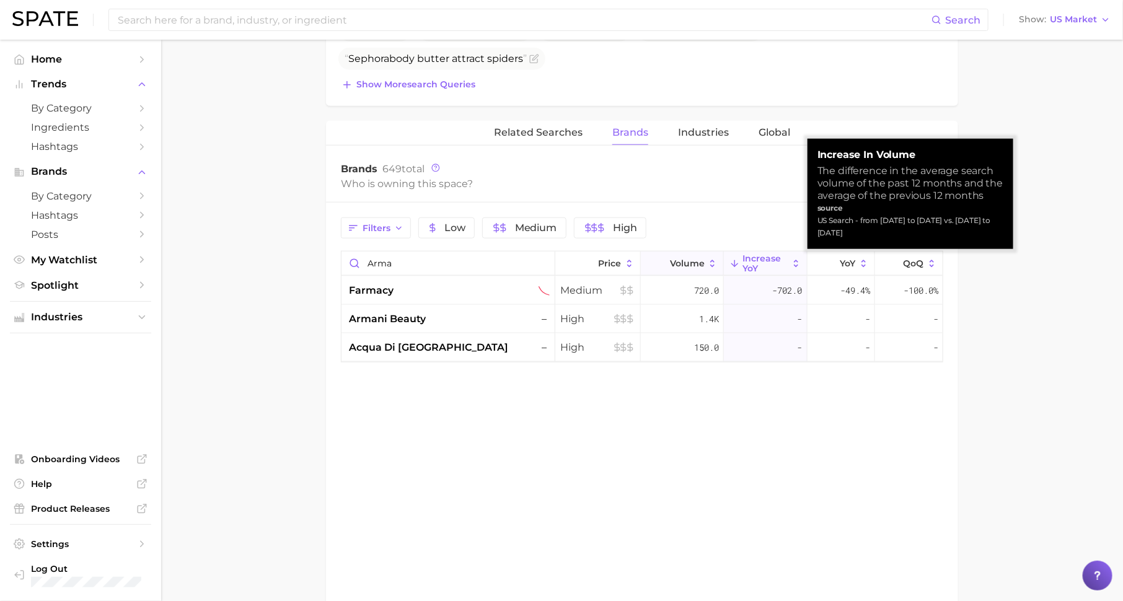
click at [690, 258] on span "Volume" at bounding box center [687, 263] width 35 height 10
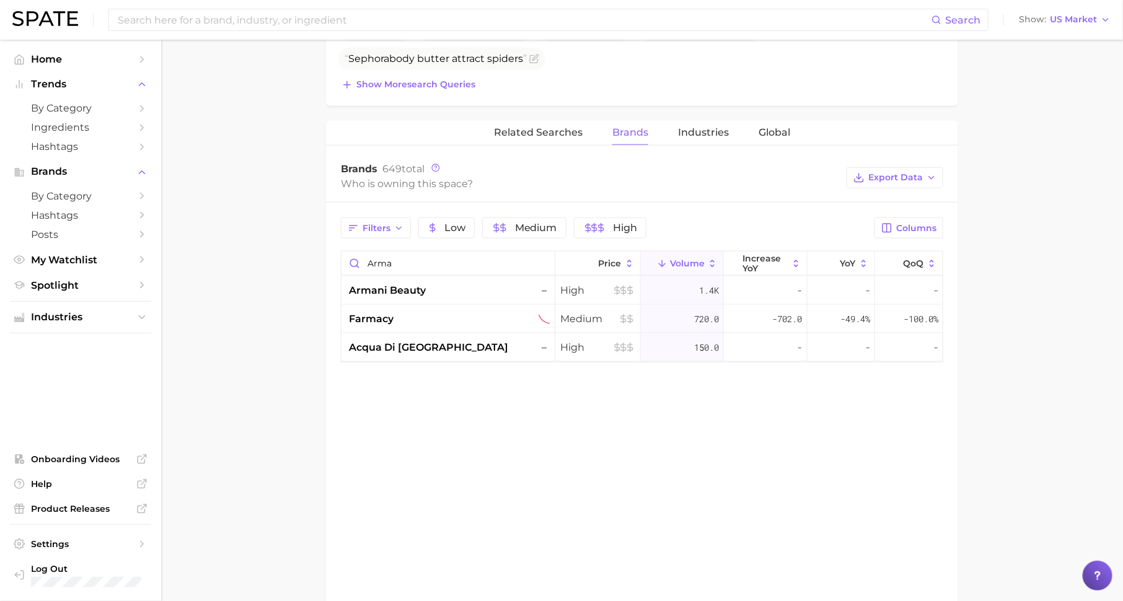
scroll to position [0, 0]
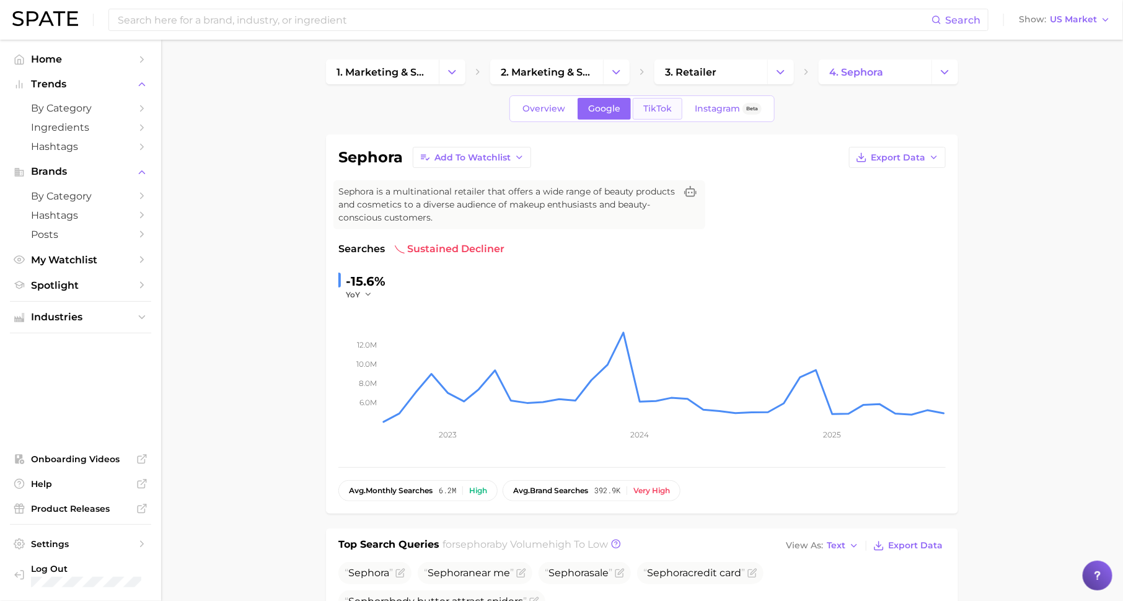
click at [661, 102] on link "TikTok" at bounding box center [658, 109] width 50 height 22
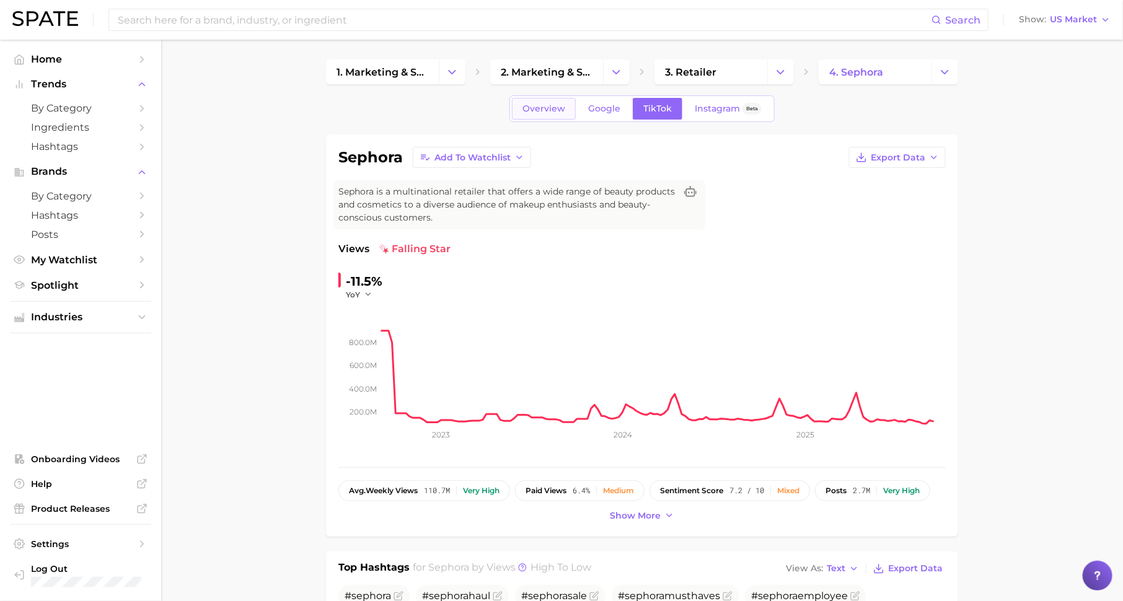
click at [543, 101] on link "Overview" at bounding box center [544, 109] width 64 height 22
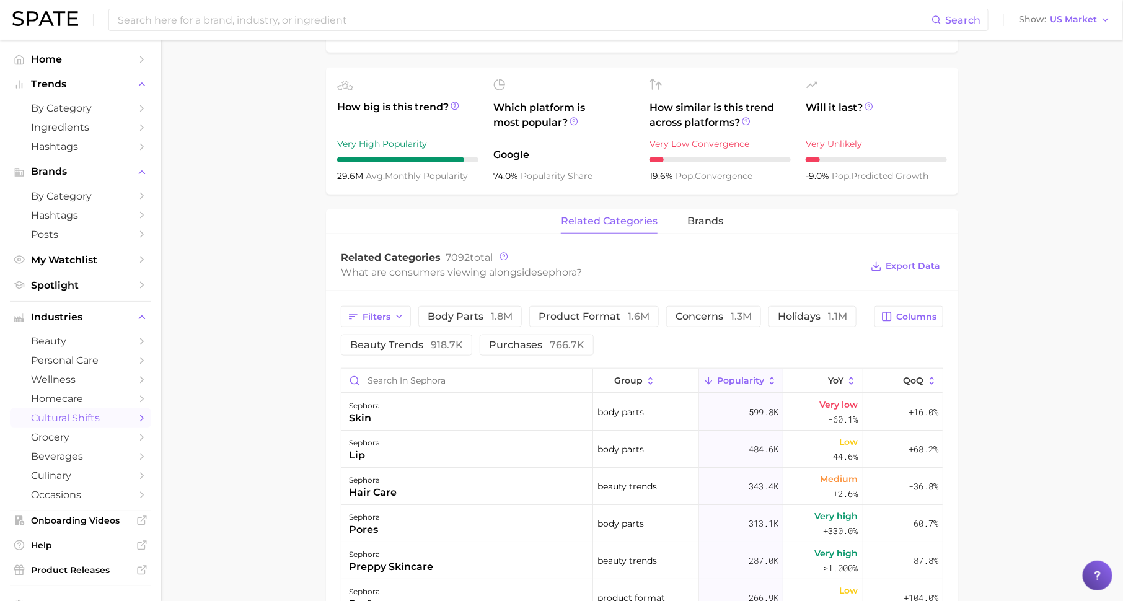
scroll to position [387, 0]
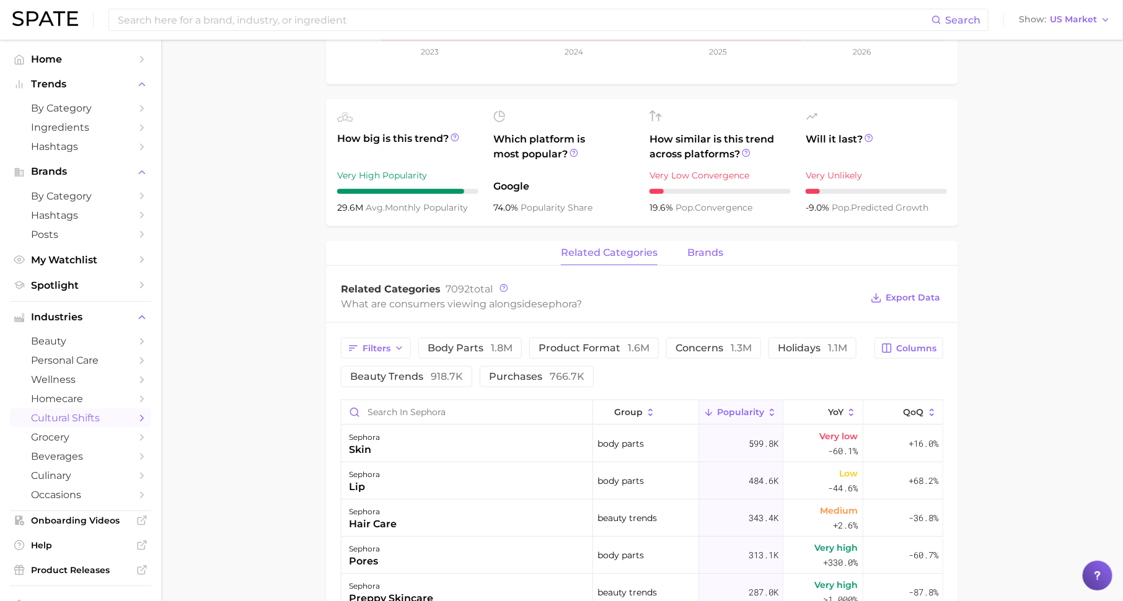
click at [709, 252] on span "brands" at bounding box center [705, 252] width 36 height 11
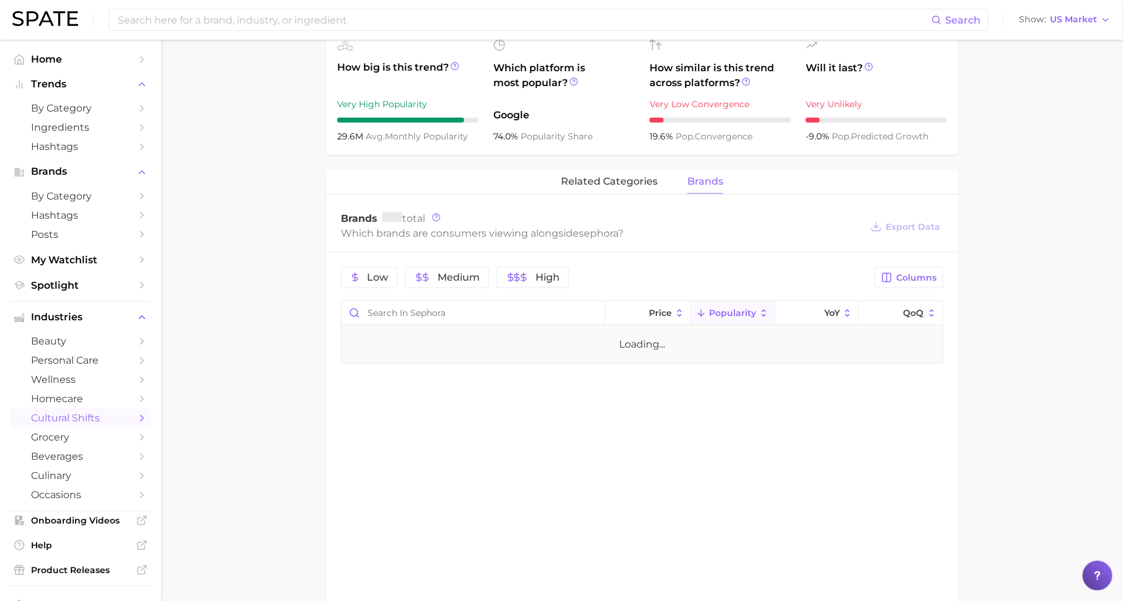
scroll to position [475, 0]
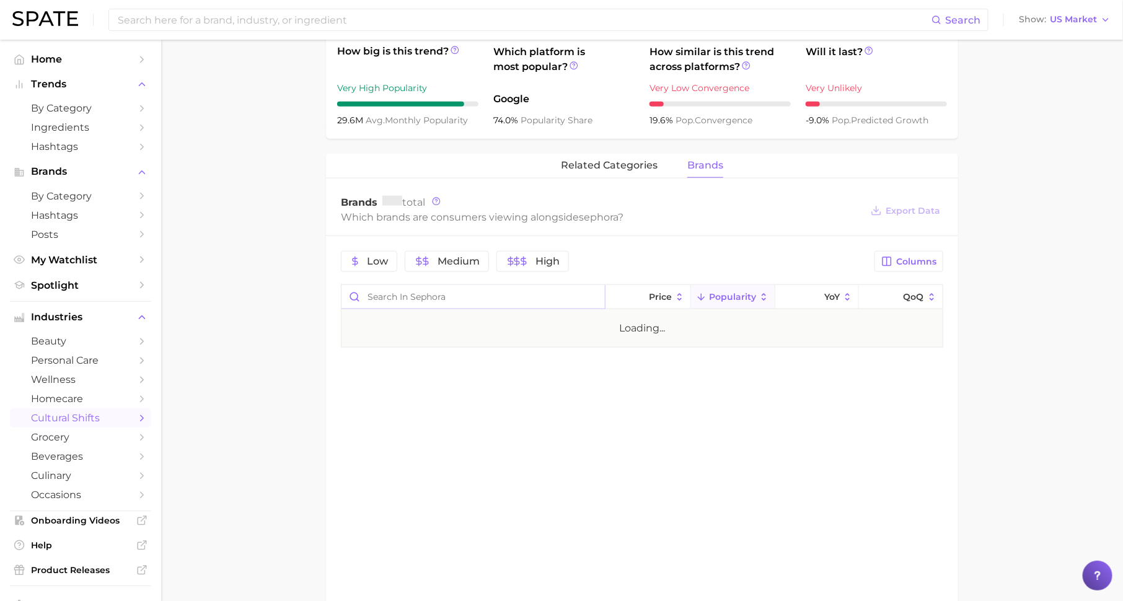
click at [494, 302] on input "Search in sephora" at bounding box center [473, 297] width 263 height 24
type input "armani"
click at [485, 334] on div "sephora armani beauty" at bounding box center [474, 328] width 264 height 37
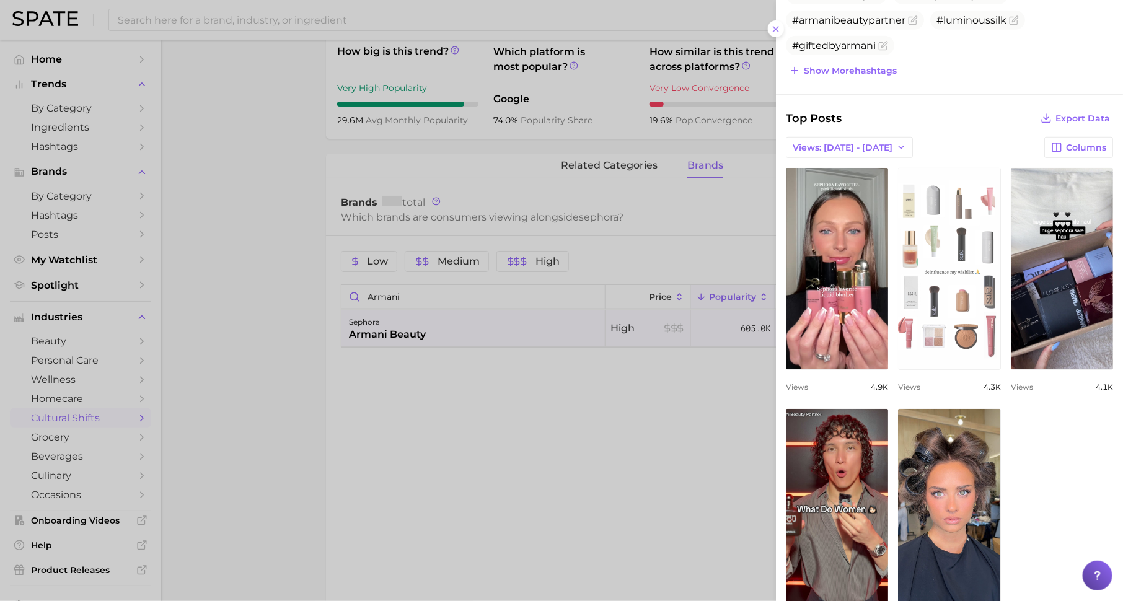
scroll to position [420, 0]
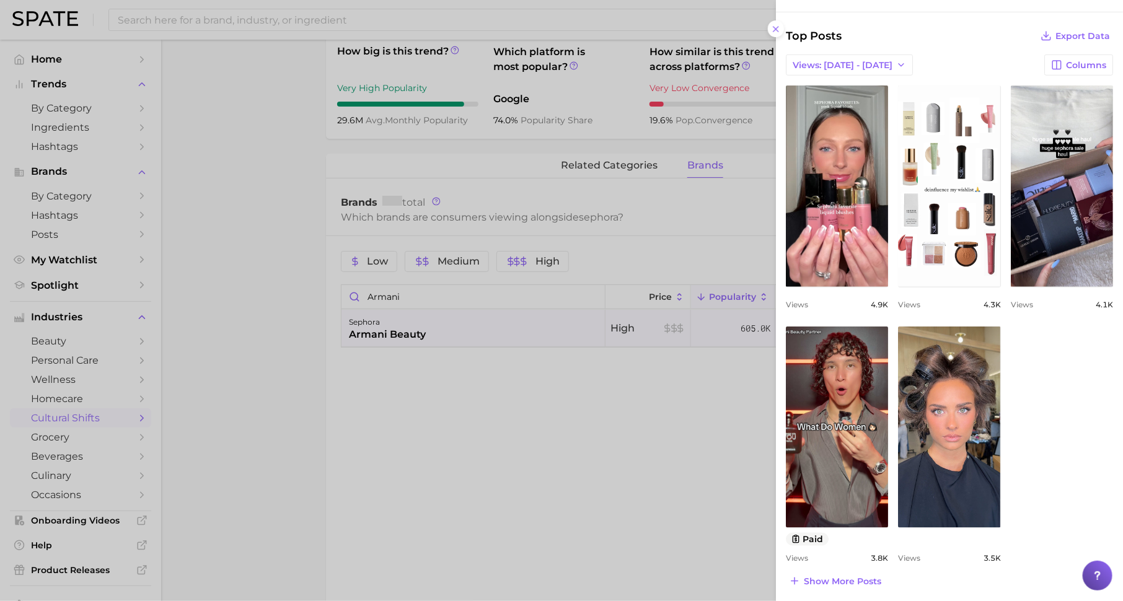
click at [598, 466] on div at bounding box center [561, 300] width 1123 height 601
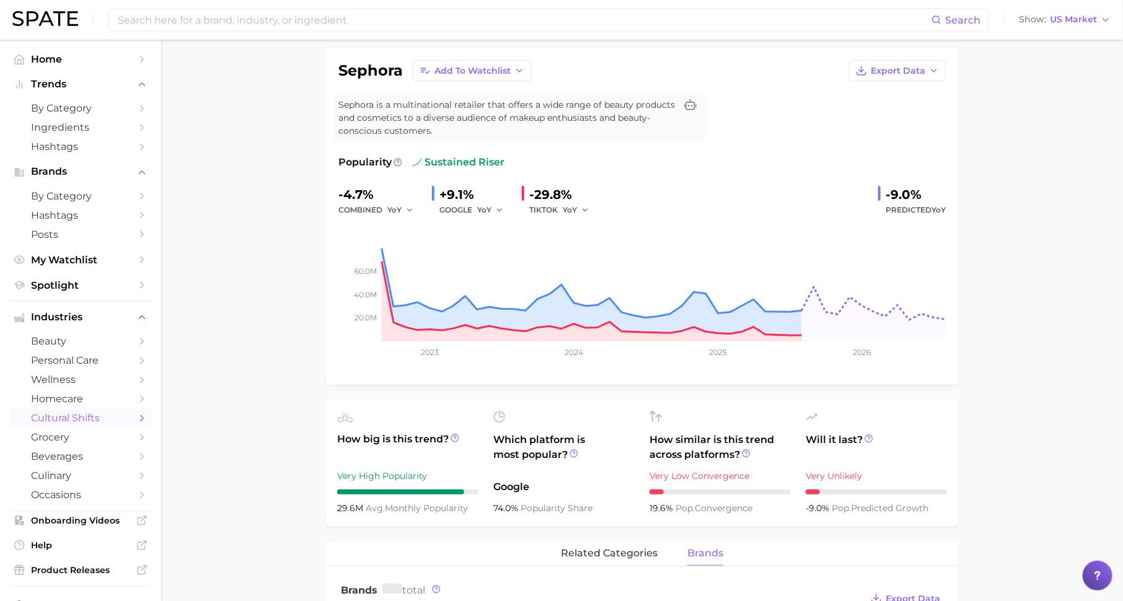
scroll to position [0, 0]
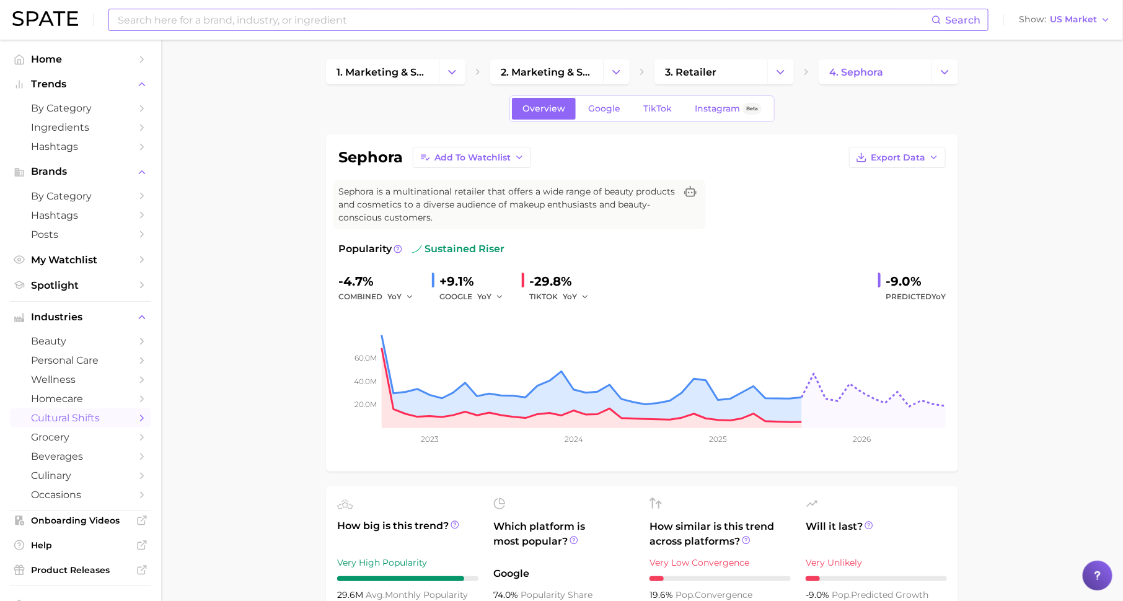
click at [353, 23] on input at bounding box center [524, 19] width 815 height 21
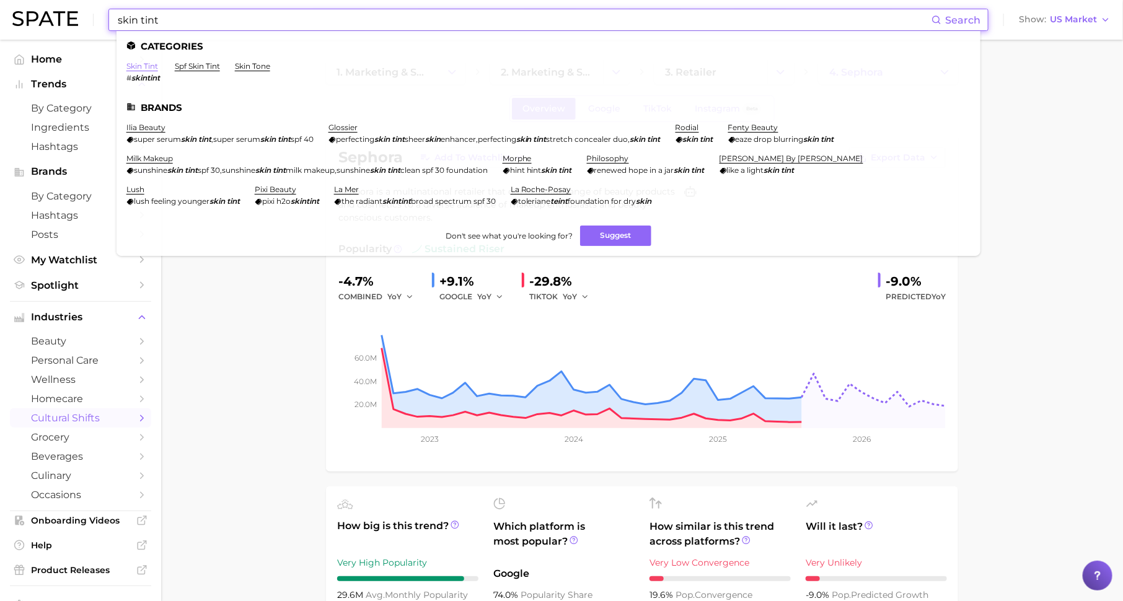
type input "skin tint"
click at [144, 67] on link "skin tint" at bounding box center [142, 65] width 32 height 9
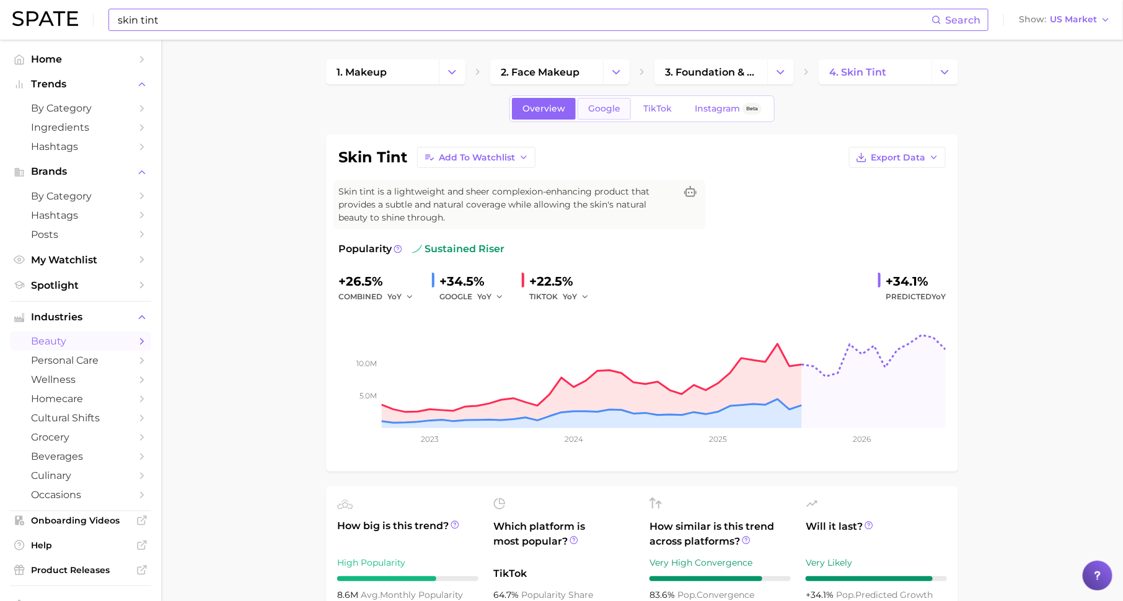
click at [605, 117] on link "Google" at bounding box center [604, 109] width 53 height 22
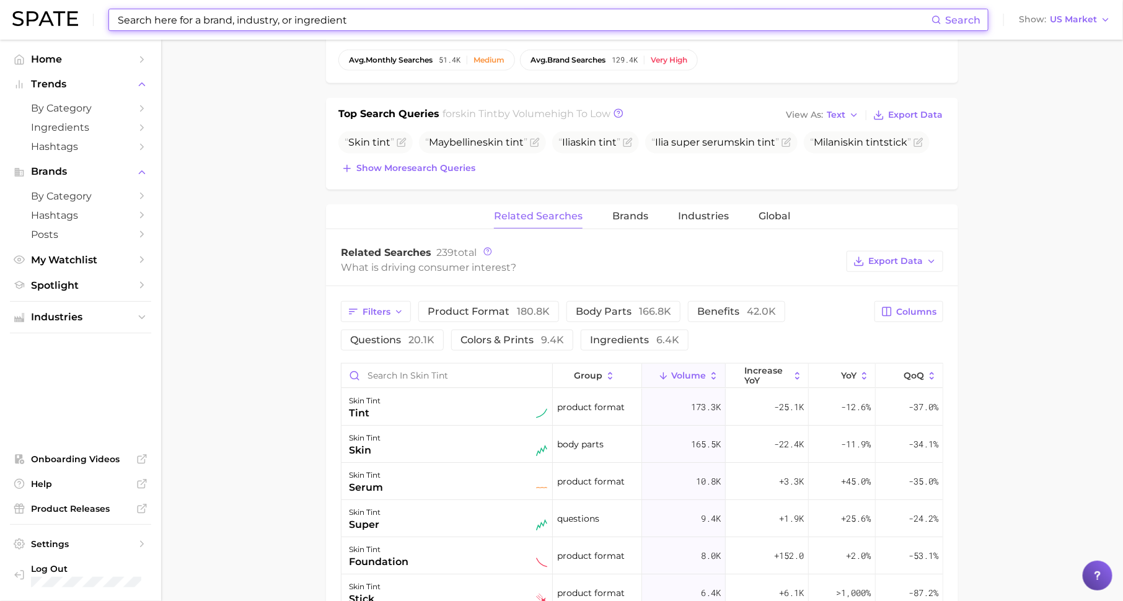
scroll to position [435, 0]
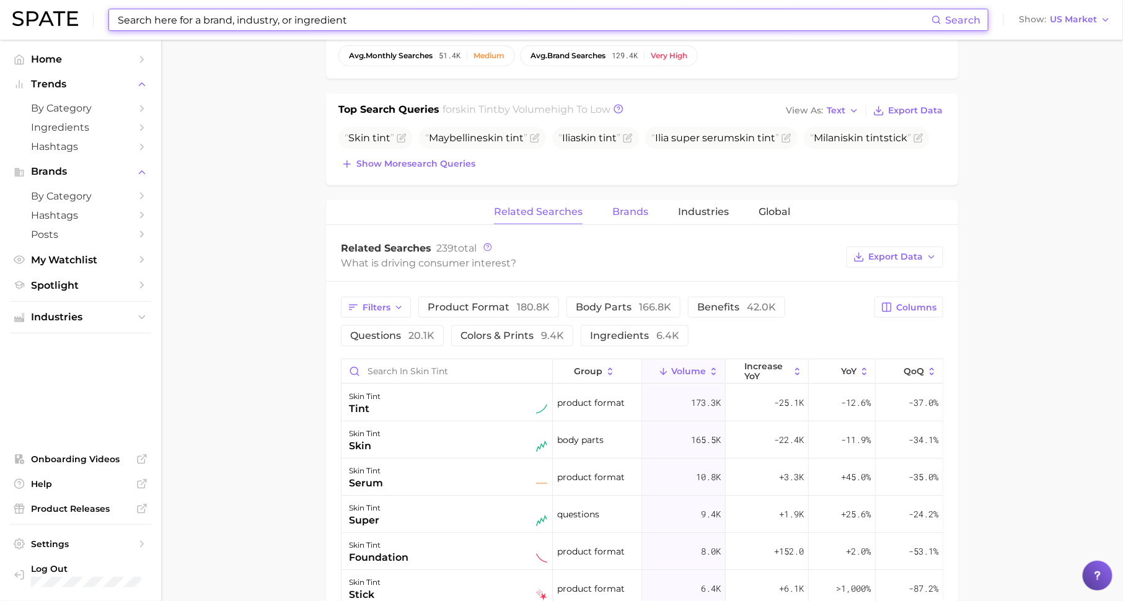
click at [638, 207] on span "Brands" at bounding box center [630, 211] width 36 height 11
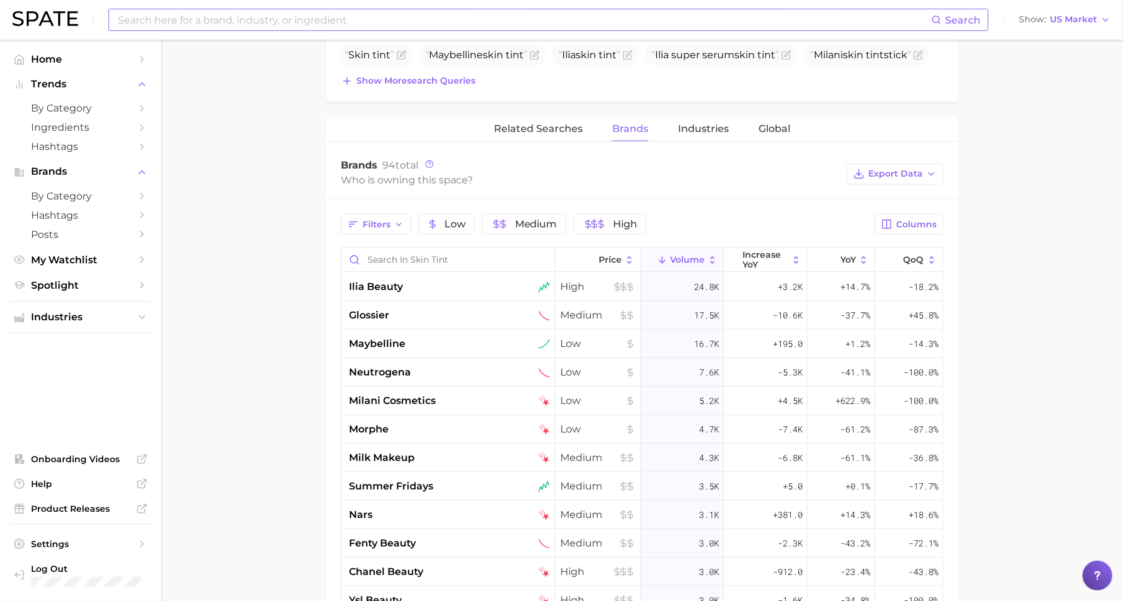
scroll to position [519, 0]
click at [603, 219] on icon "button" at bounding box center [601, 224] width 10 height 10
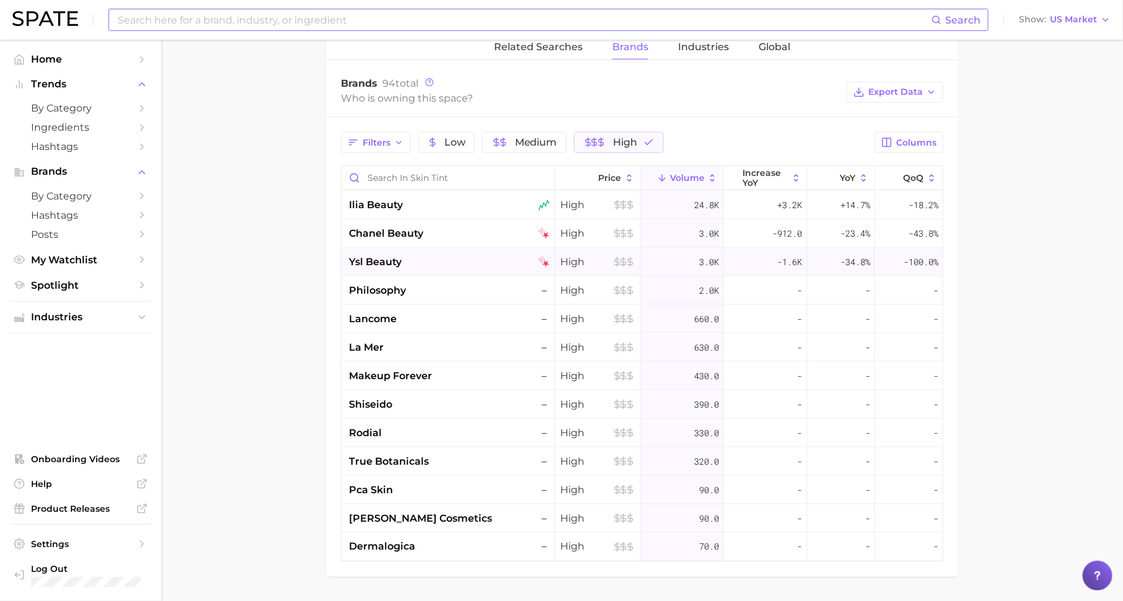
scroll to position [594, 0]
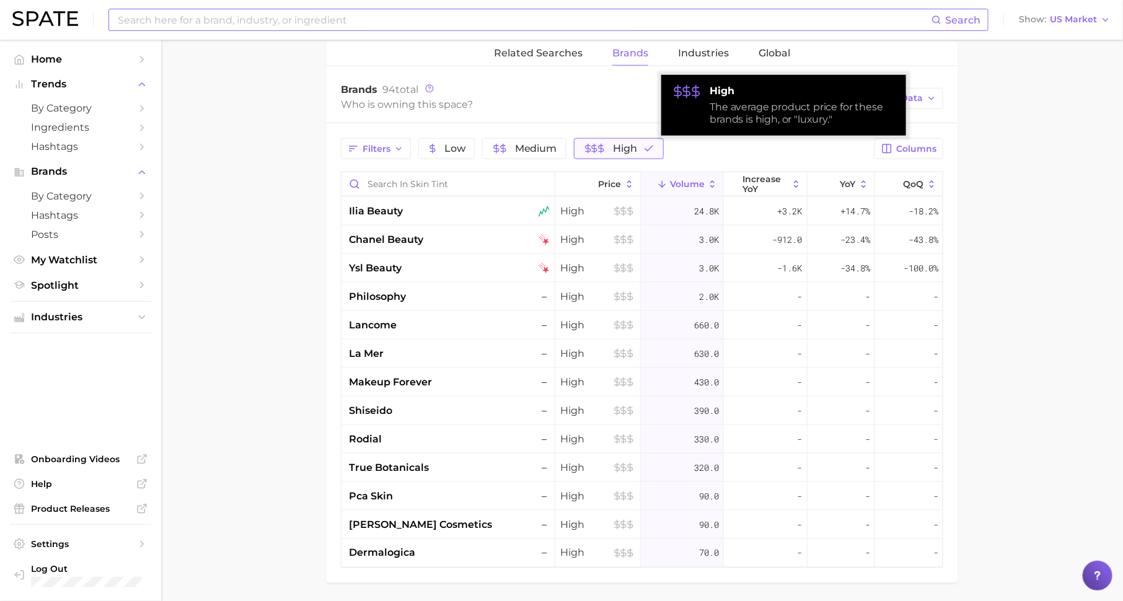
click at [615, 144] on span "High" at bounding box center [625, 149] width 24 height 10
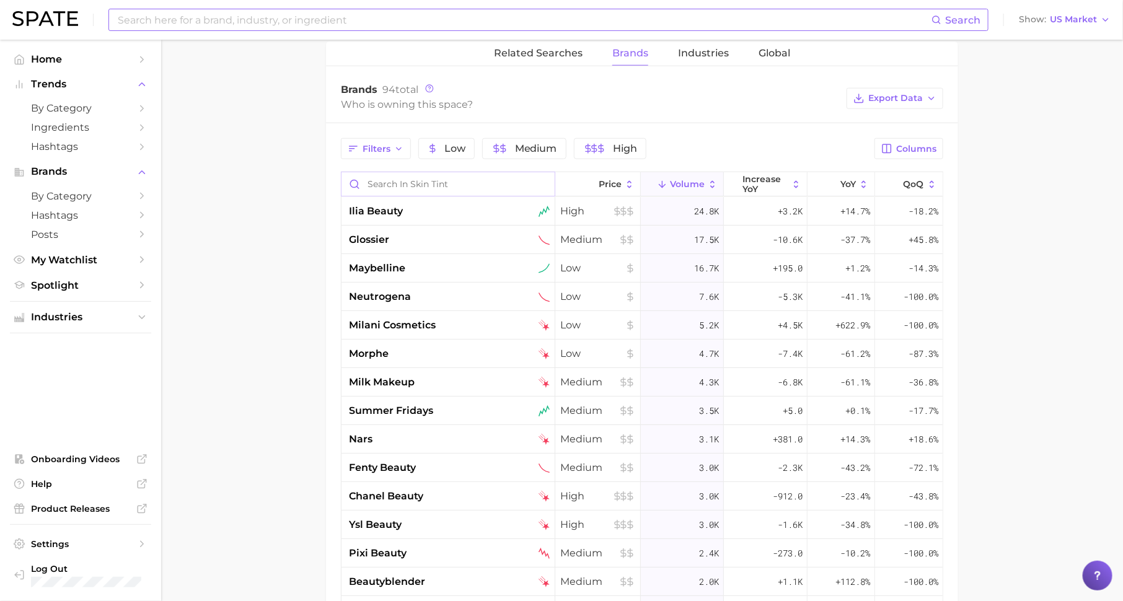
click at [487, 180] on input "Search in skin tint" at bounding box center [448, 184] width 213 height 24
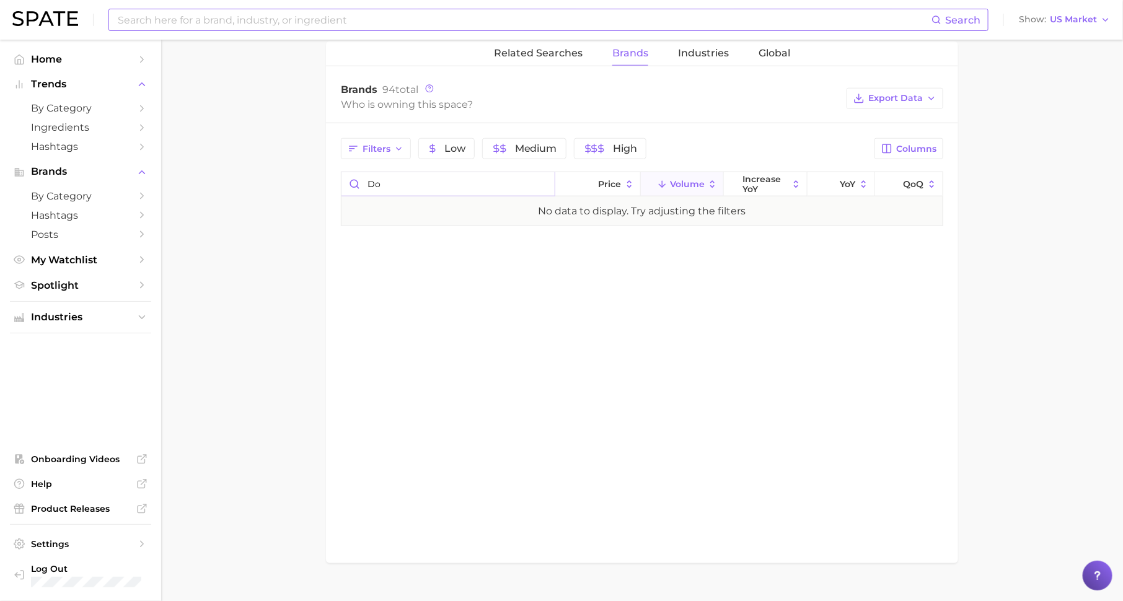
type input "d"
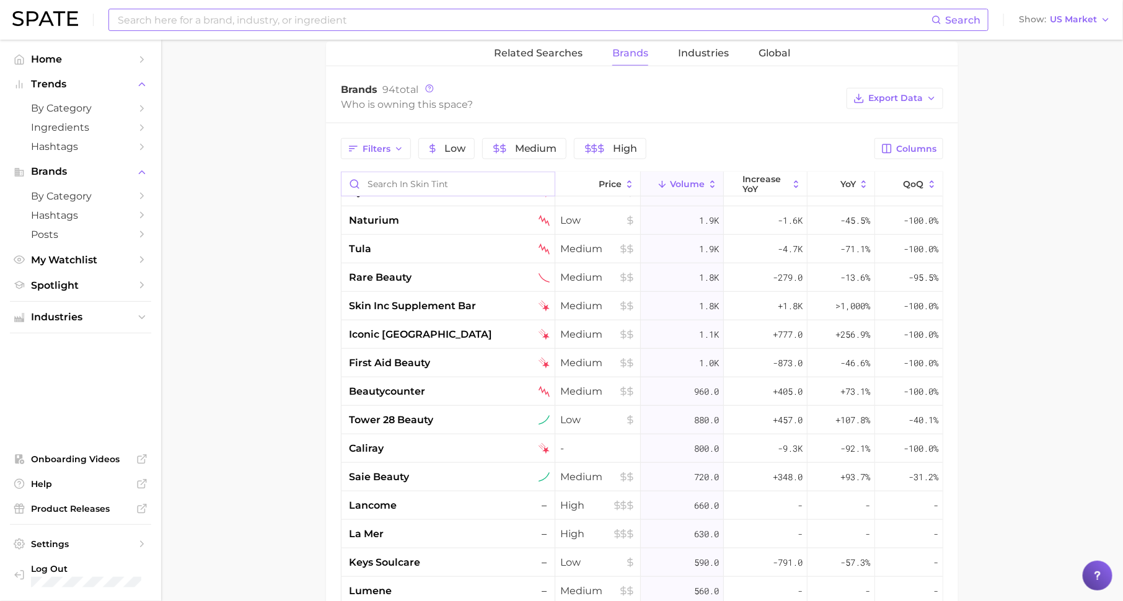
scroll to position [0, 0]
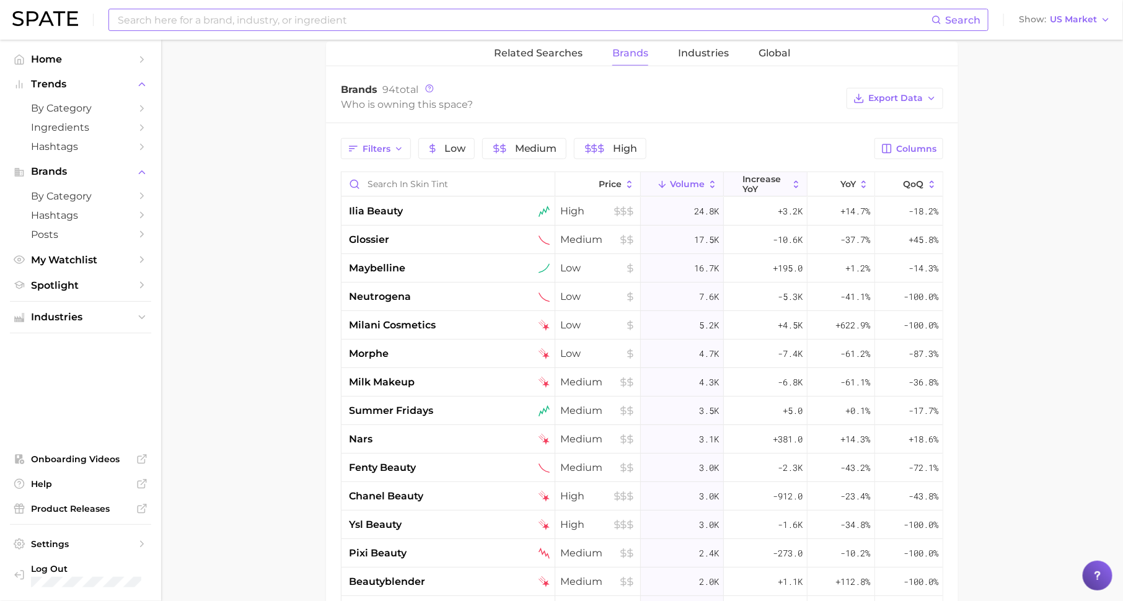
click at [761, 183] on span "increase YoY" at bounding box center [765, 184] width 45 height 20
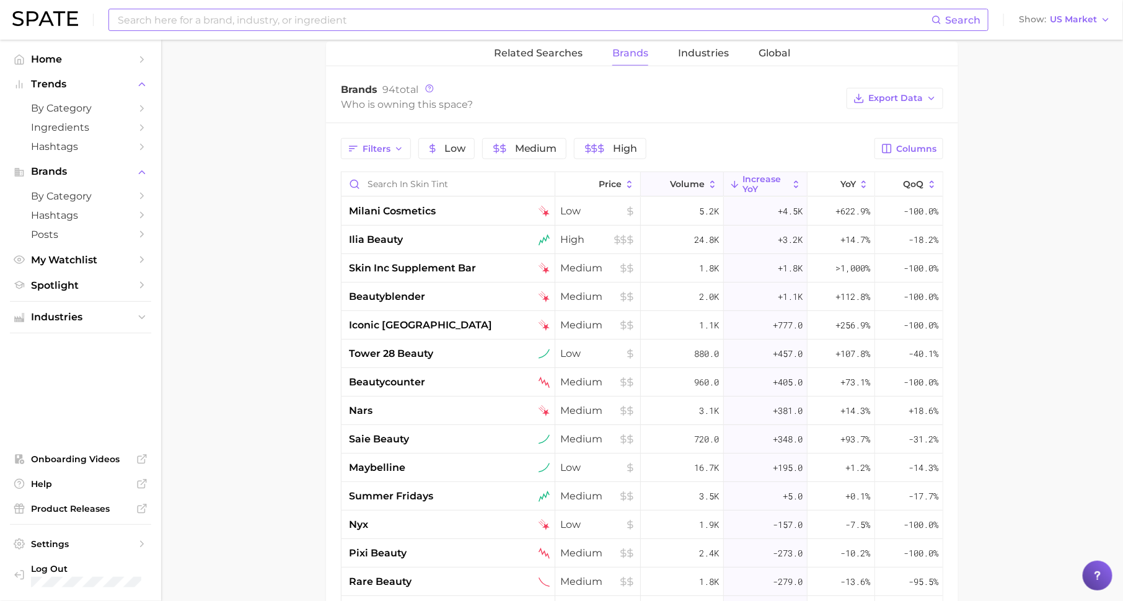
click at [700, 183] on span "Volume" at bounding box center [687, 184] width 35 height 10
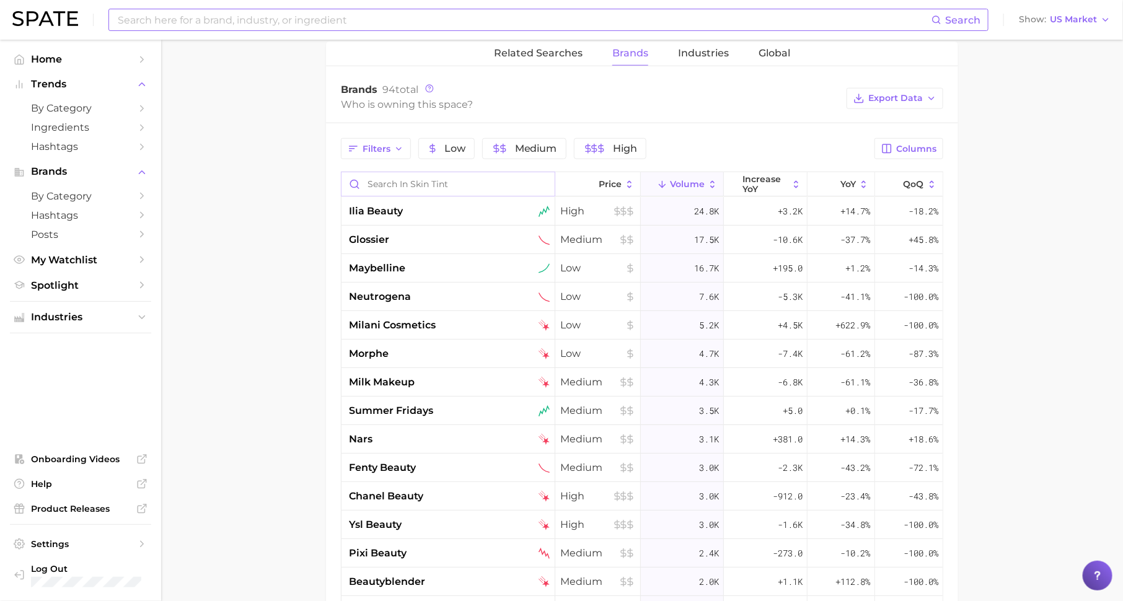
click at [471, 187] on input "Search in skin tint" at bounding box center [448, 184] width 213 height 24
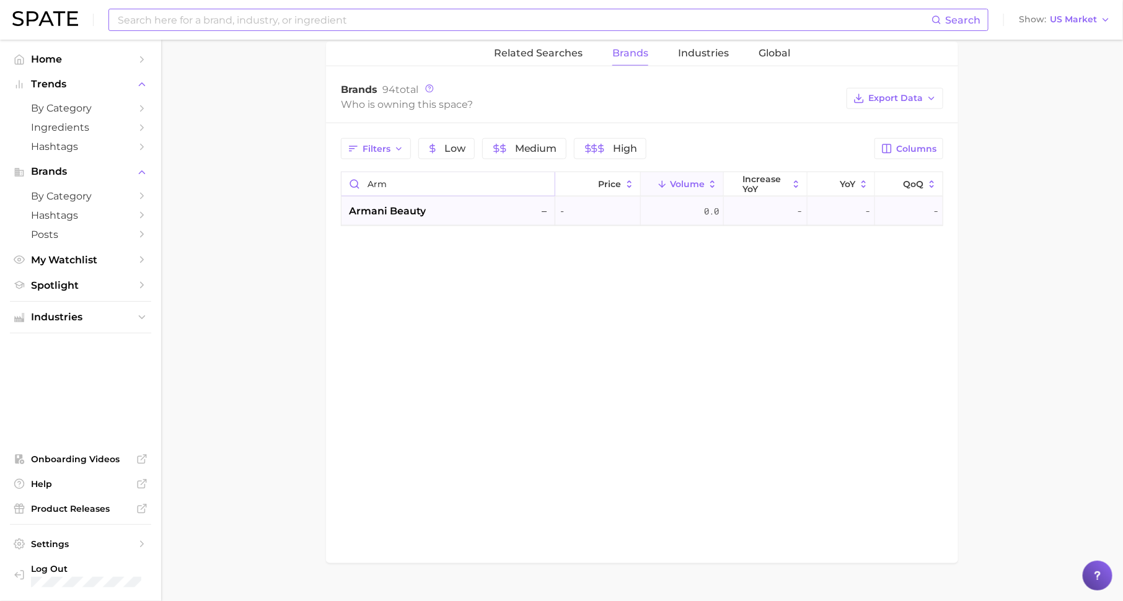
type input "arm"
click at [443, 213] on div "armani beauty –" at bounding box center [449, 211] width 201 height 15
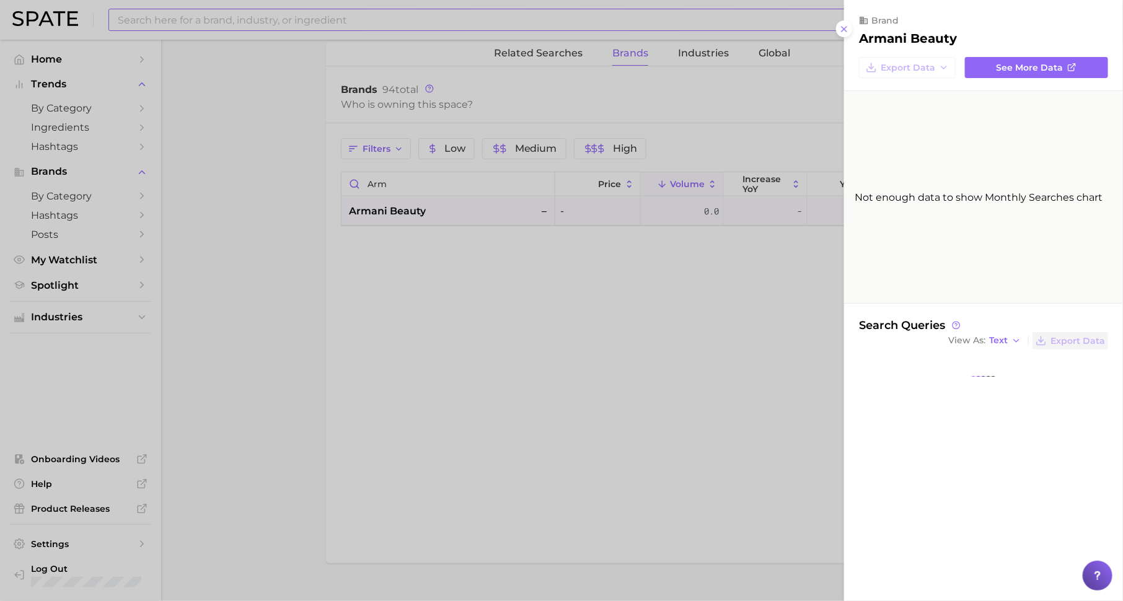
click at [494, 262] on div at bounding box center [561, 300] width 1123 height 601
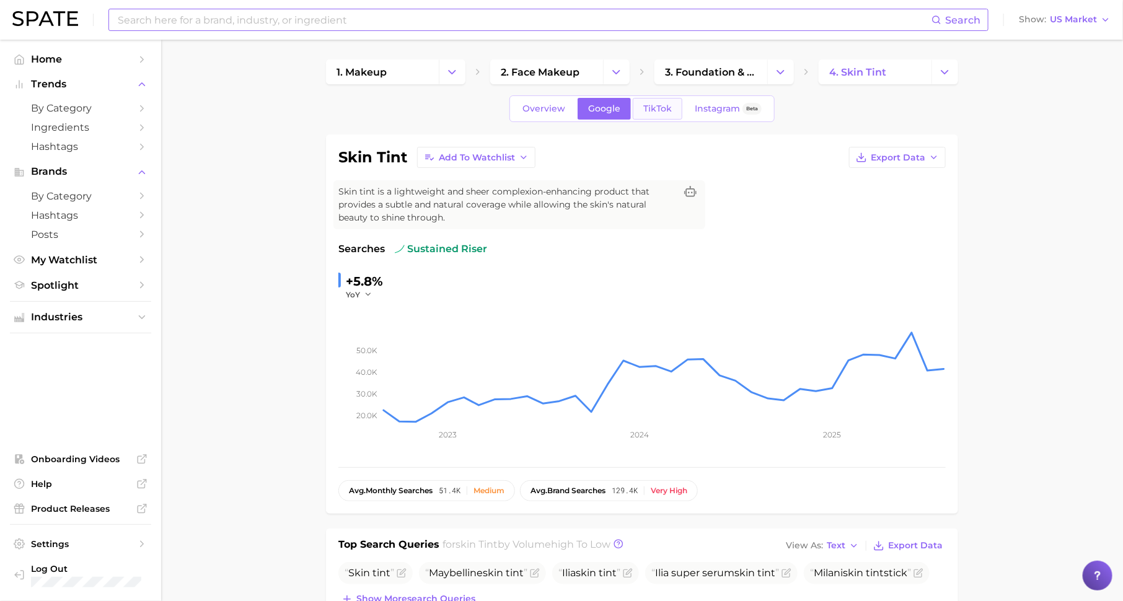
click at [655, 104] on span "TikTok" at bounding box center [657, 109] width 29 height 11
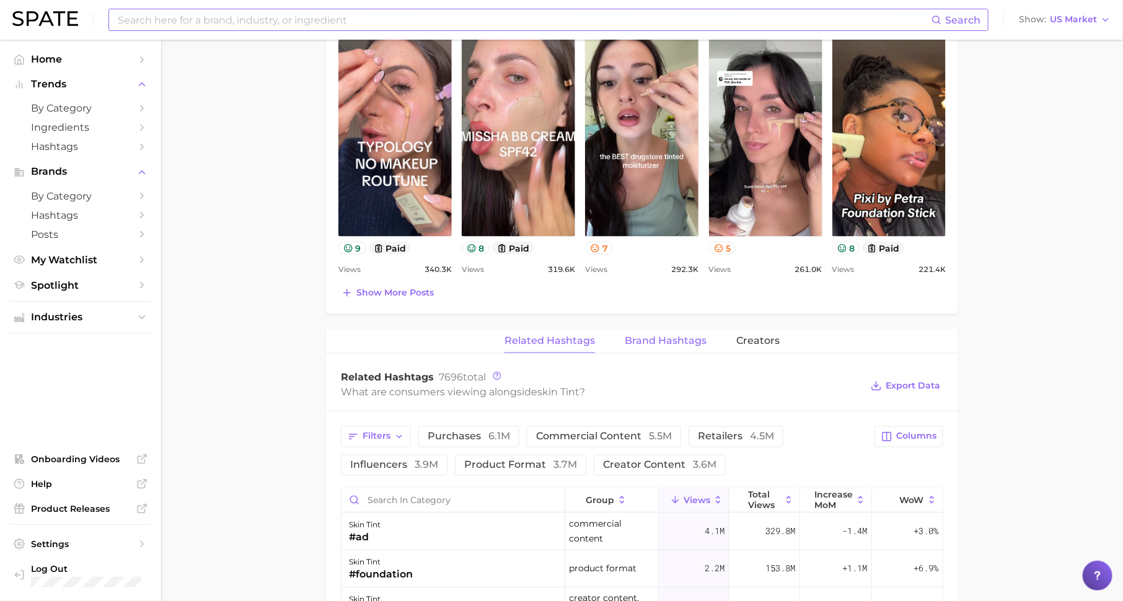
click at [656, 330] on button "Brand Hashtags" at bounding box center [666, 341] width 82 height 24
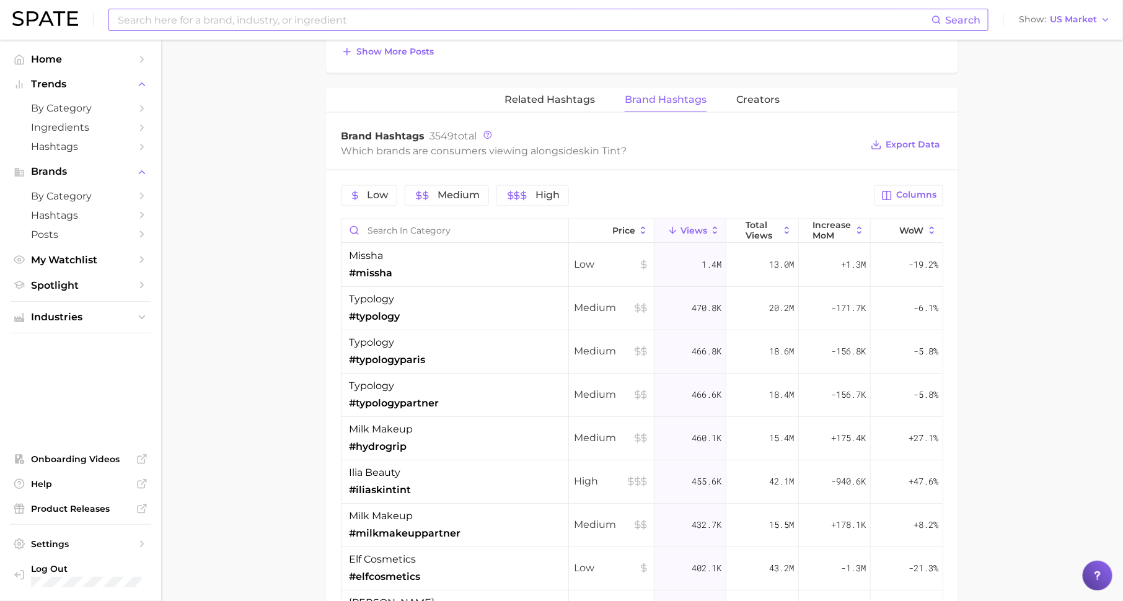
scroll to position [928, 0]
click at [535, 230] on input "Search in category" at bounding box center [455, 231] width 227 height 24
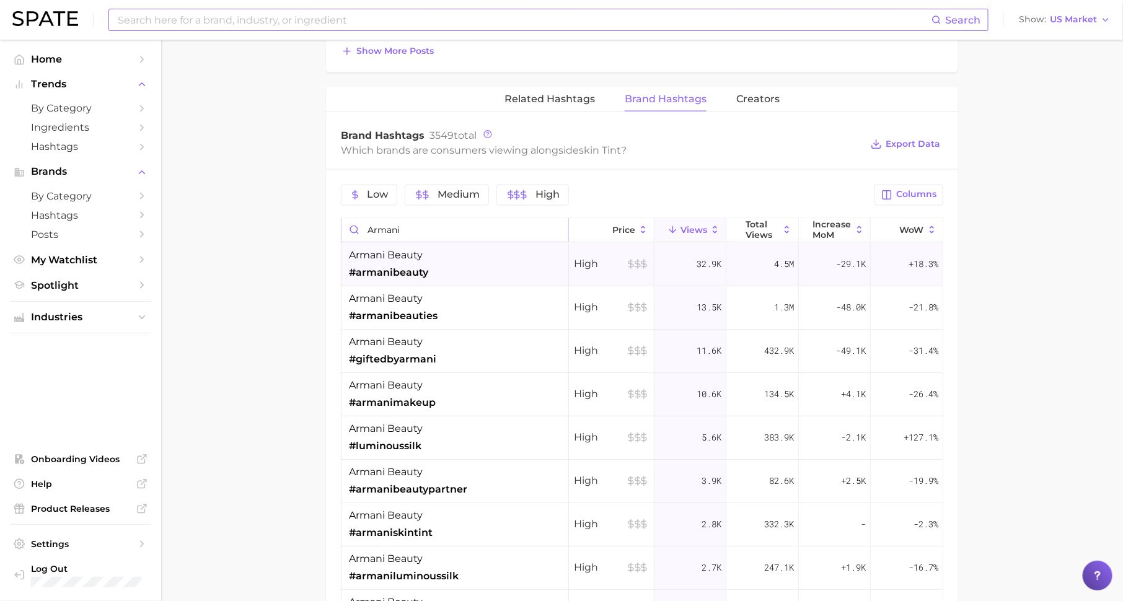
type input "armani"
click at [529, 255] on div "armani beauty #armanibeauty" at bounding box center [455, 265] width 227 height 43
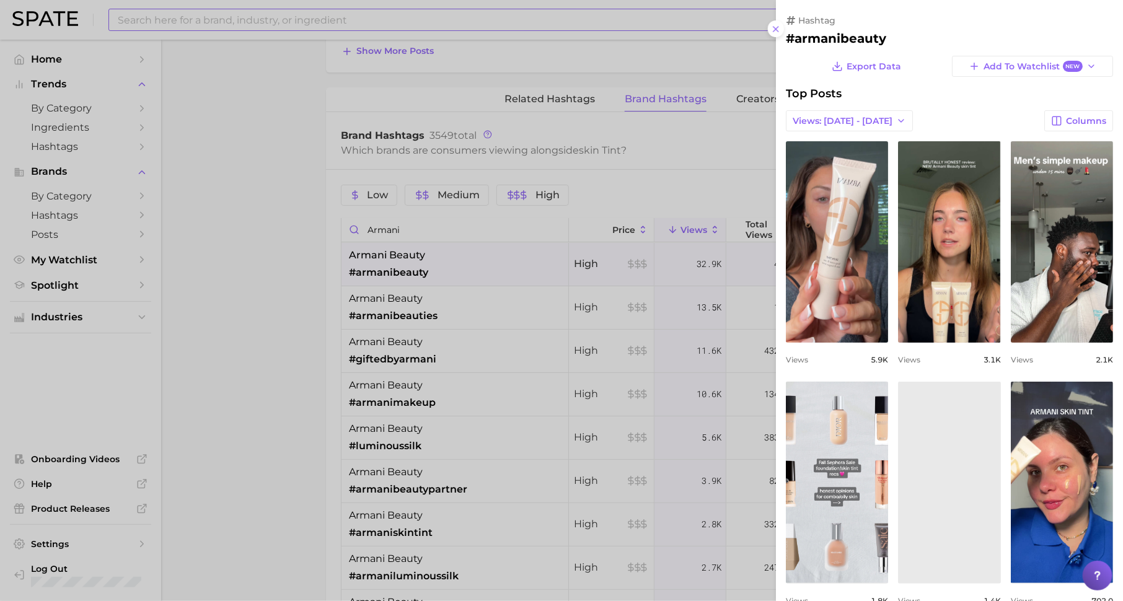
scroll to position [0, 0]
click at [519, 319] on div at bounding box center [561, 300] width 1123 height 601
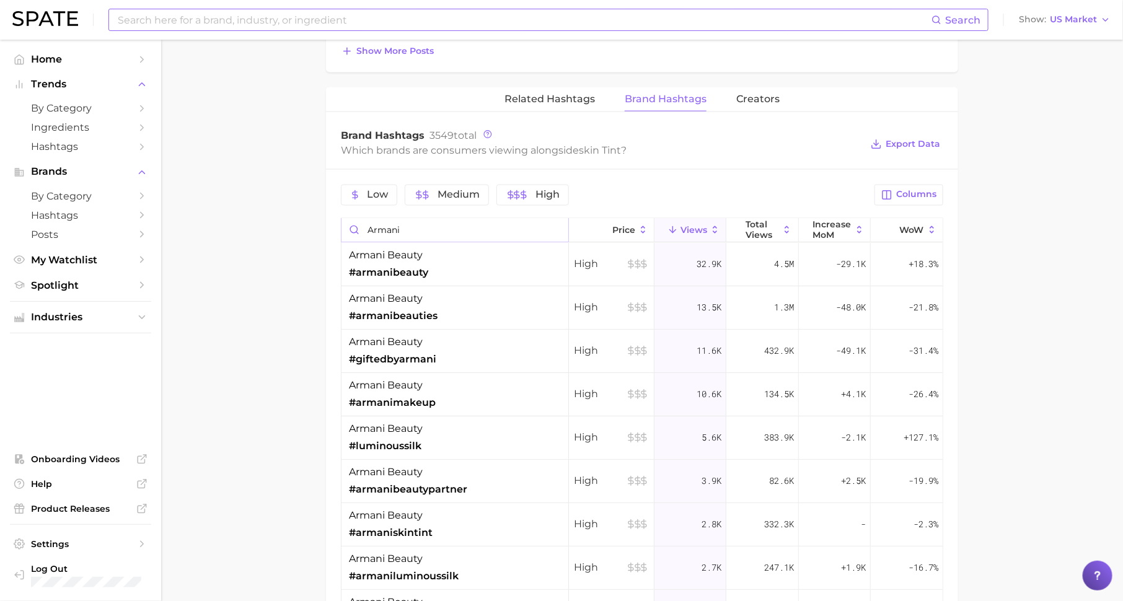
click at [558, 227] on input "armani" at bounding box center [455, 231] width 227 height 24
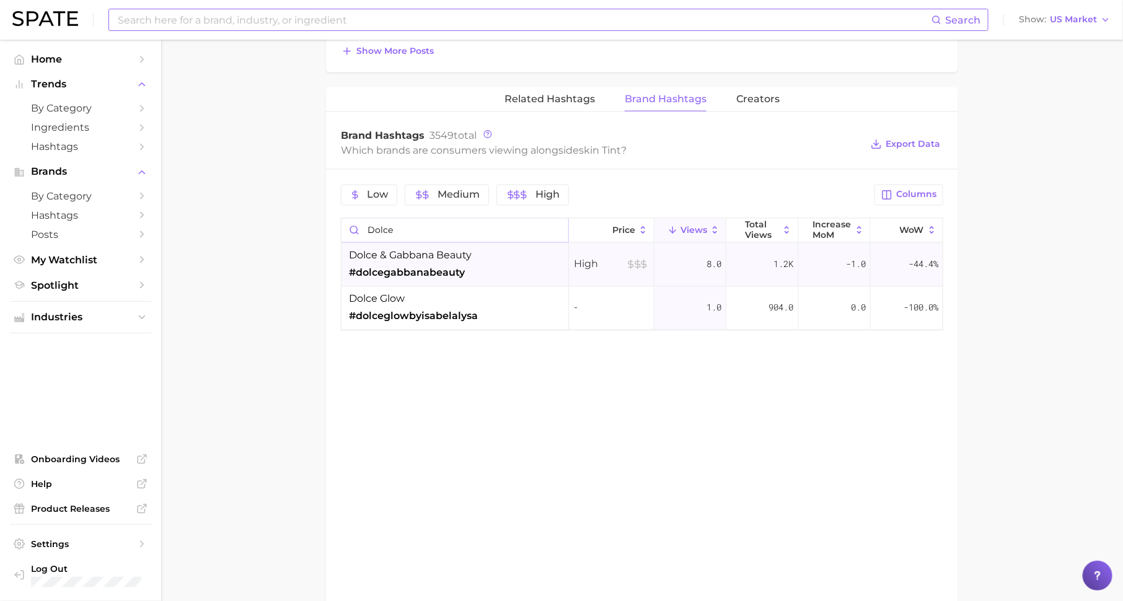
type input "dolce"
click at [543, 257] on div "dolce & gabbana beauty #dolcegabbanabeauty" at bounding box center [455, 265] width 227 height 43
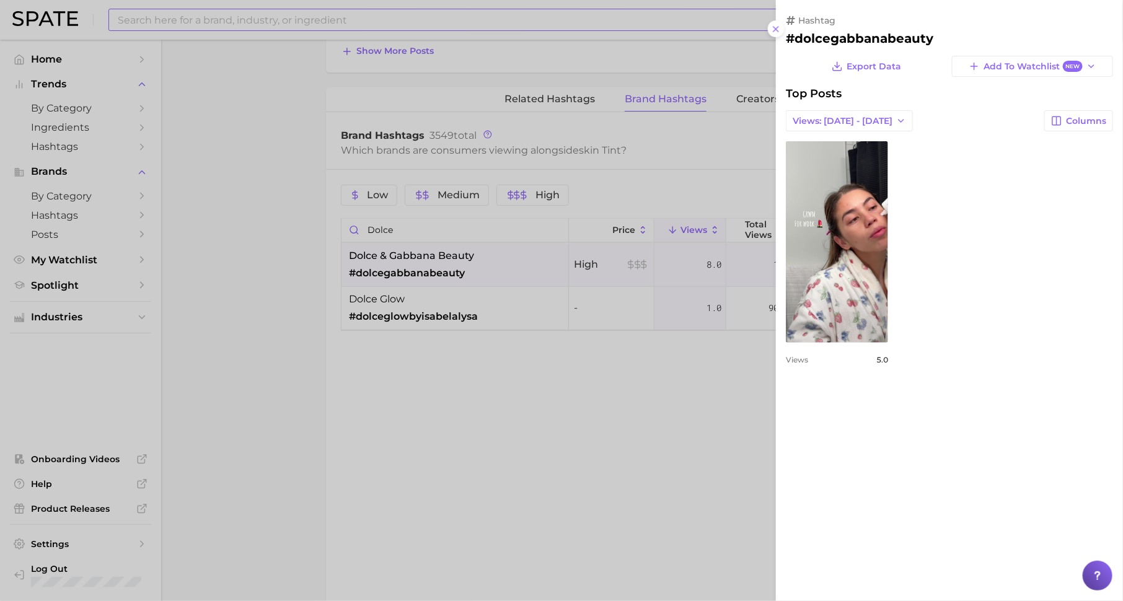
click at [620, 398] on div at bounding box center [561, 300] width 1123 height 601
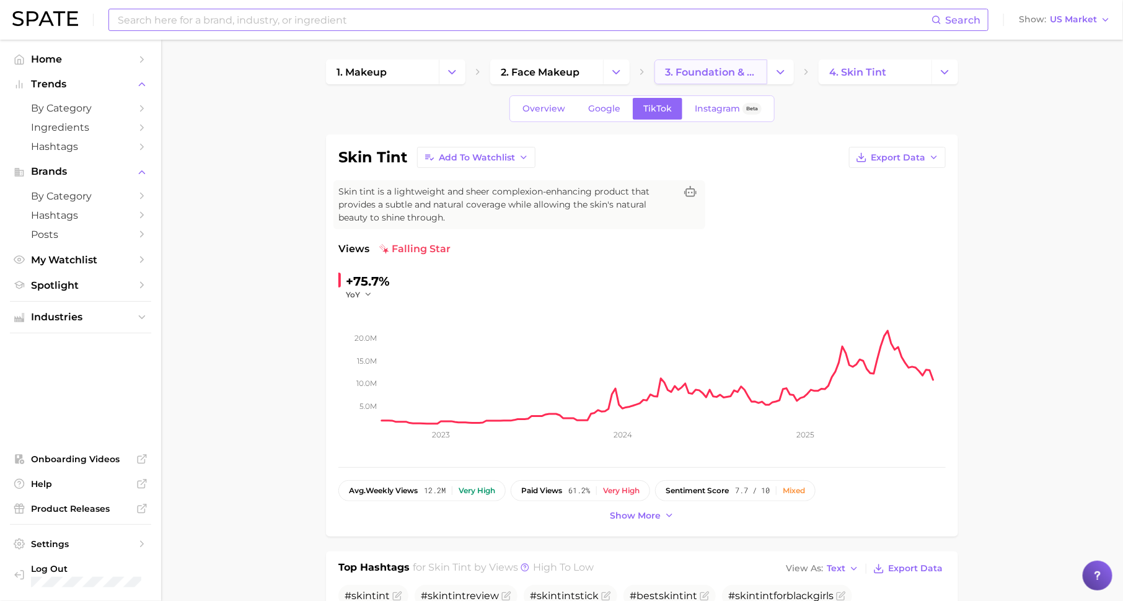
click at [715, 73] on span "3. foundation & base products" at bounding box center [711, 72] width 92 height 12
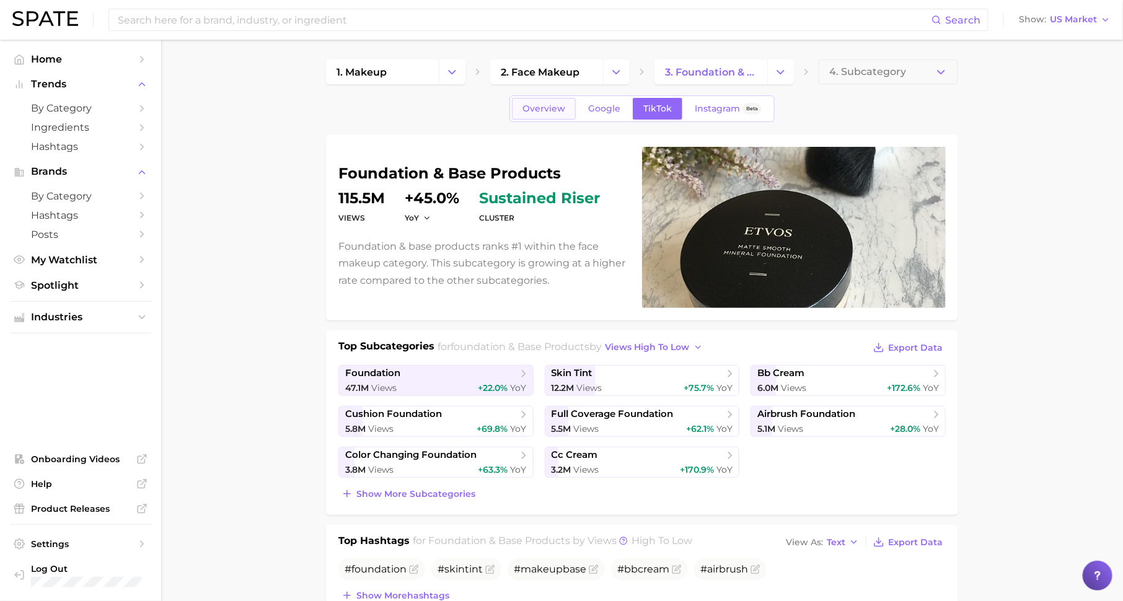
click at [545, 105] on span "Overview" at bounding box center [544, 109] width 43 height 11
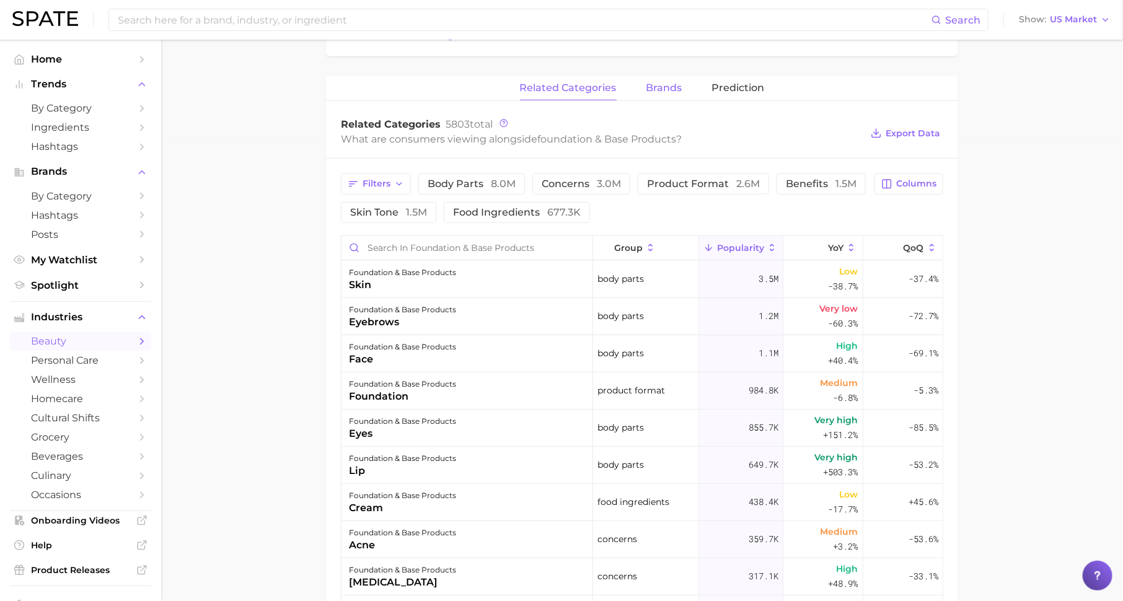
click at [677, 82] on span "brands" at bounding box center [664, 87] width 36 height 11
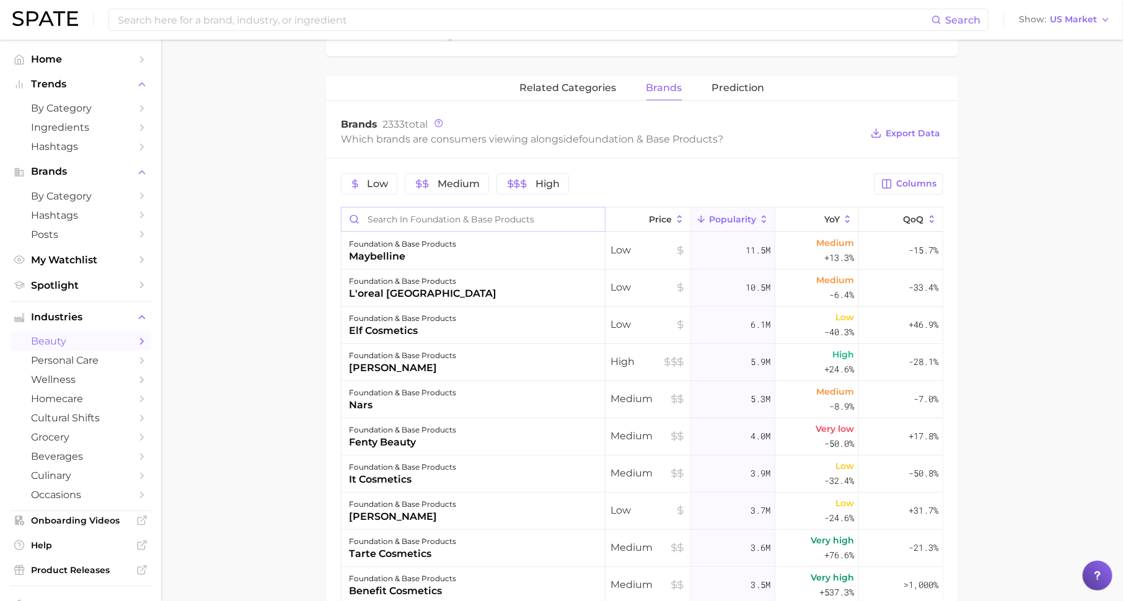
click at [477, 219] on input "Search in foundation & base products" at bounding box center [473, 220] width 263 height 24
type input "armani"
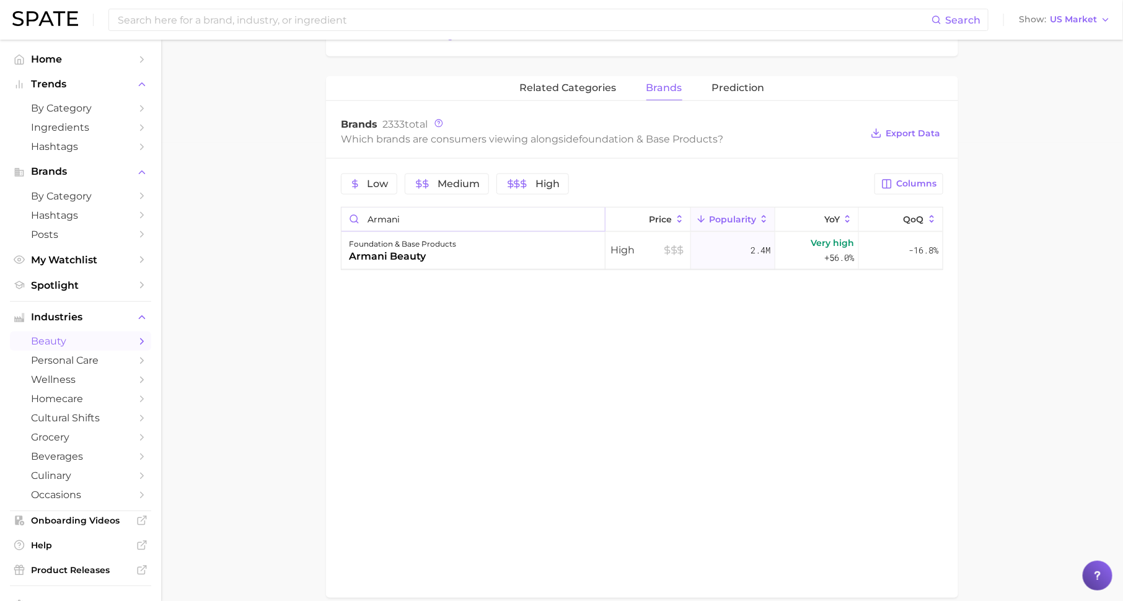
click at [596, 218] on input "armani" at bounding box center [473, 220] width 263 height 24
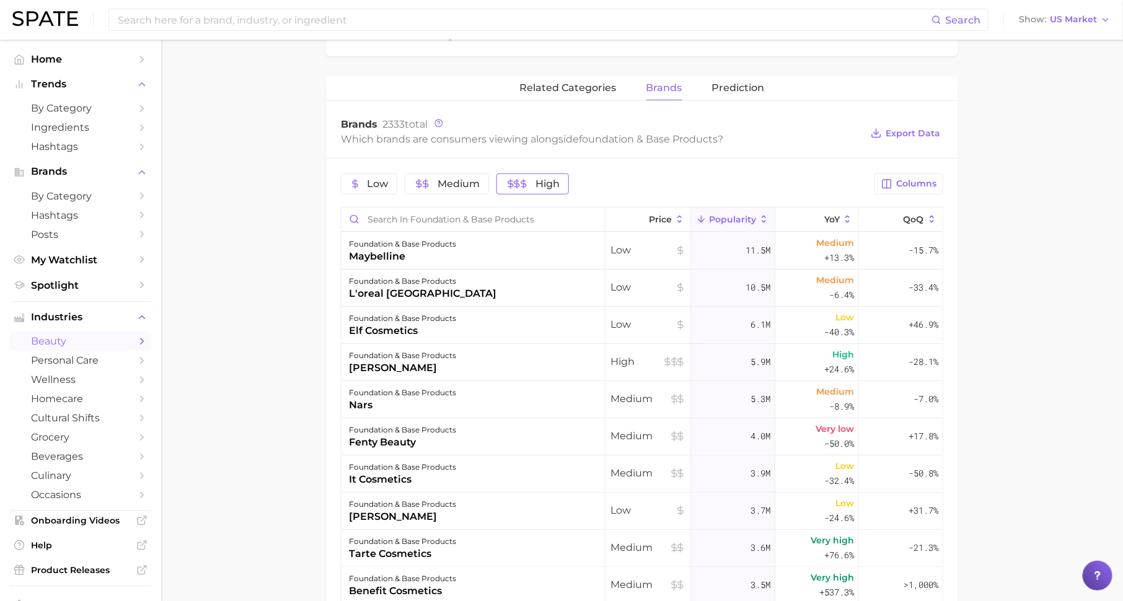
click at [516, 185] on icon "button" at bounding box center [517, 184] width 10 height 10
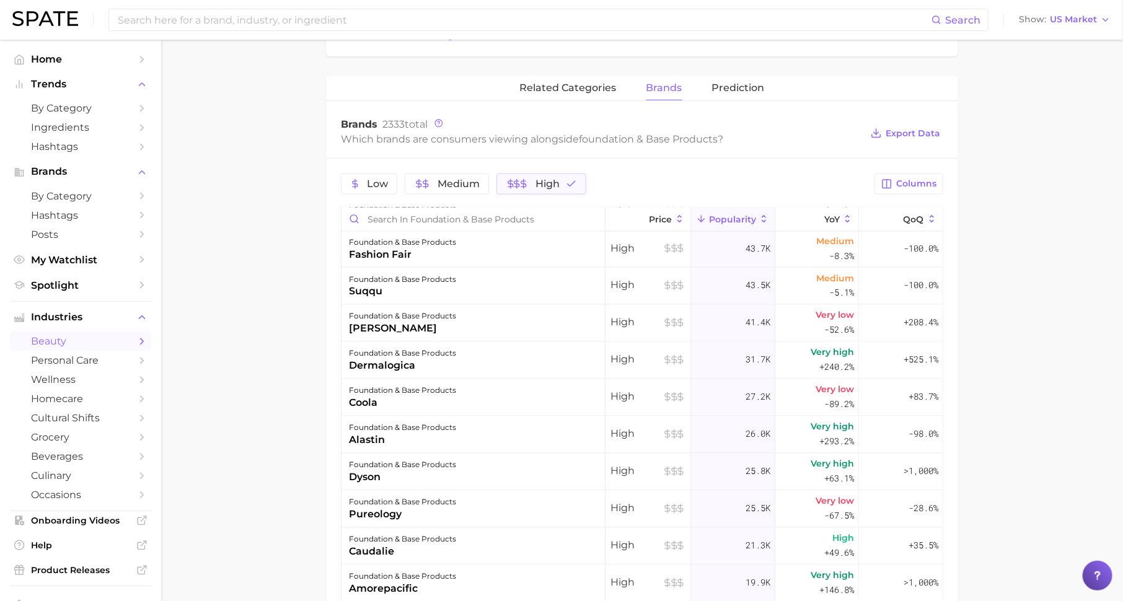
scroll to position [1163, 0]
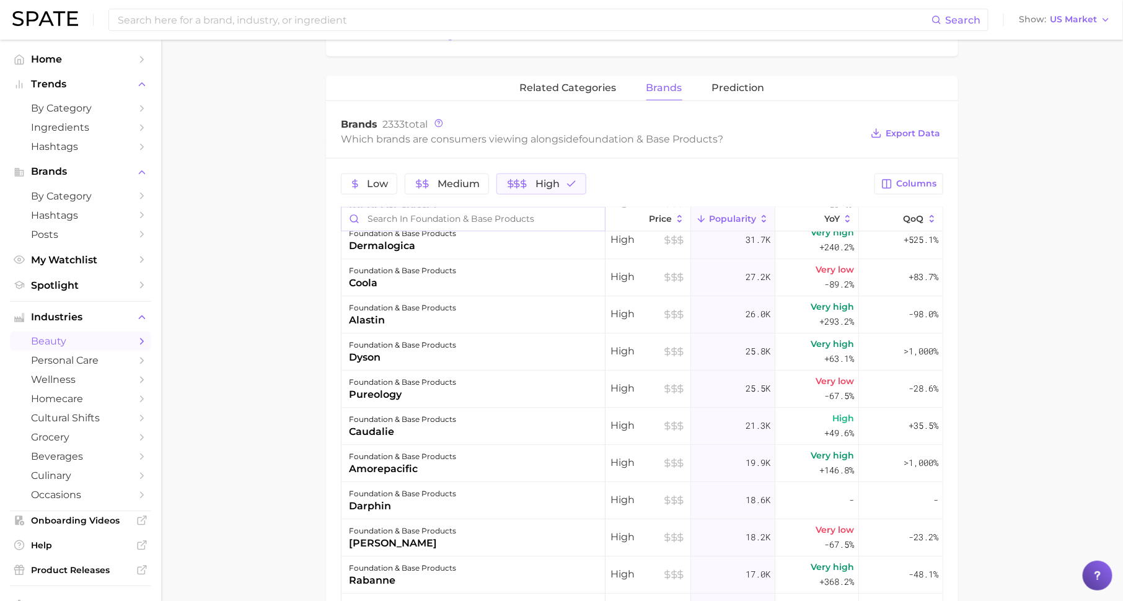
click at [525, 223] on input "Search in foundation & base products" at bounding box center [473, 220] width 263 height 24
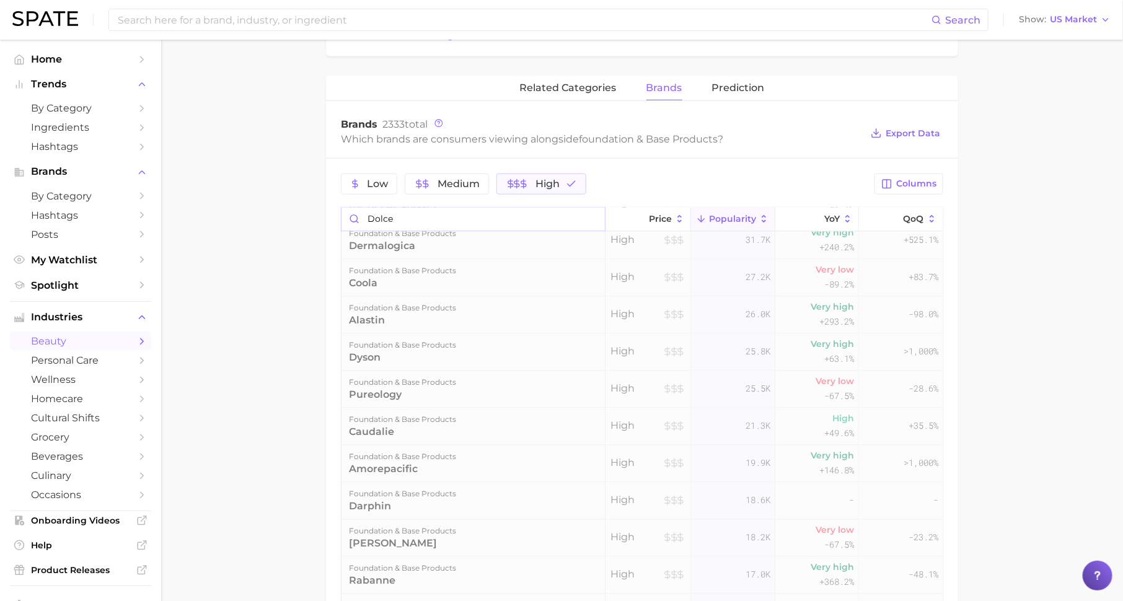
scroll to position [0, 0]
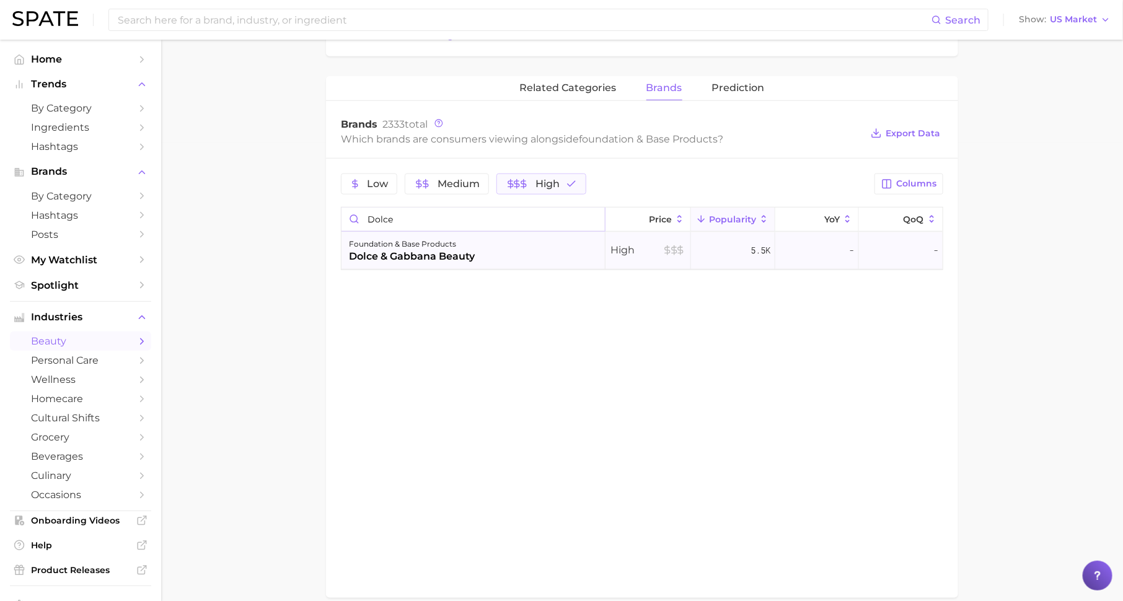
type input "dolce"
click at [642, 249] on span "High" at bounding box center [648, 250] width 75 height 15
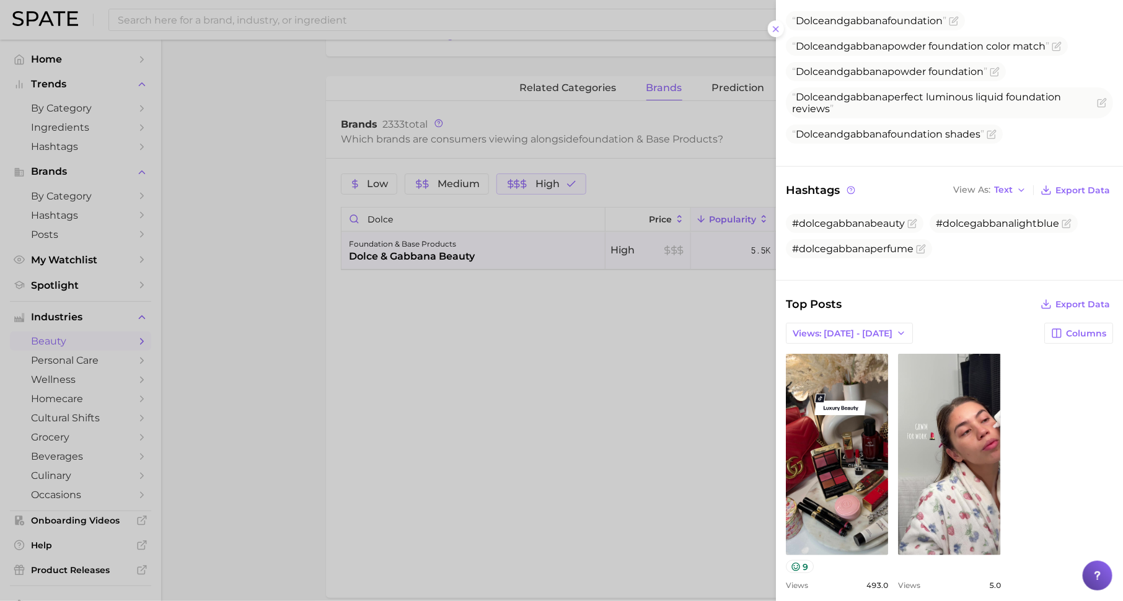
scroll to position [166, 0]
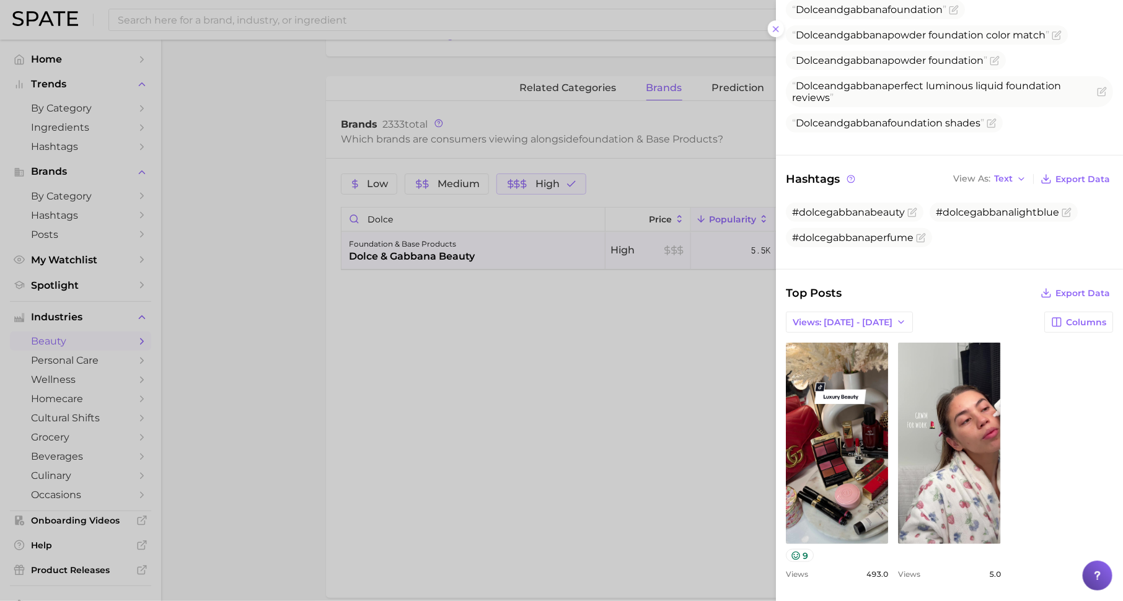
click at [680, 373] on div at bounding box center [561, 300] width 1123 height 601
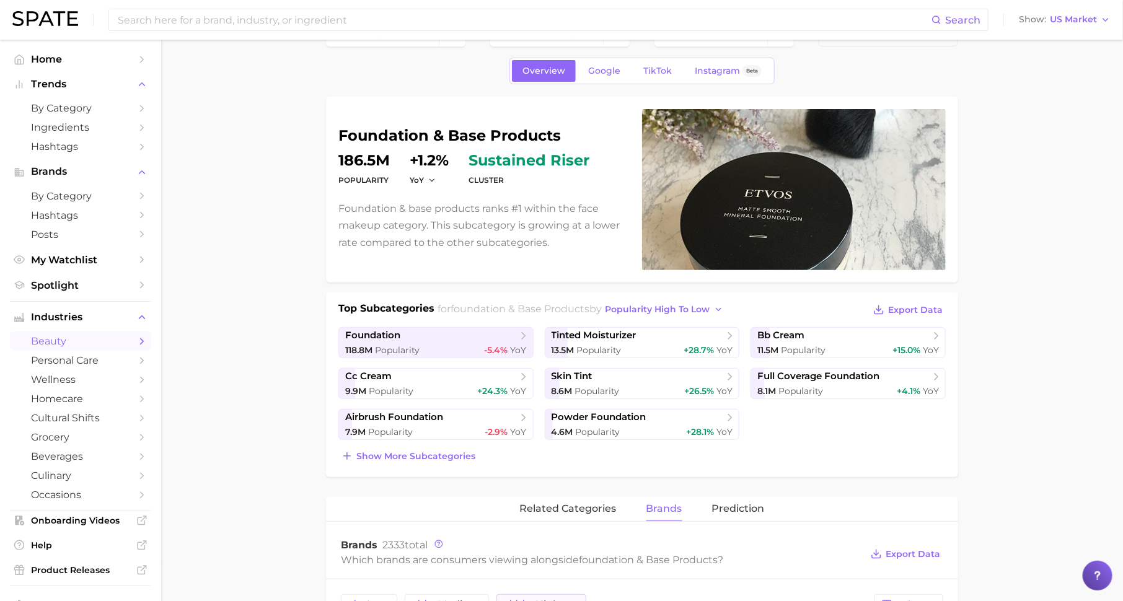
scroll to position [38, 0]
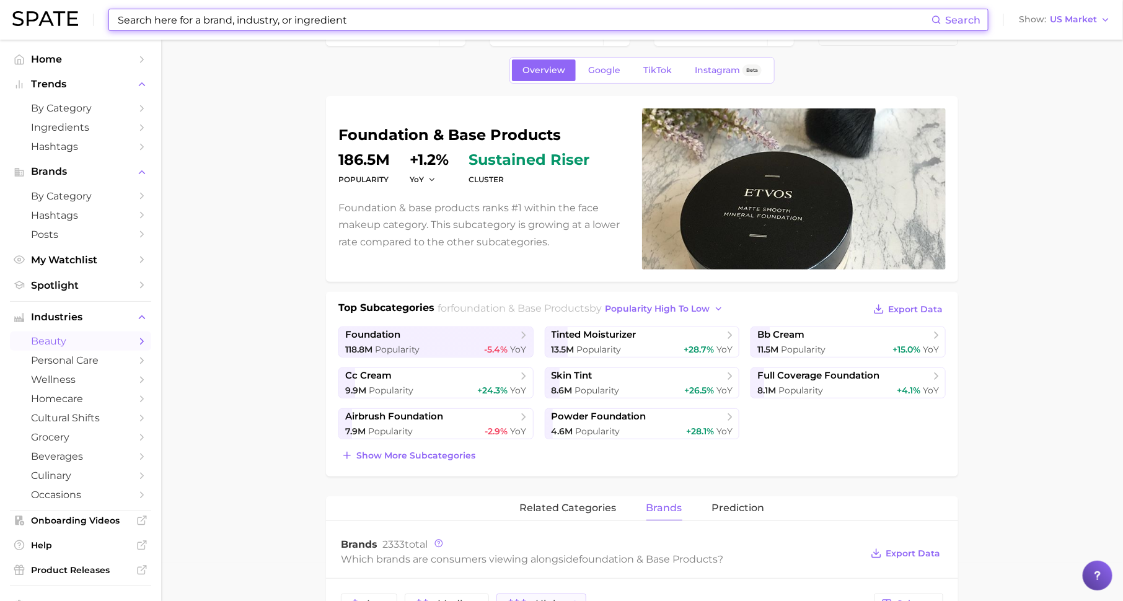
click at [229, 25] on input at bounding box center [524, 19] width 815 height 21
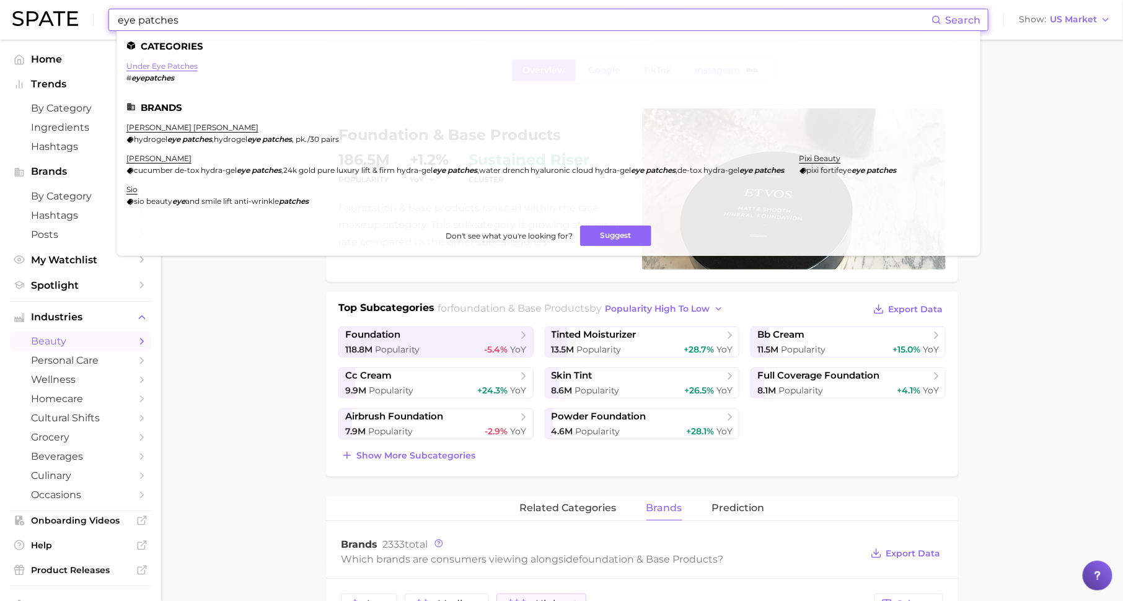
type input "eye patches"
click at [182, 68] on link "under eye patches" at bounding box center [161, 65] width 71 height 9
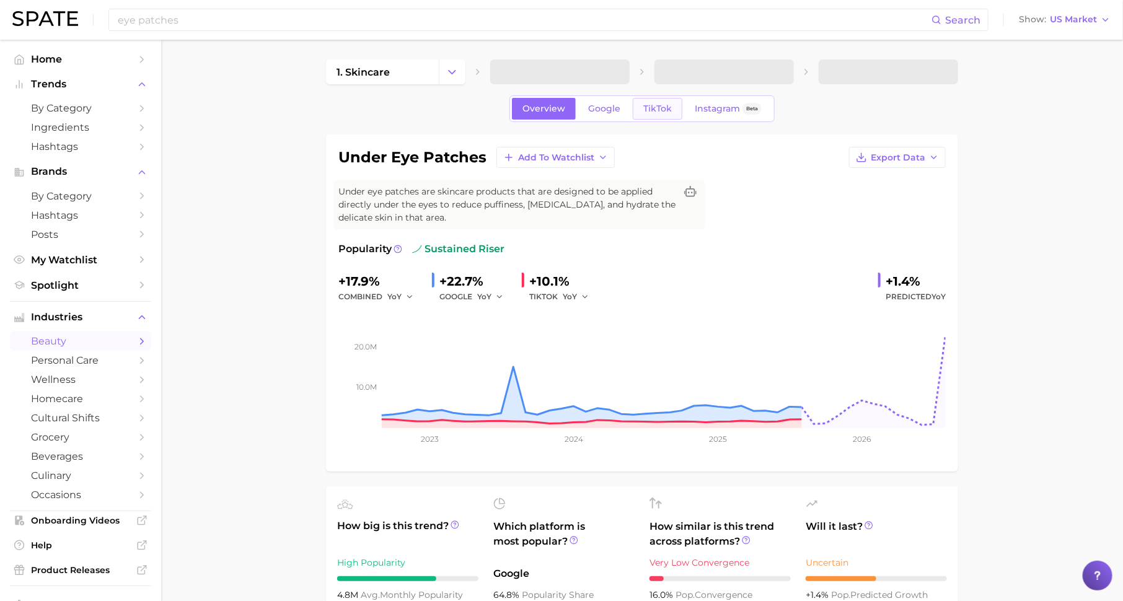
click at [651, 104] on span "TikTok" at bounding box center [657, 109] width 29 height 11
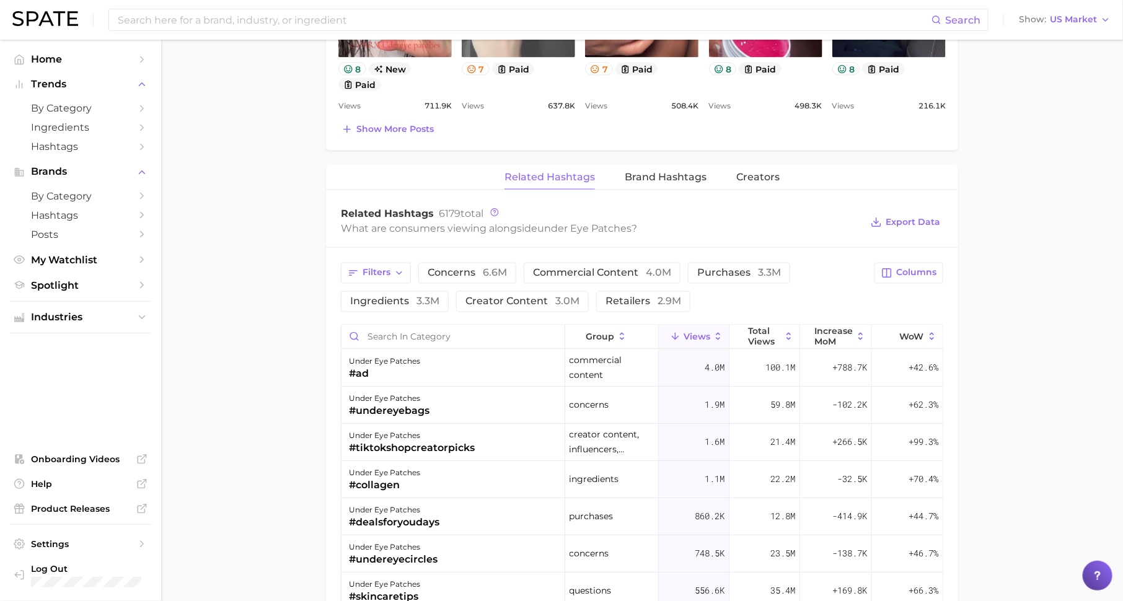
scroll to position [875, 0]
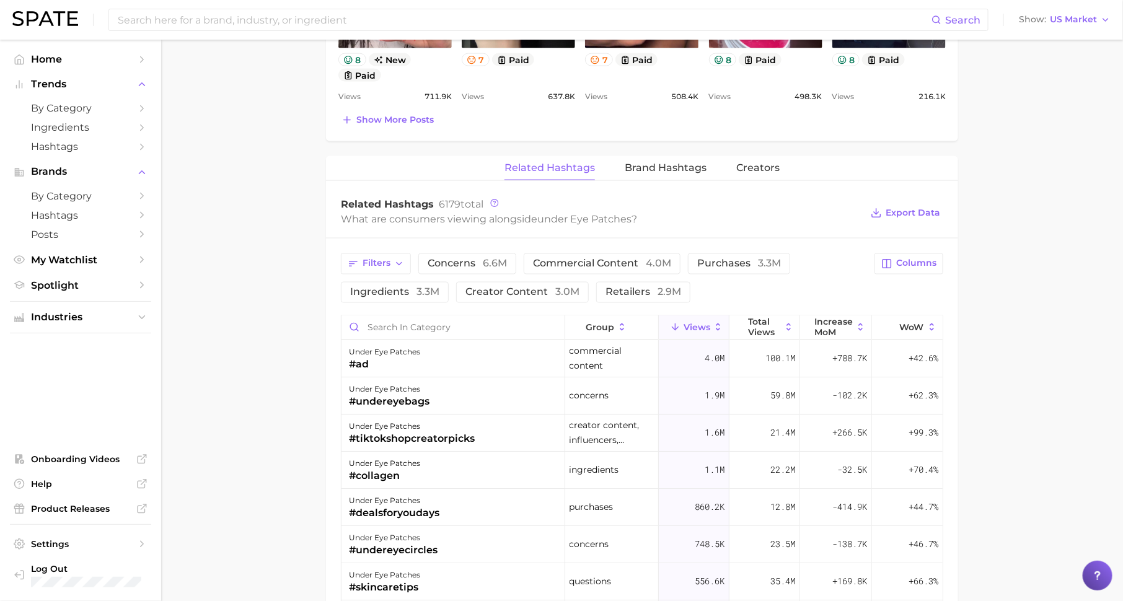
click at [668, 151] on div "under eye patches Add to Watchlist Export Data Under eye patches are skincare p…" at bounding box center [642, 96] width 632 height 1672
click at [668, 167] on span "Brand Hashtags" at bounding box center [666, 167] width 82 height 11
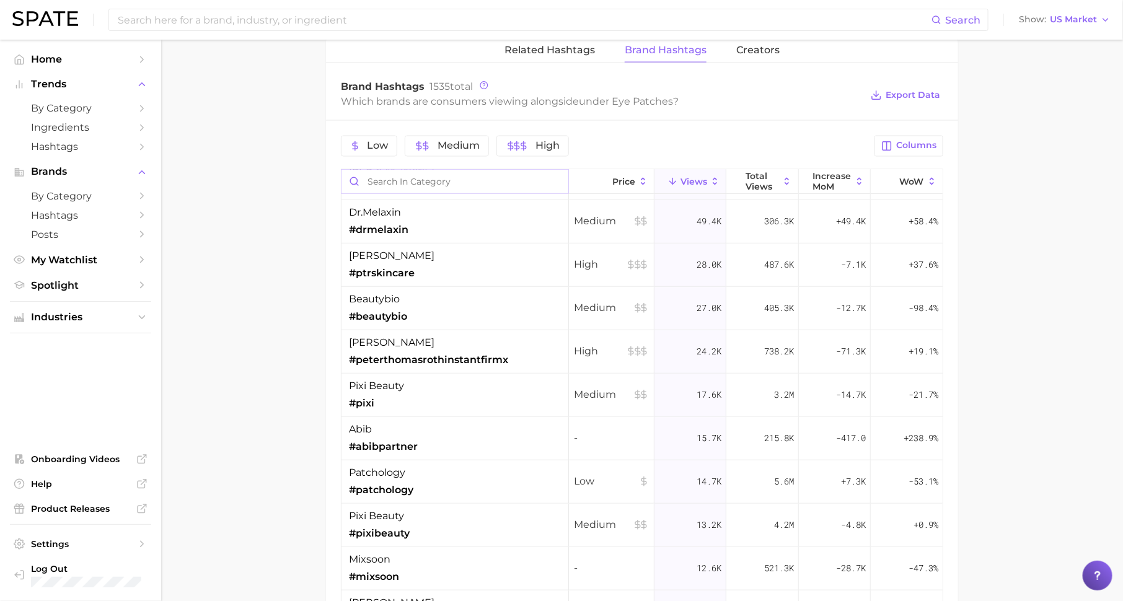
scroll to position [347, 0]
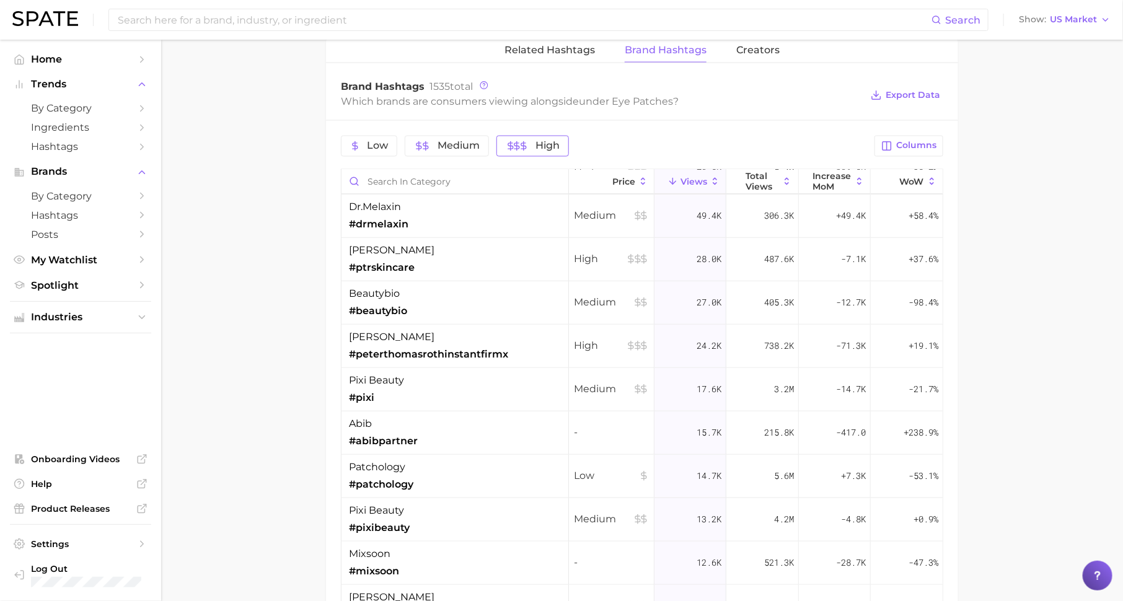
click at [525, 144] on icon "button" at bounding box center [524, 146] width 10 height 10
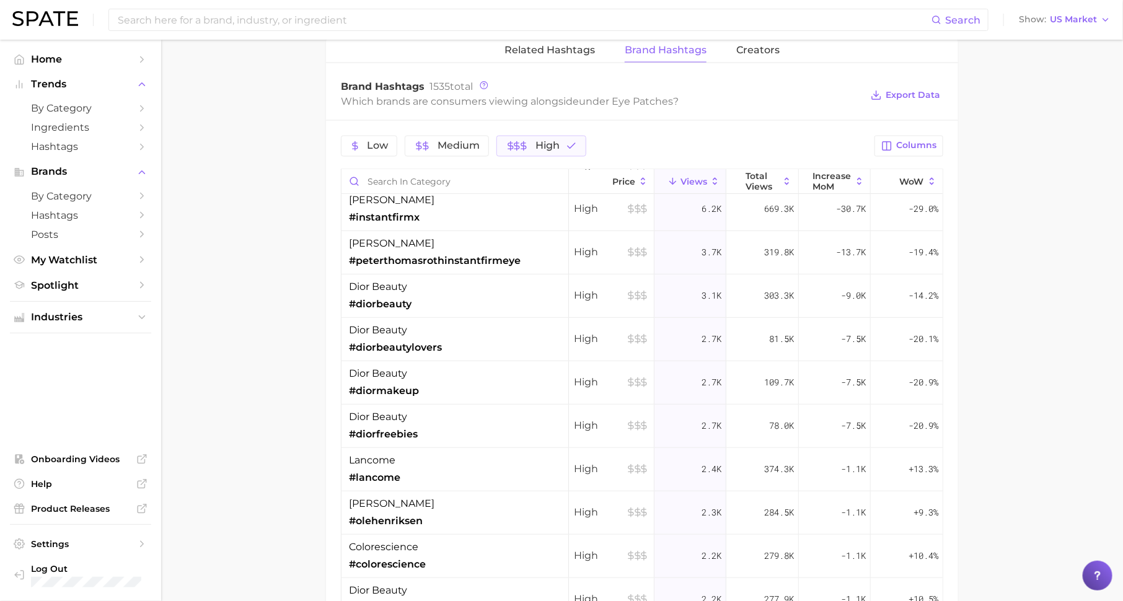
scroll to position [251, 0]
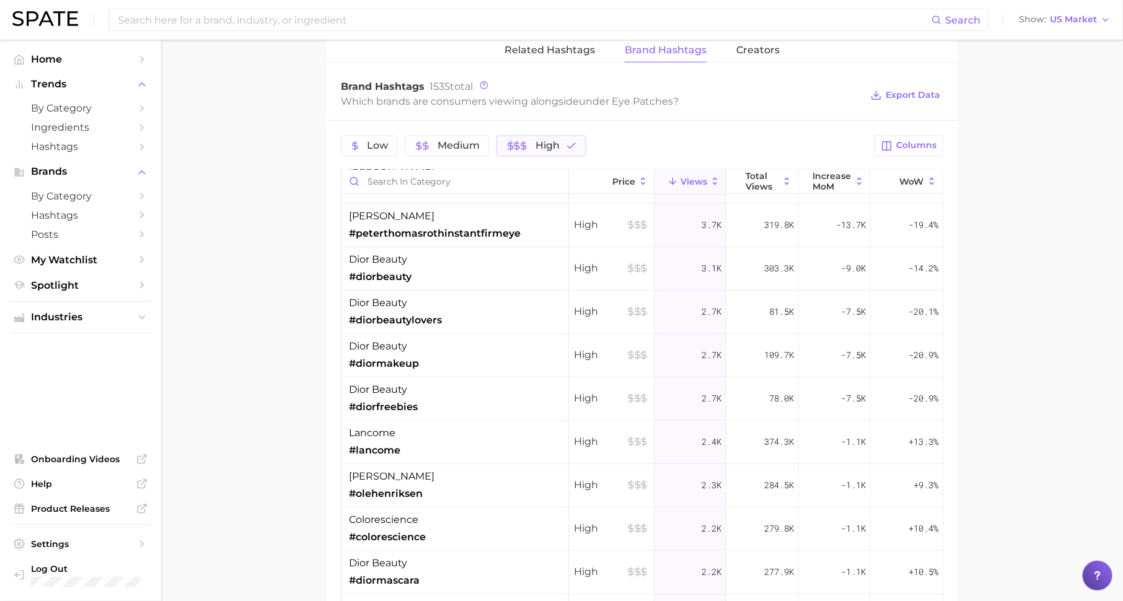
click at [487, 318] on div "dior beauty #diorbeautylovers" at bounding box center [455, 312] width 227 height 43
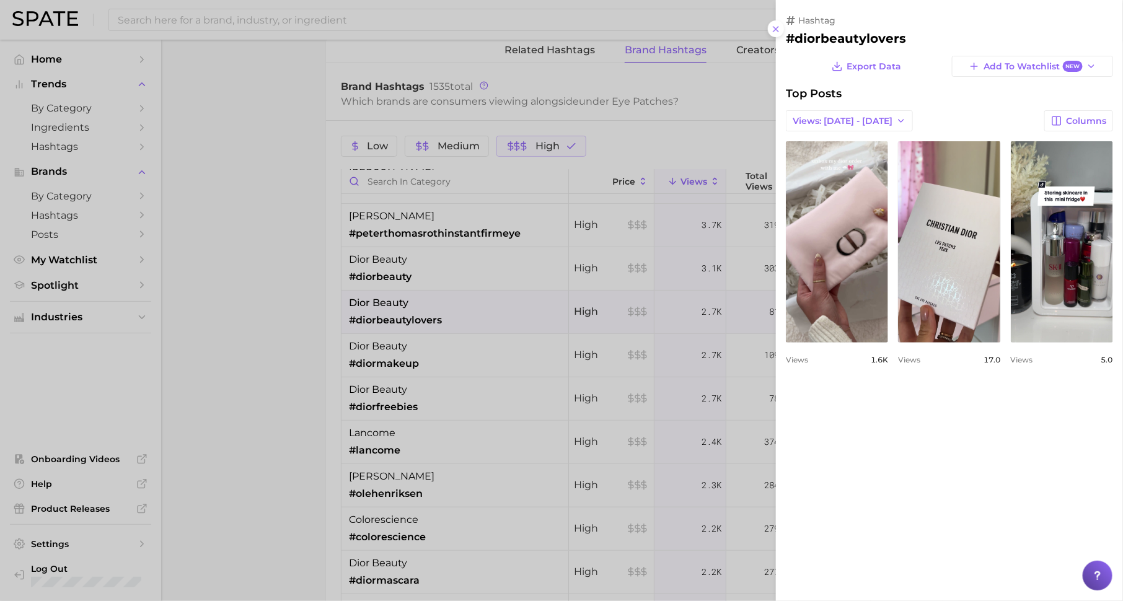
scroll to position [0, 0]
click at [454, 275] on div at bounding box center [561, 300] width 1123 height 601
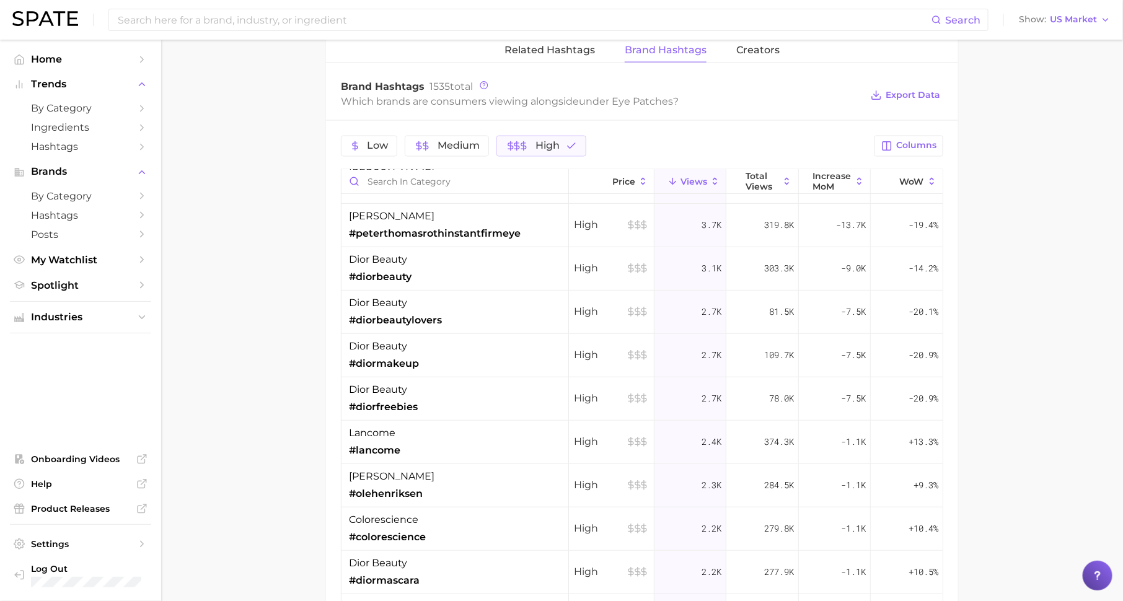
click at [454, 263] on div "dior beauty #diorbeauty" at bounding box center [455, 268] width 227 height 43
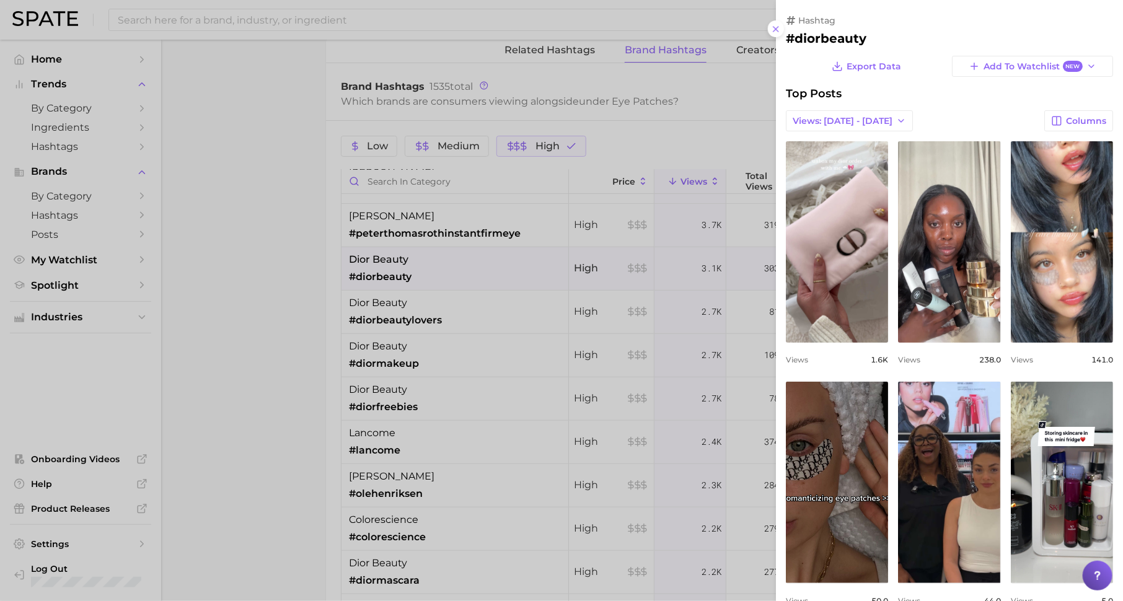
click at [309, 242] on div at bounding box center [561, 300] width 1123 height 601
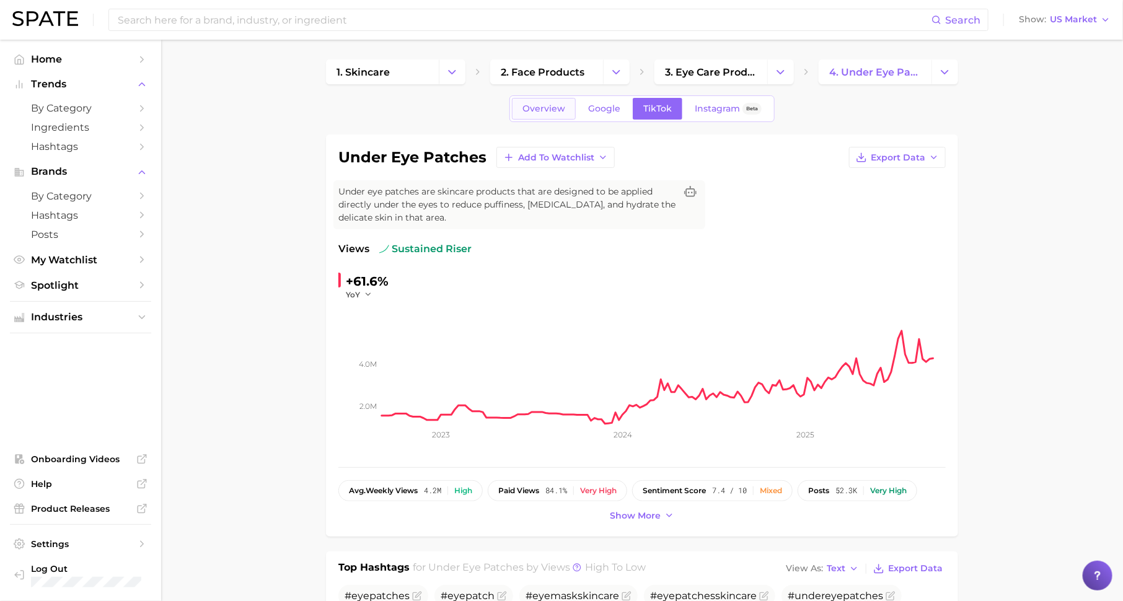
click at [537, 100] on link "Overview" at bounding box center [544, 109] width 64 height 22
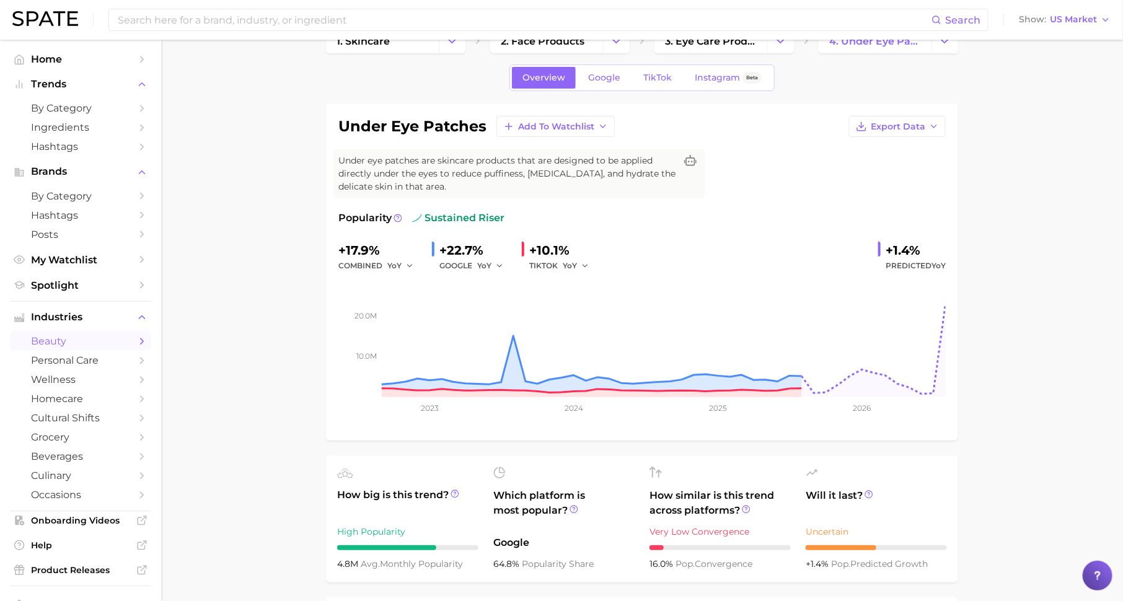
scroll to position [32, 0]
click at [655, 77] on span "TikTok" at bounding box center [657, 77] width 29 height 11
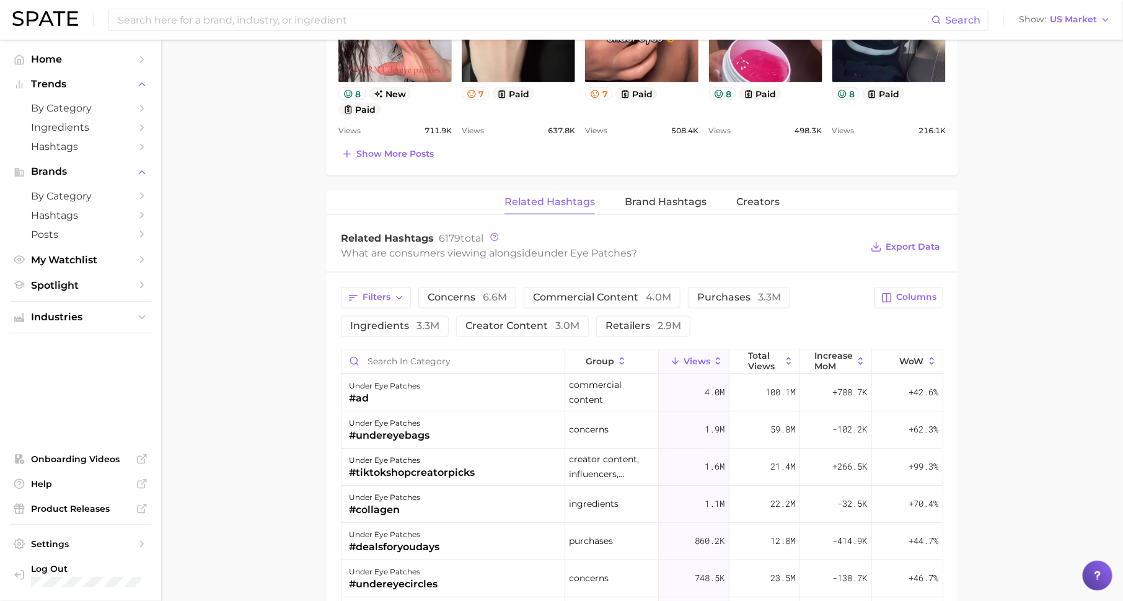
scroll to position [866, 0]
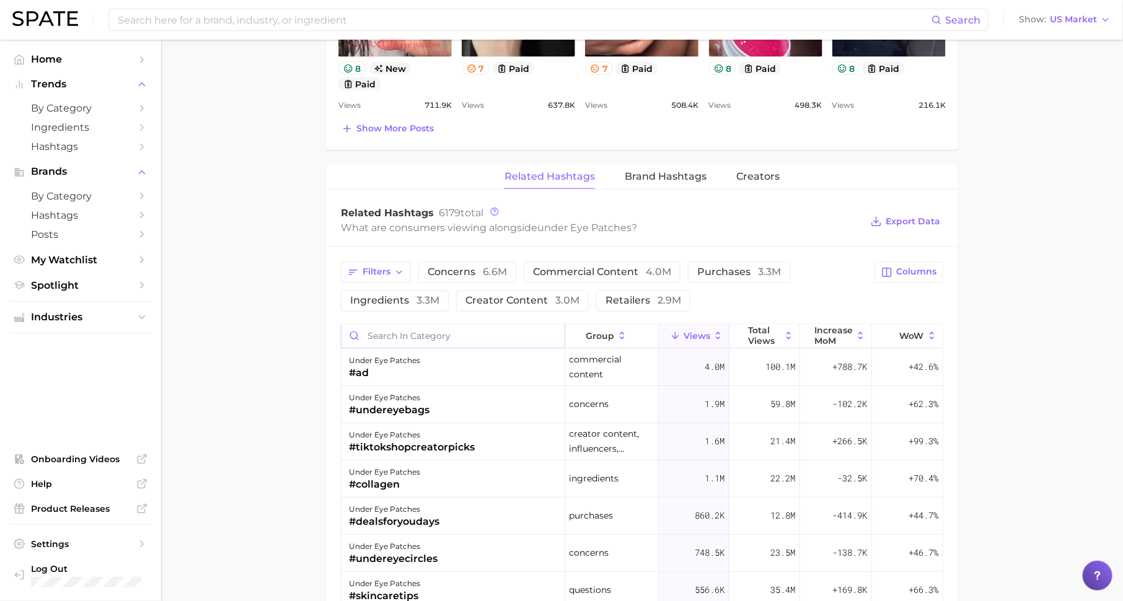
click at [468, 325] on input "Search in category" at bounding box center [453, 337] width 223 height 24
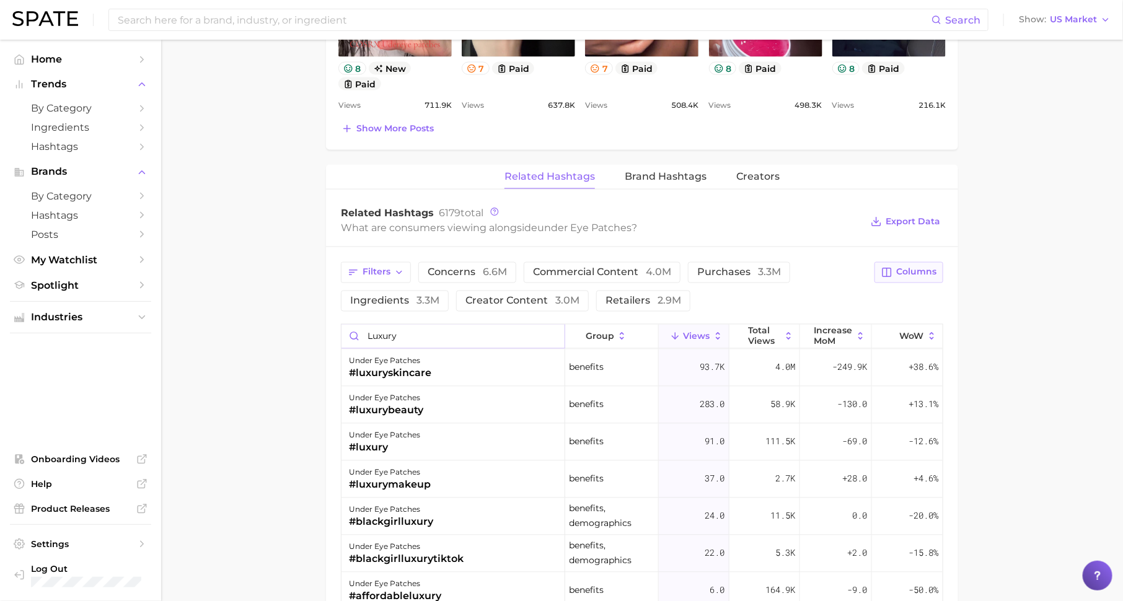
type input "luxury"
click at [922, 267] on span "Columns" at bounding box center [916, 272] width 40 height 11
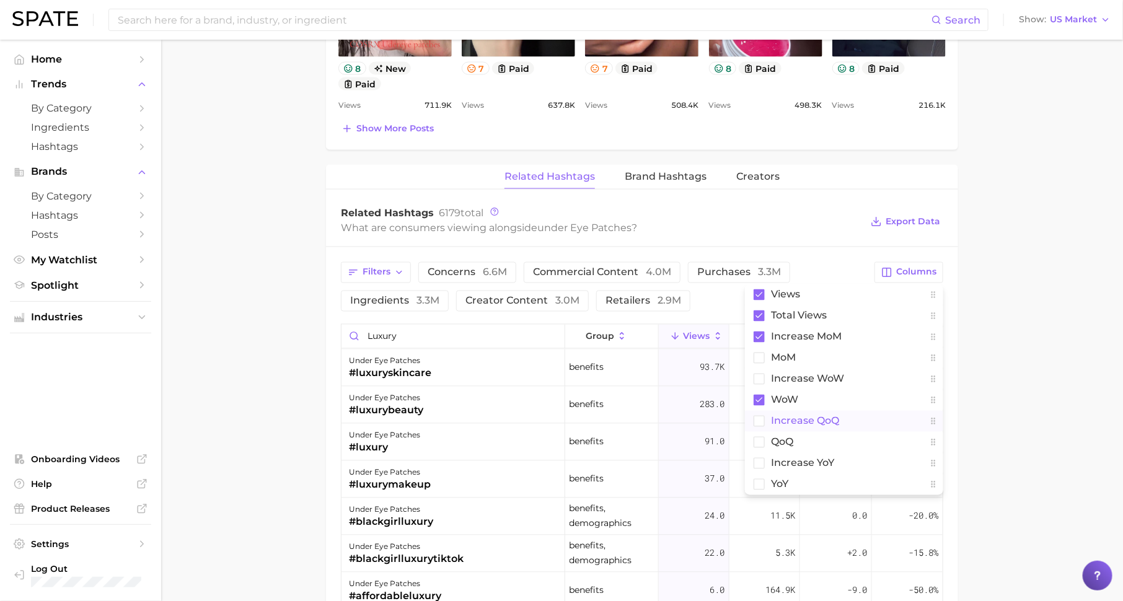
click at [828, 418] on span "increase QoQ" at bounding box center [805, 421] width 68 height 11
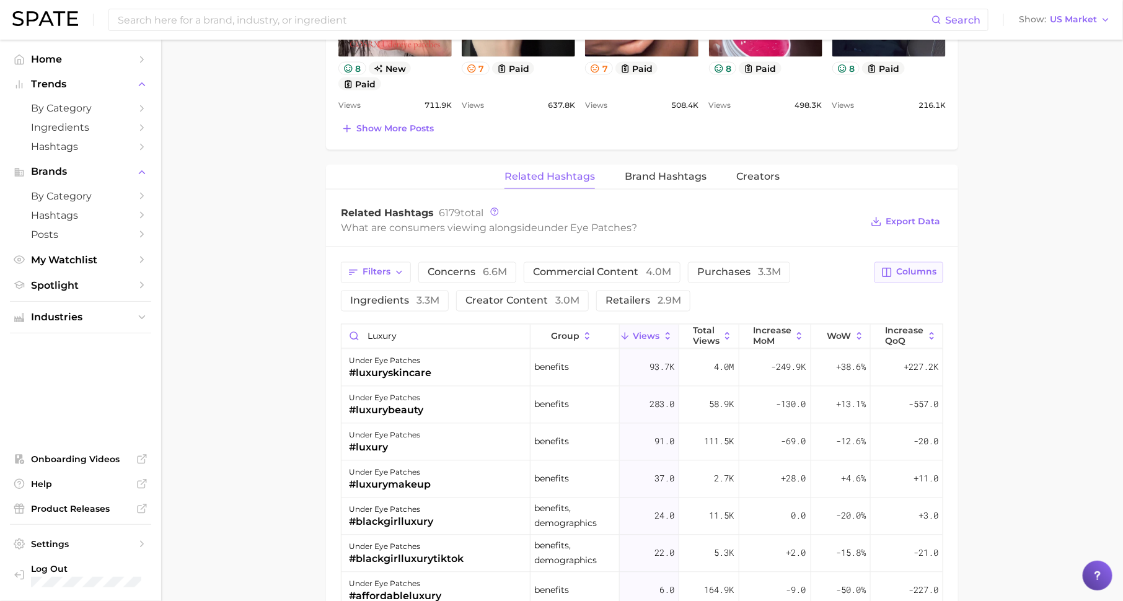
click at [912, 270] on span "Columns" at bounding box center [916, 272] width 40 height 11
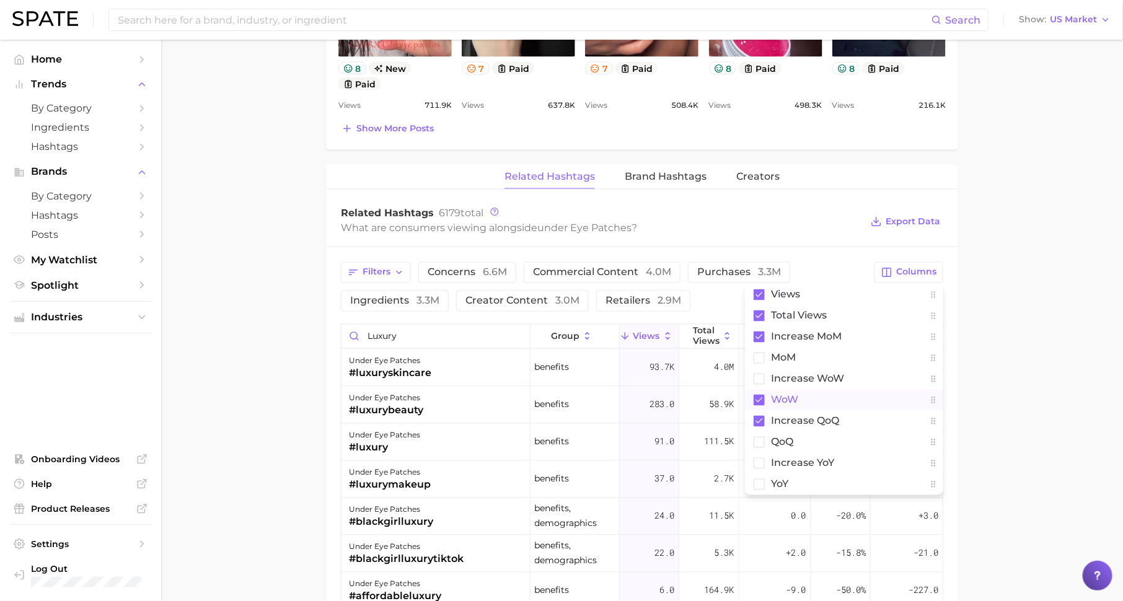
click at [762, 397] on rect at bounding box center [759, 400] width 11 height 11
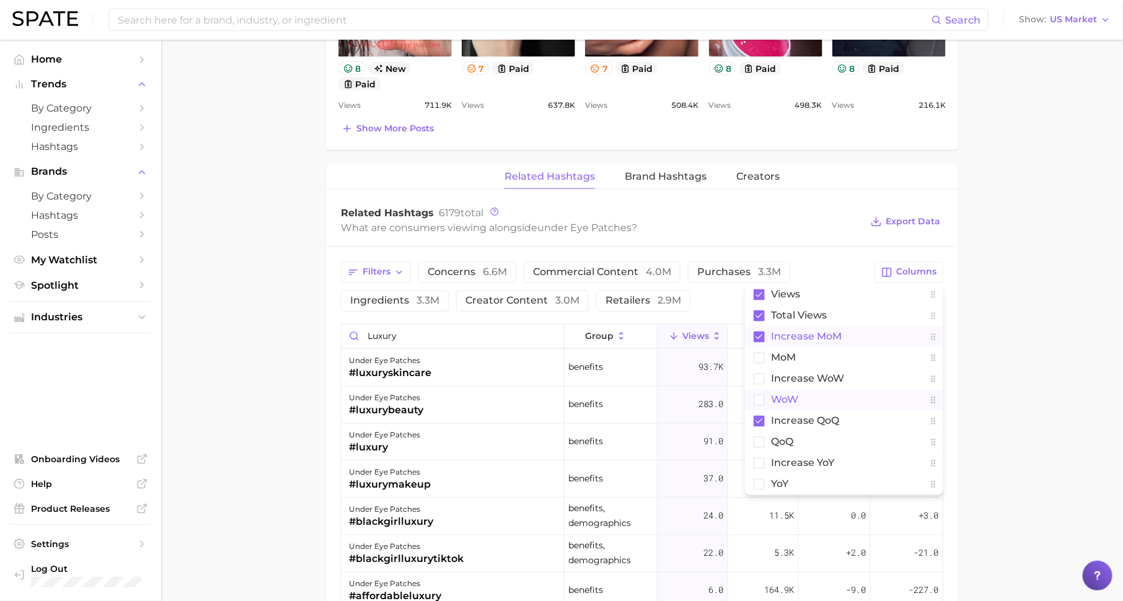
click at [764, 333] on rect at bounding box center [759, 337] width 11 height 11
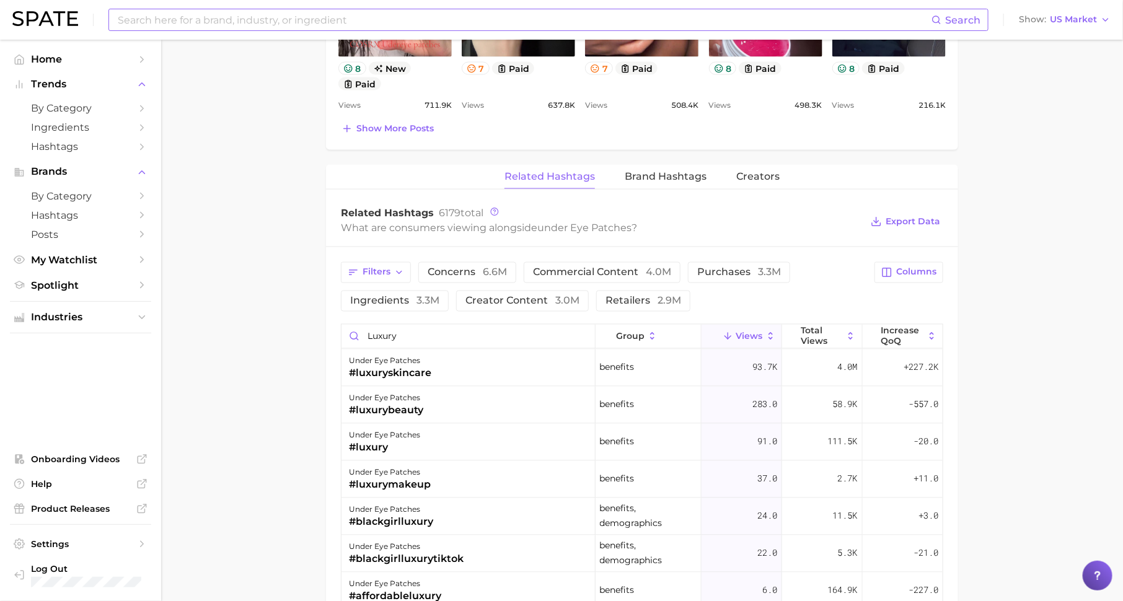
click at [272, 22] on input at bounding box center [524, 19] width 815 height 21
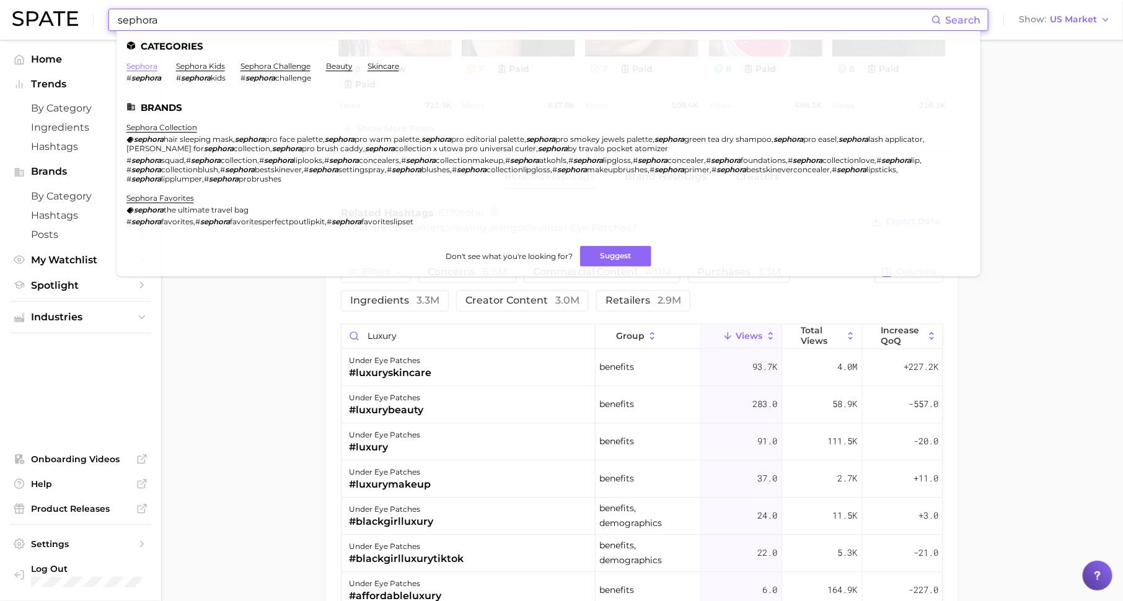
type input "sephora"
click at [138, 70] on link "sephora" at bounding box center [141, 65] width 31 height 9
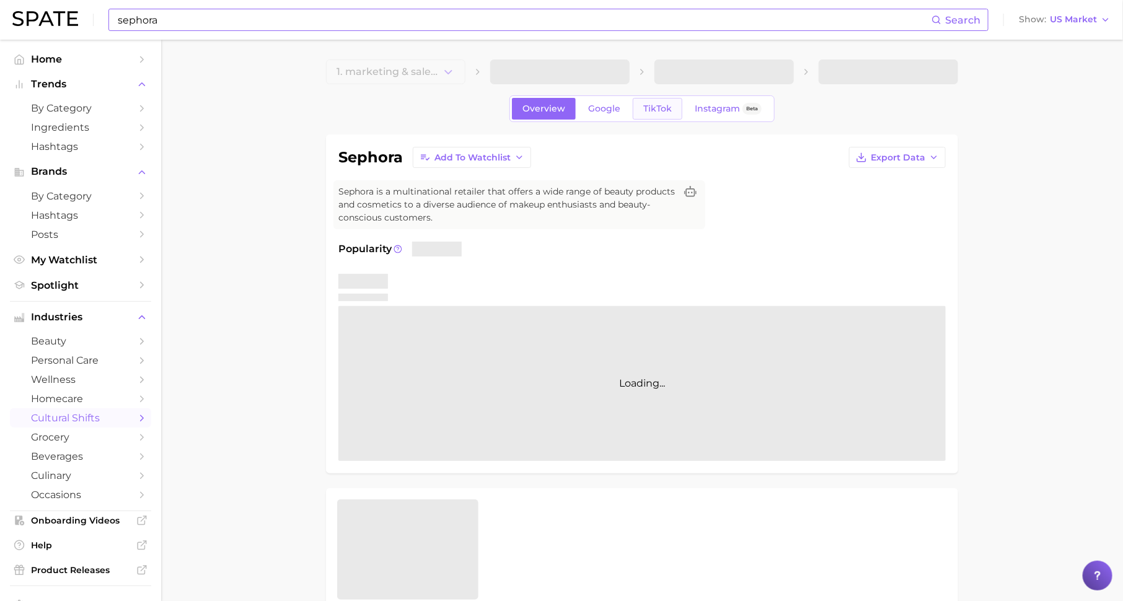
click at [656, 109] on span "TikTok" at bounding box center [657, 109] width 29 height 11
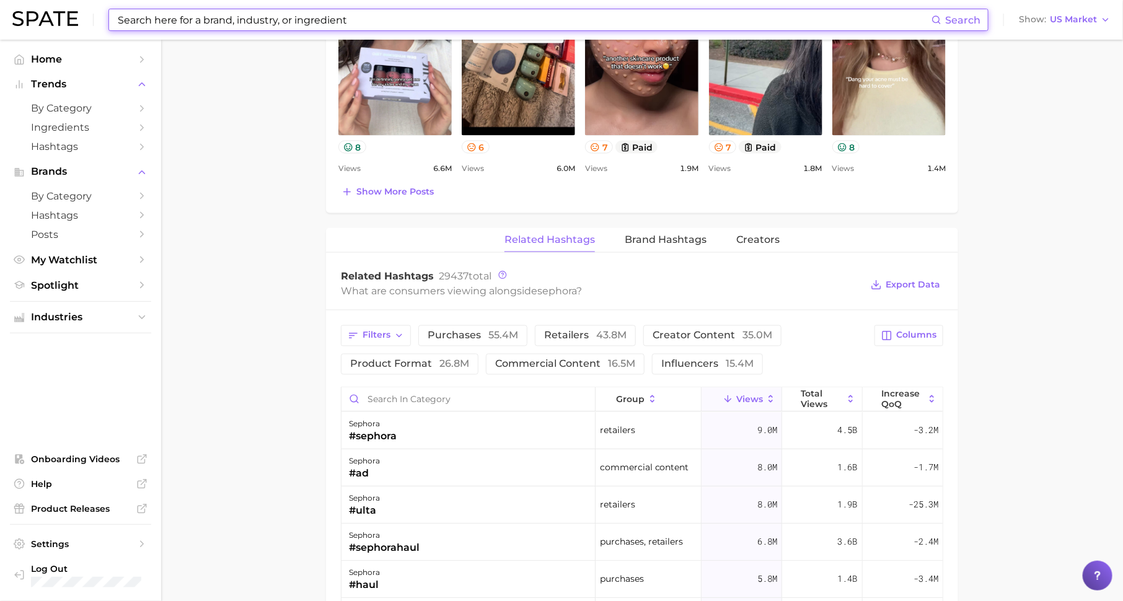
scroll to position [866, 0]
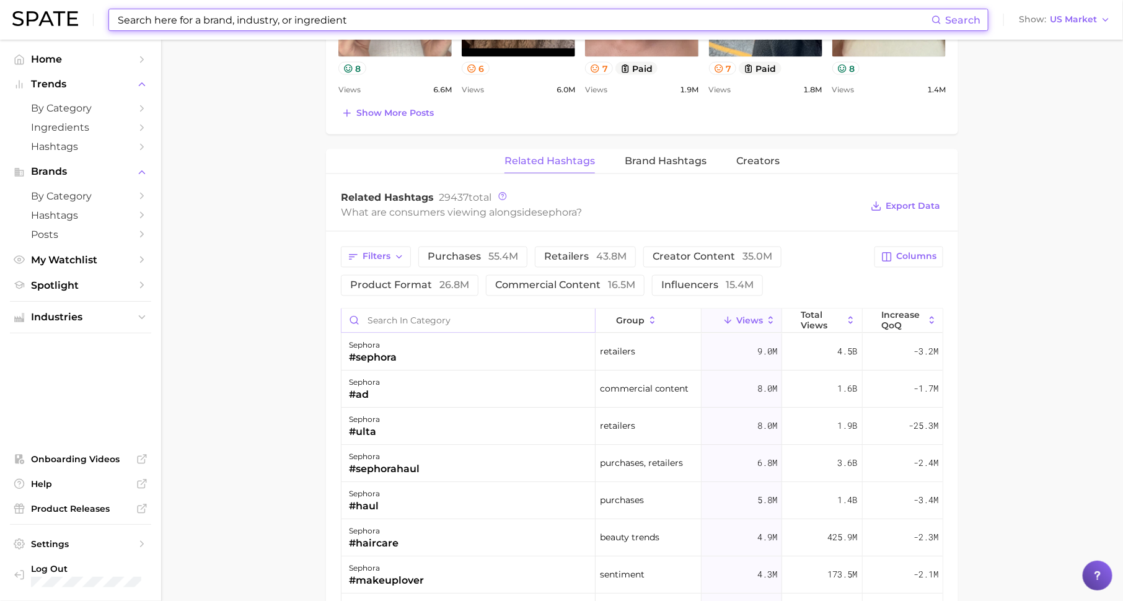
click at [452, 314] on input "Search in category" at bounding box center [469, 321] width 254 height 24
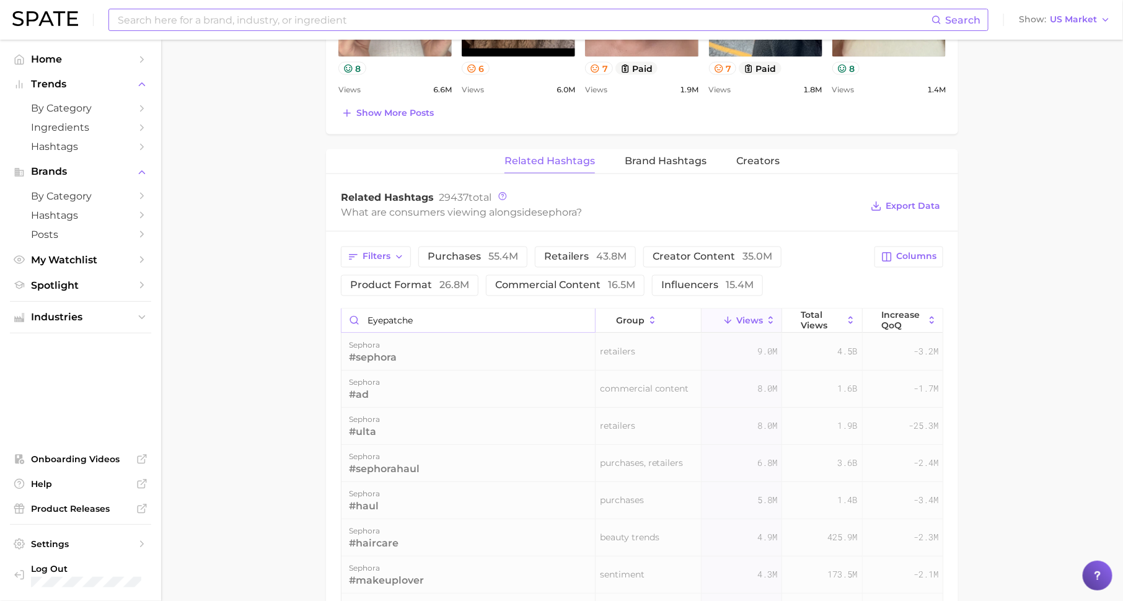
type input "eyepatches"
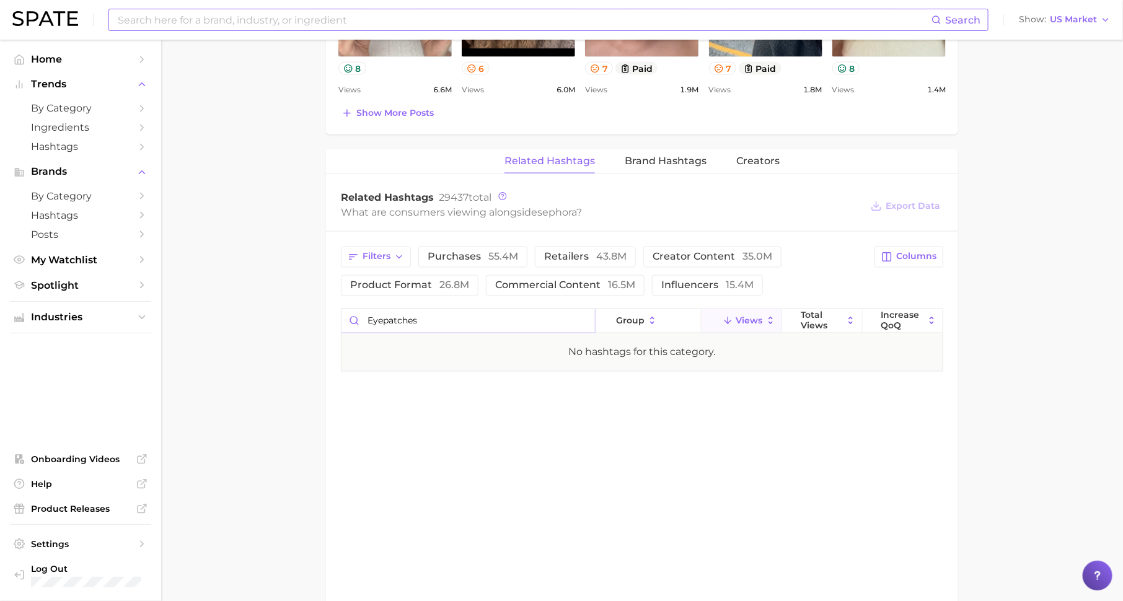
click at [586, 316] on input "eyepatches" at bounding box center [469, 321] width 254 height 24
click at [581, 315] on input "eyepatches" at bounding box center [469, 321] width 254 height 24
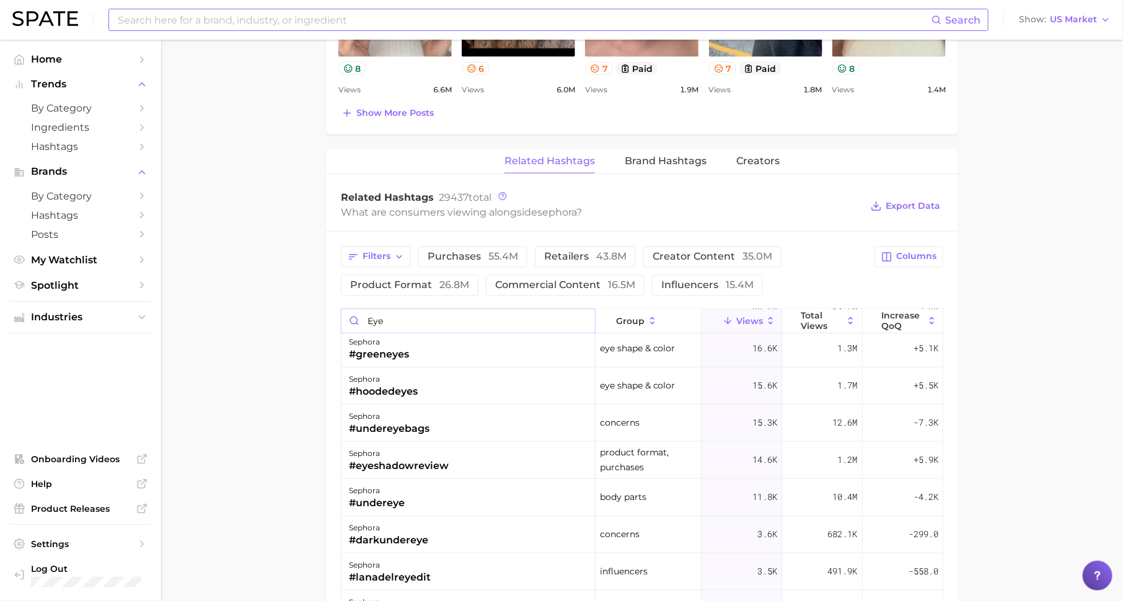
scroll to position [225, 0]
type input "eye"
click at [454, 425] on div "sephora #undereyebags" at bounding box center [469, 425] width 254 height 37
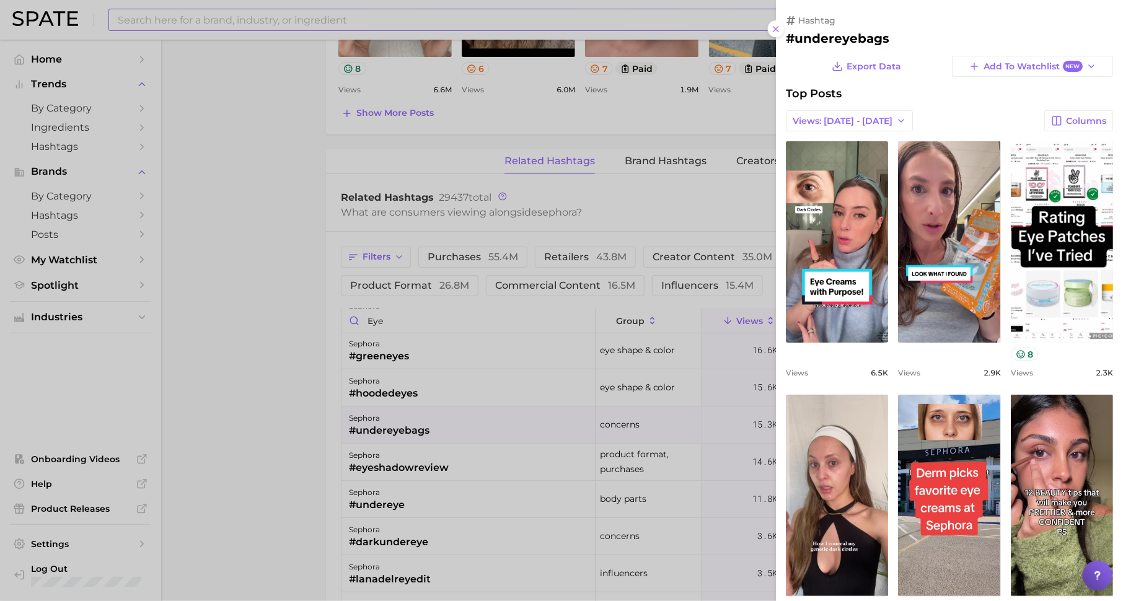
scroll to position [0, 0]
click at [461, 470] on div at bounding box center [561, 300] width 1123 height 601
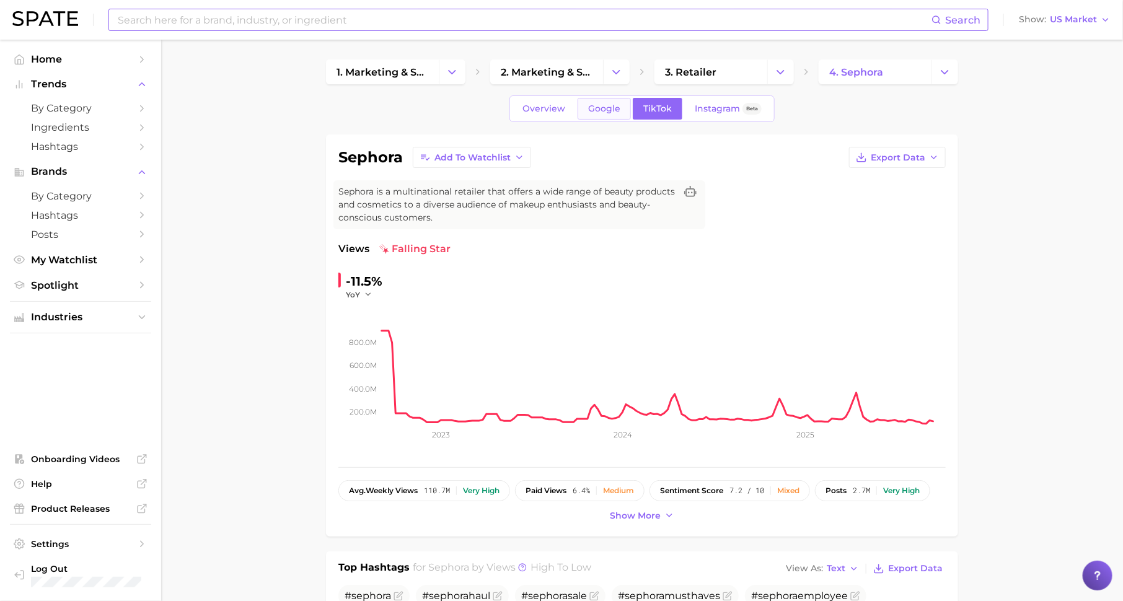
click at [606, 112] on span "Google" at bounding box center [604, 109] width 32 height 11
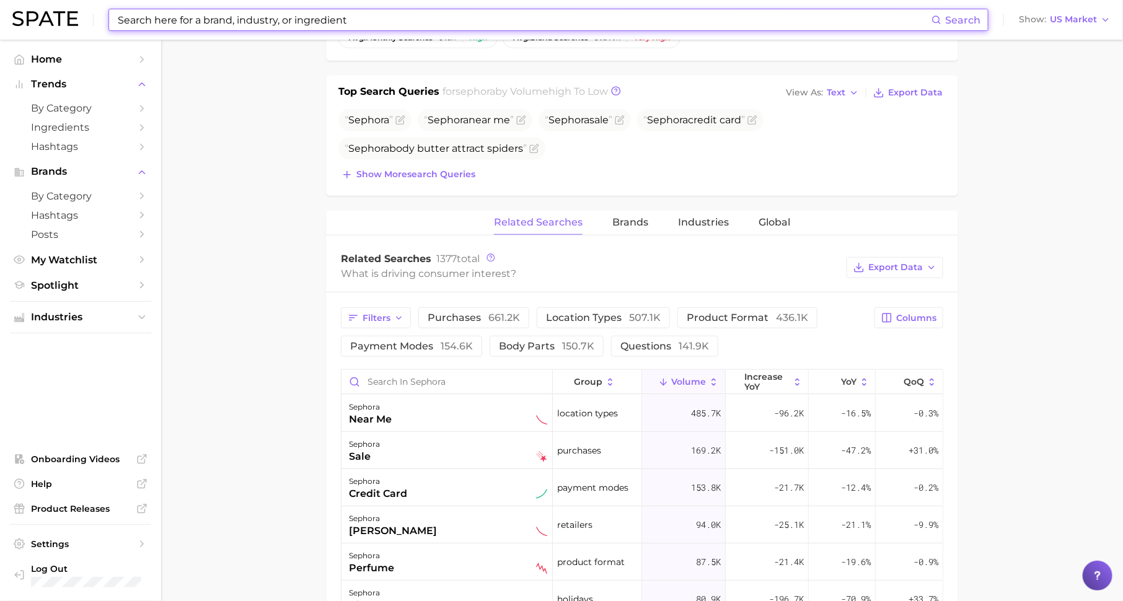
scroll to position [482, 0]
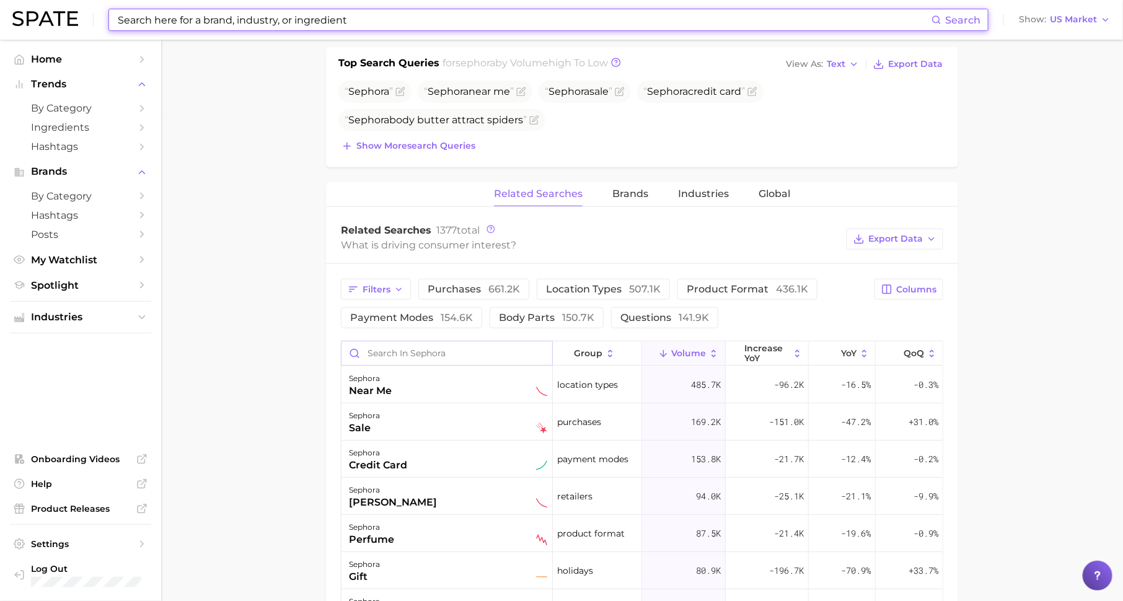
click at [471, 356] on input "Search in sephora" at bounding box center [447, 354] width 211 height 24
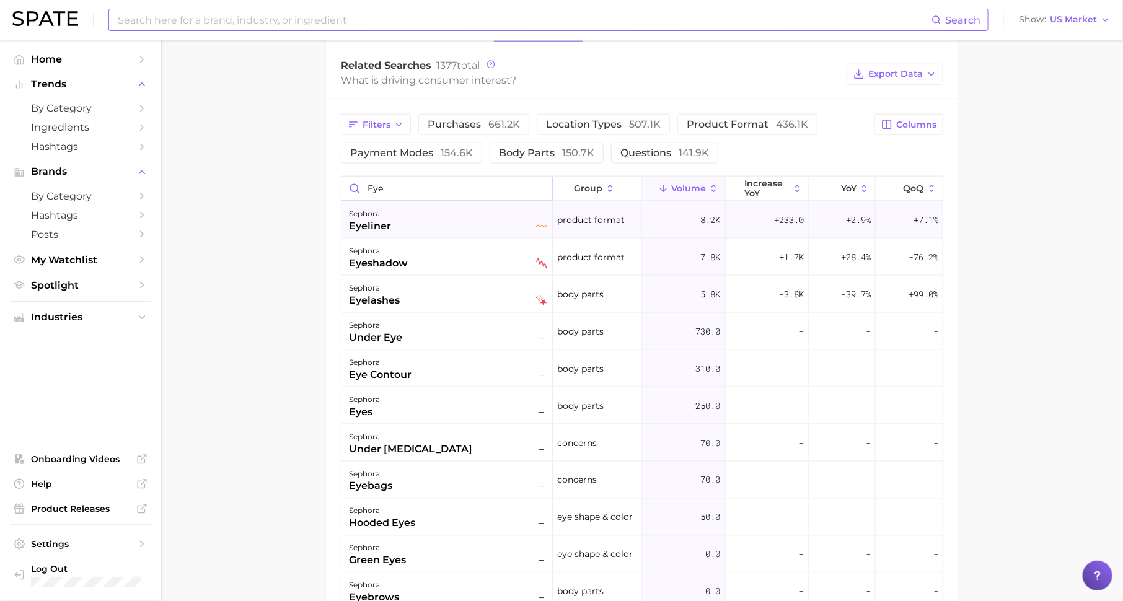
scroll to position [662, 0]
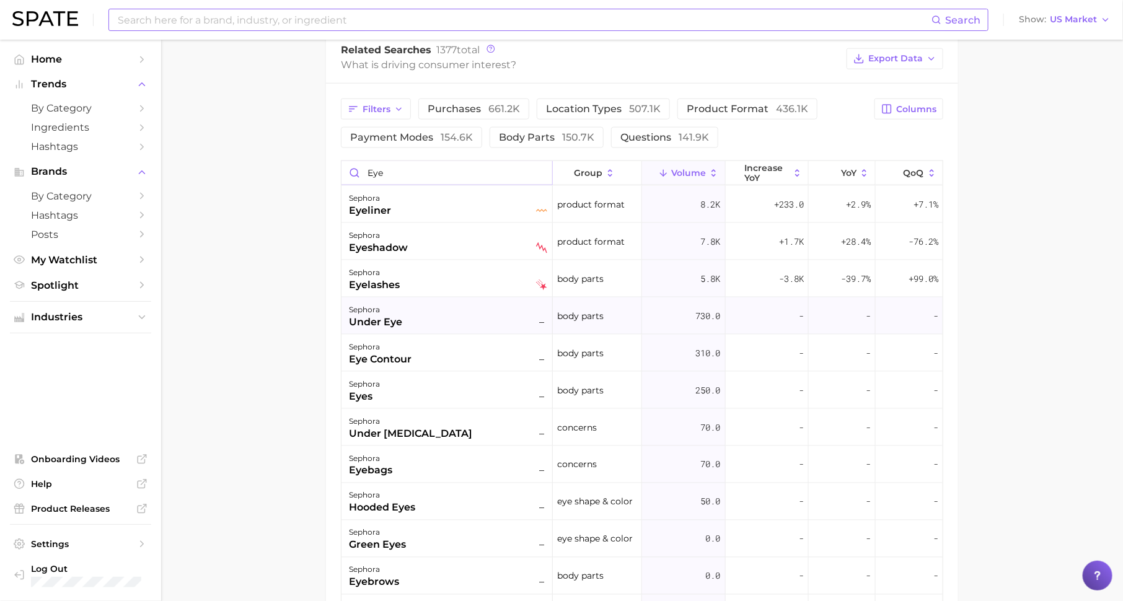
type input "eye"
click at [443, 320] on div "sephora under eye –" at bounding box center [448, 315] width 198 height 27
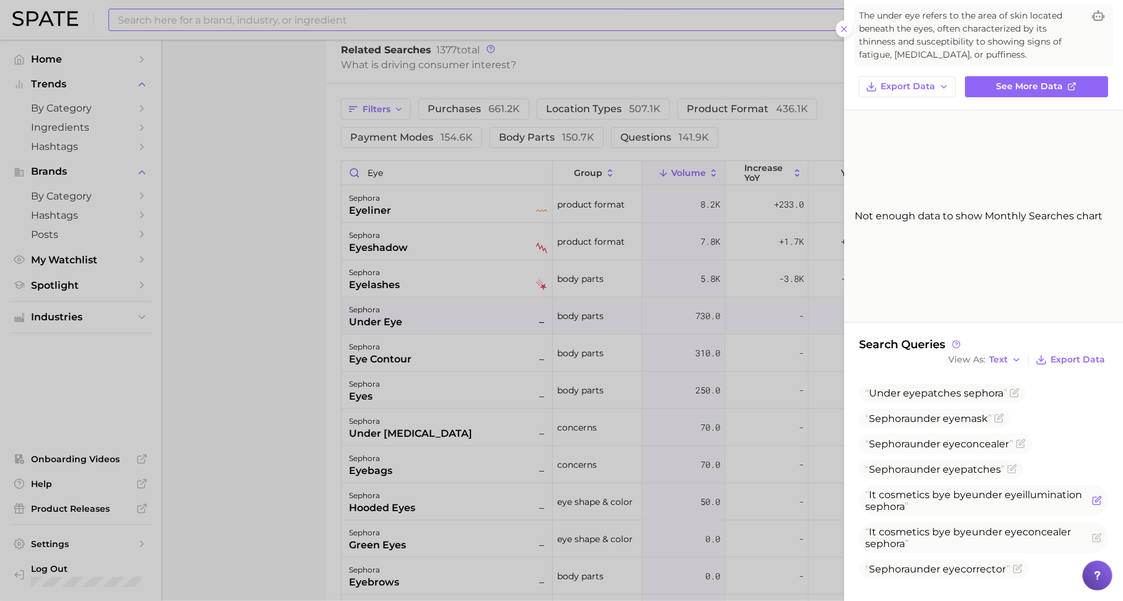
scroll to position [60, 0]
click at [580, 396] on div at bounding box center [561, 300] width 1123 height 601
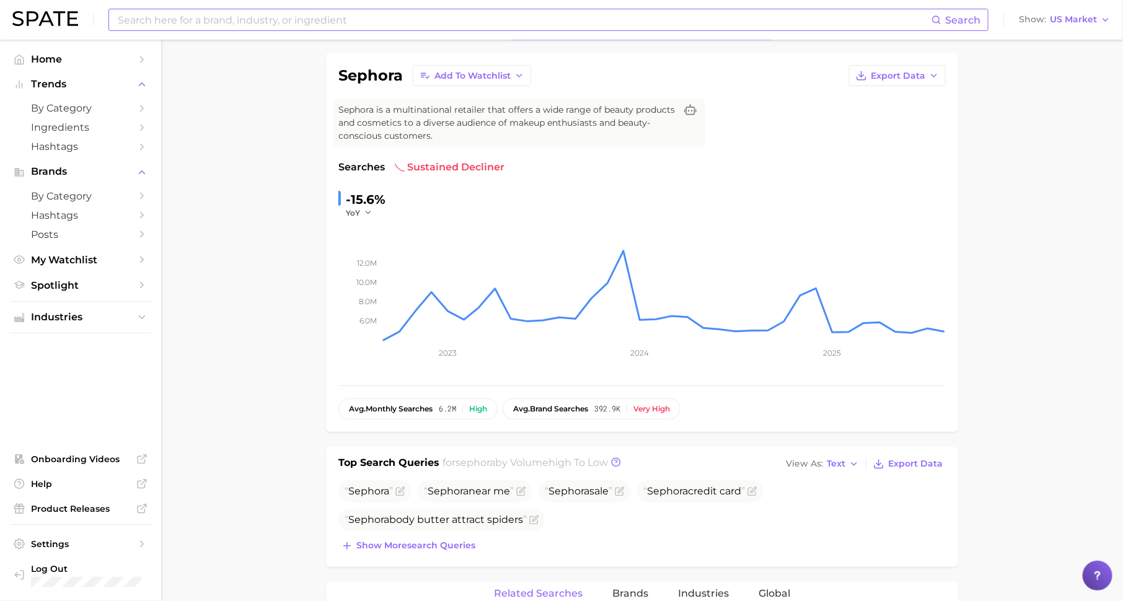
scroll to position [0, 0]
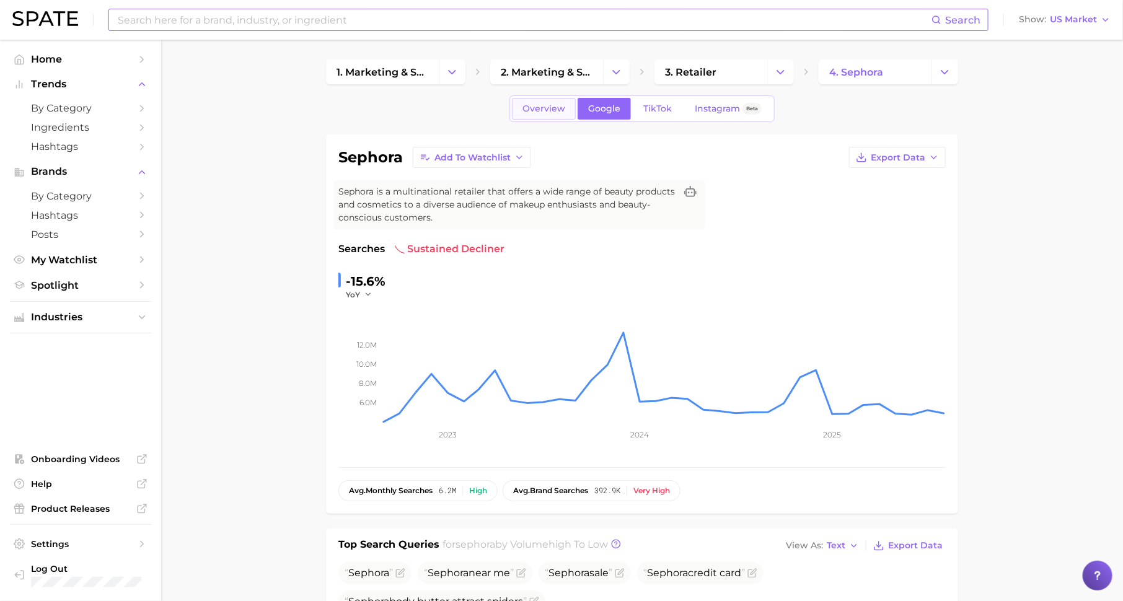
click at [540, 113] on span "Overview" at bounding box center [544, 109] width 43 height 11
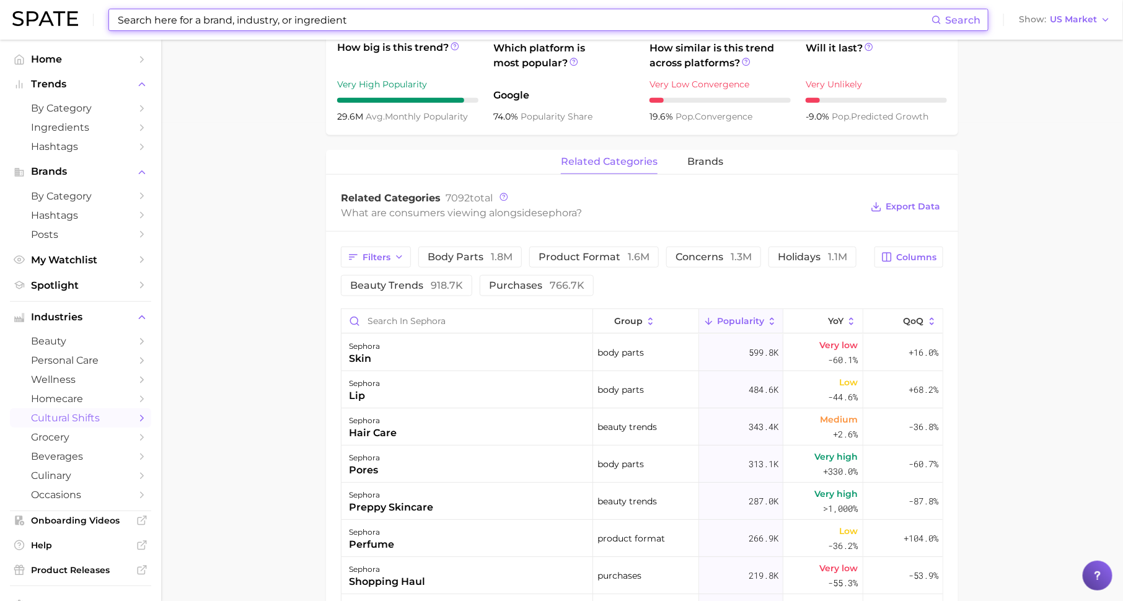
scroll to position [507, 0]
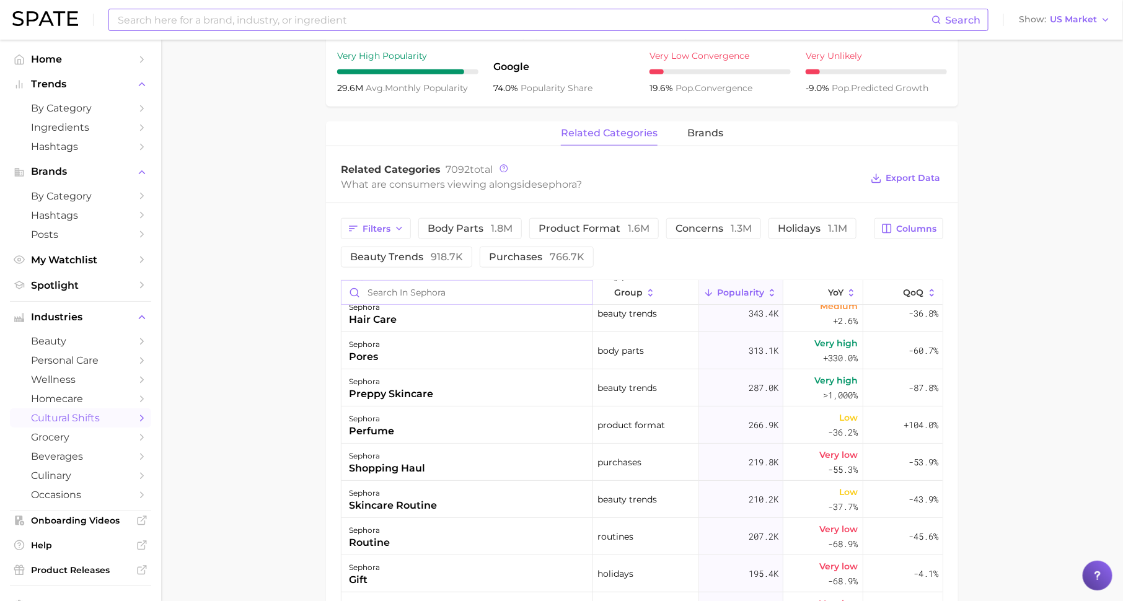
click at [506, 290] on input "Search in sephora" at bounding box center [467, 293] width 251 height 24
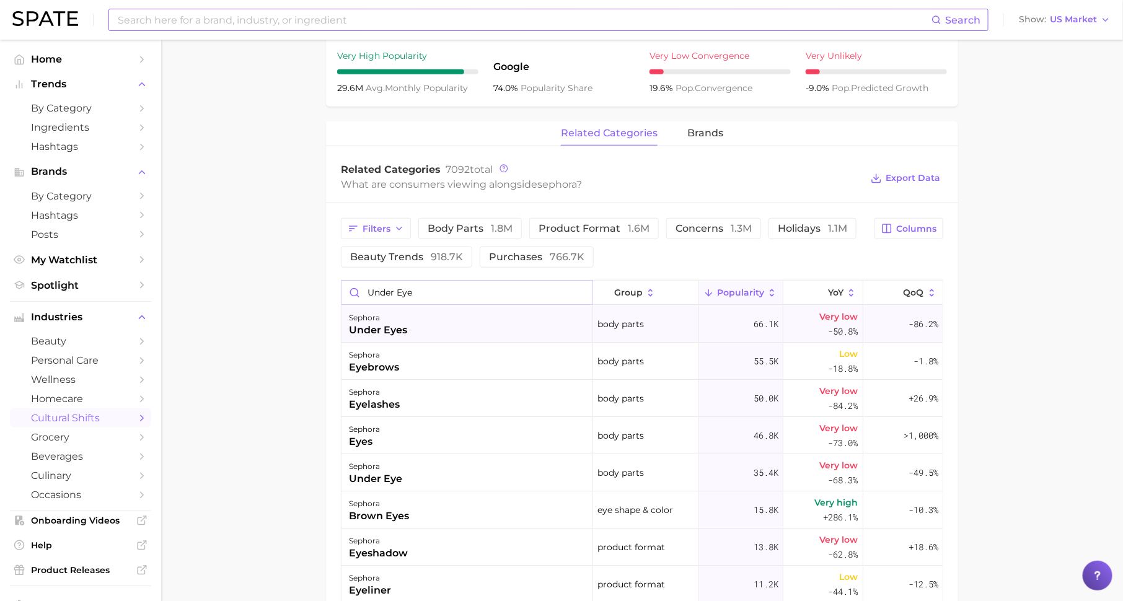
type input "under eye"
click at [508, 315] on div "sephora under eyes" at bounding box center [468, 324] width 252 height 37
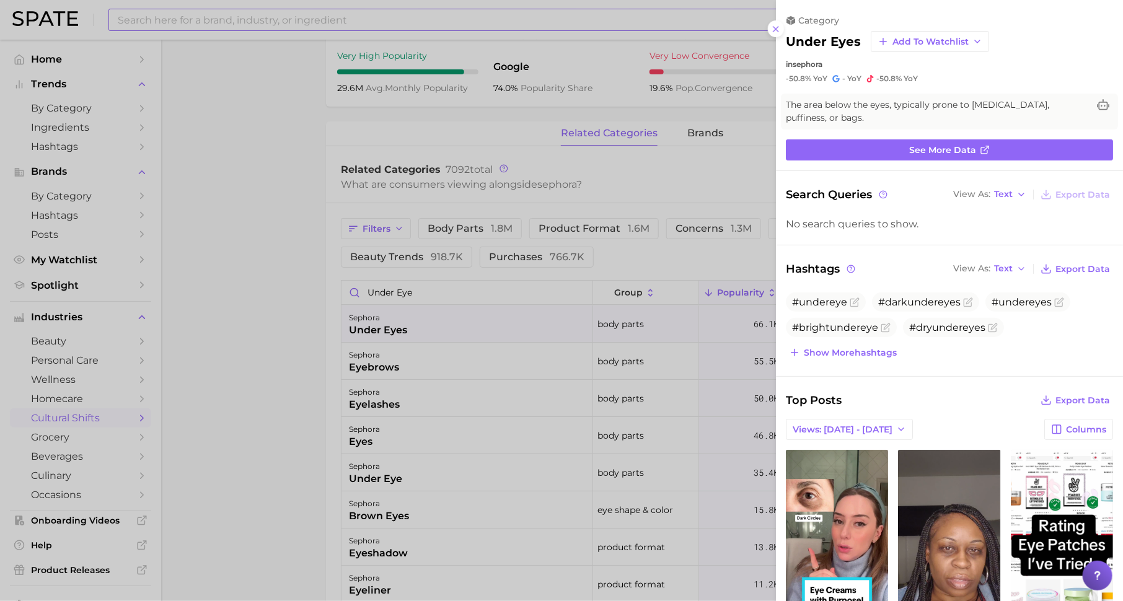
click at [506, 400] on div at bounding box center [561, 300] width 1123 height 601
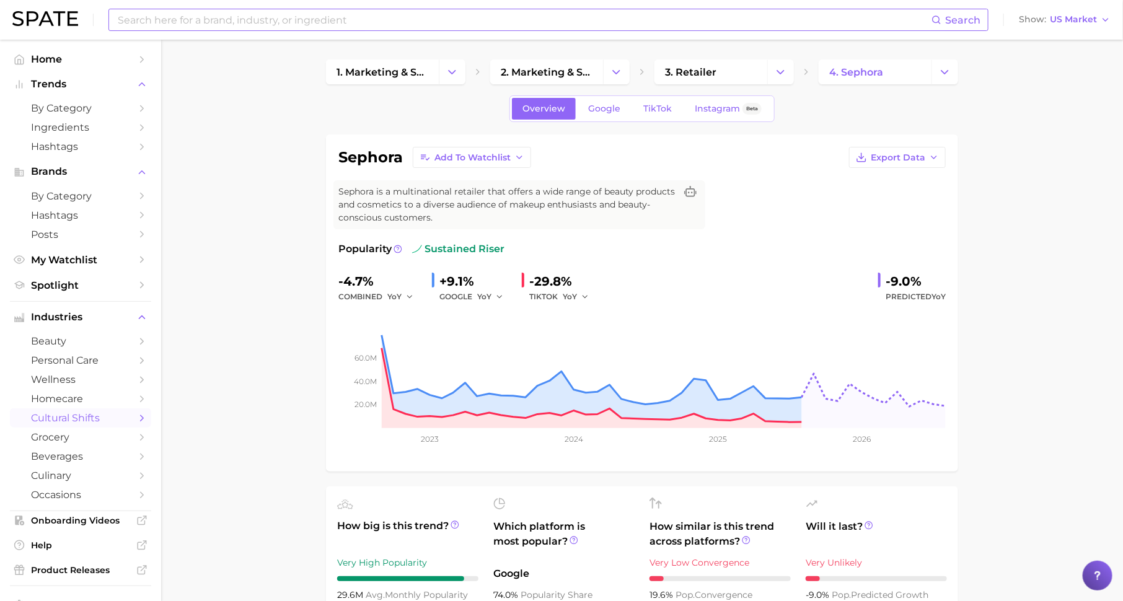
click at [81, 297] on ul "Home Trends by Category Ingredients Hashtags Brands by Category Hashtags Posts …" at bounding box center [80, 352] width 141 height 604
click at [99, 287] on span "Spotlight" at bounding box center [80, 286] width 99 height 12
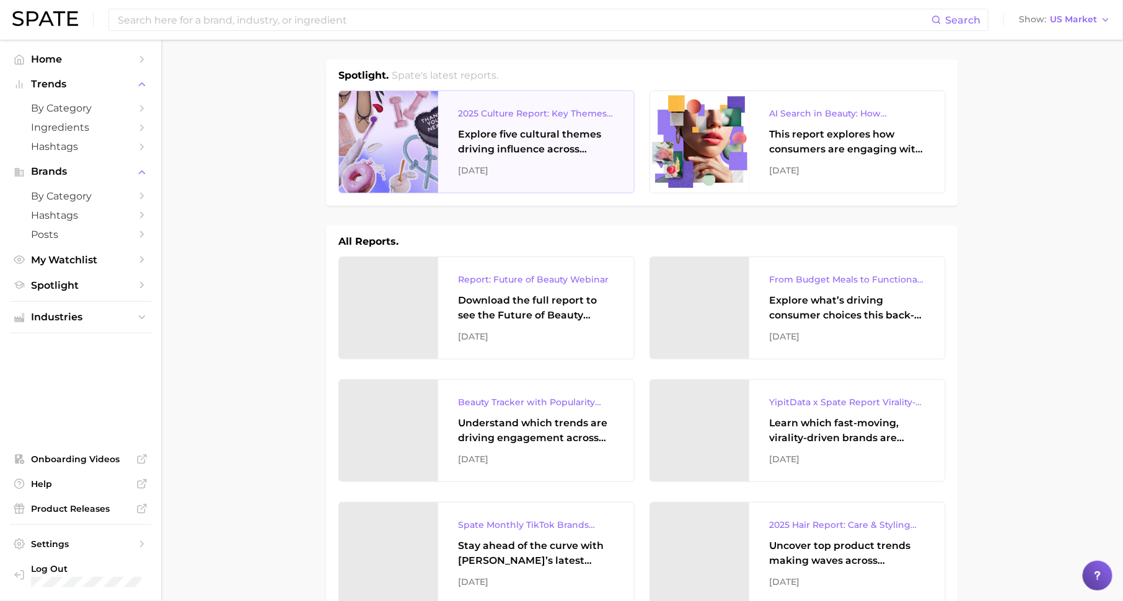
click at [529, 149] on div "Explore five cultural themes driving influence across beauty, food, and pop cul…" at bounding box center [536, 142] width 156 height 30
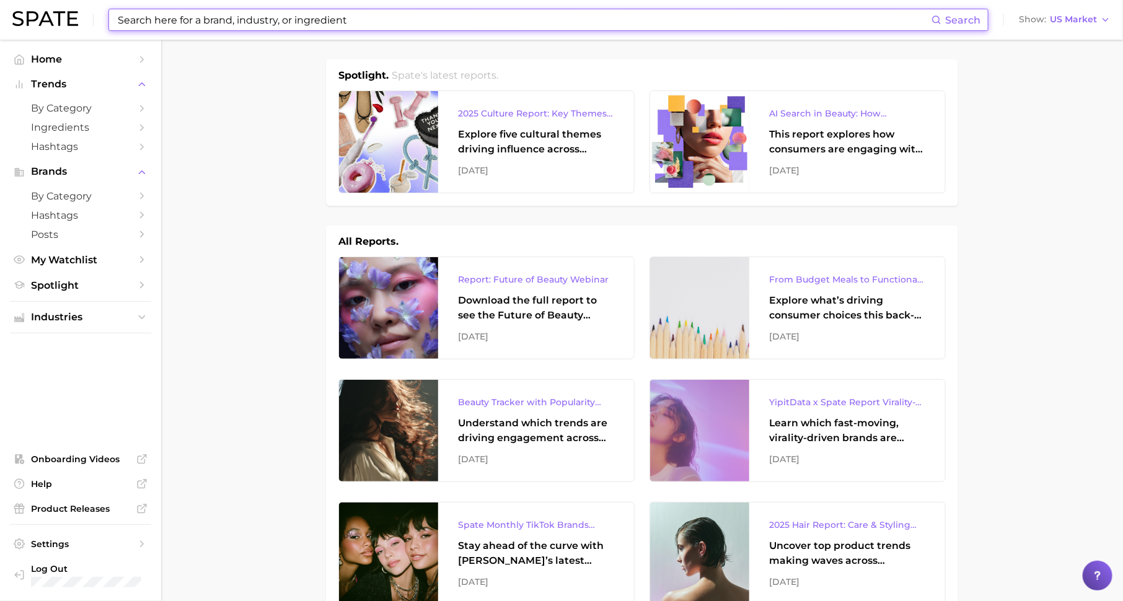
click at [299, 18] on input at bounding box center [524, 19] width 815 height 21
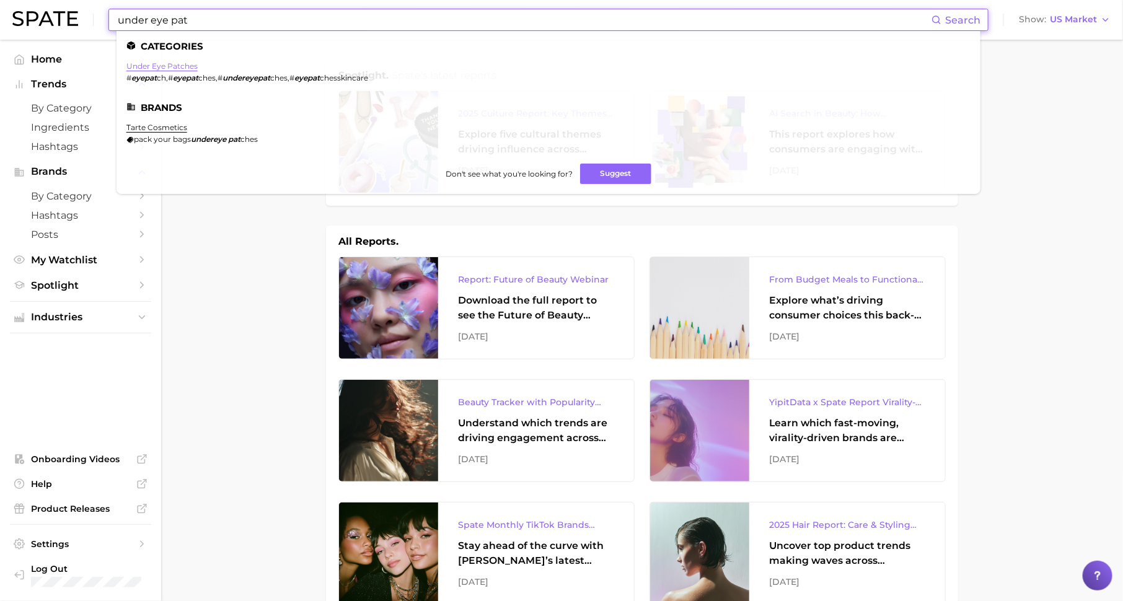
type input "under eye pat"
click at [175, 63] on link "under eye patches" at bounding box center [161, 65] width 71 height 9
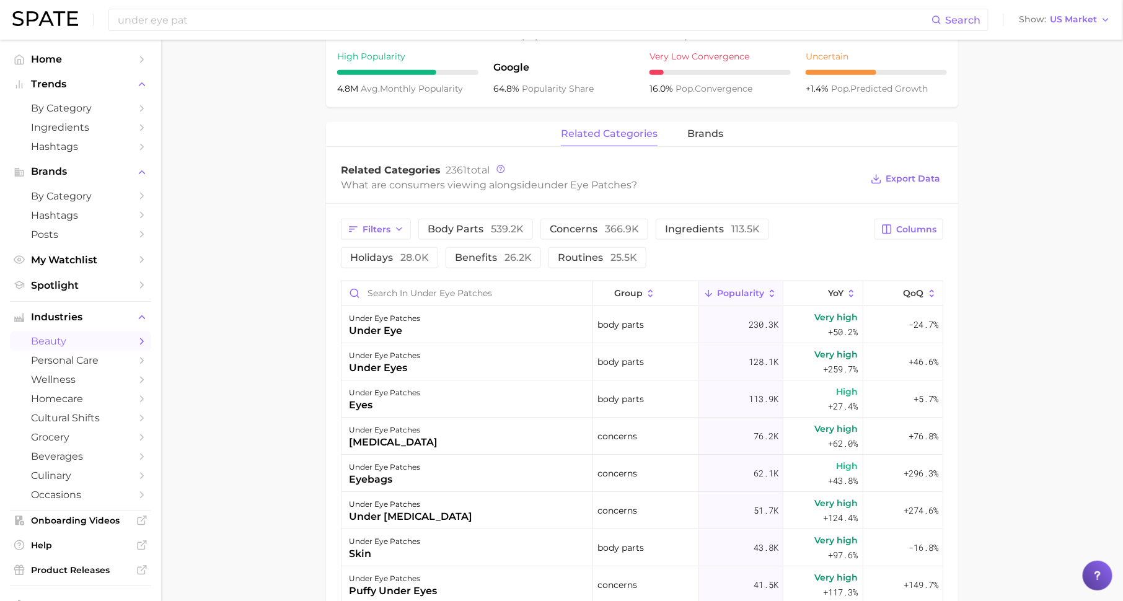
scroll to position [512, 0]
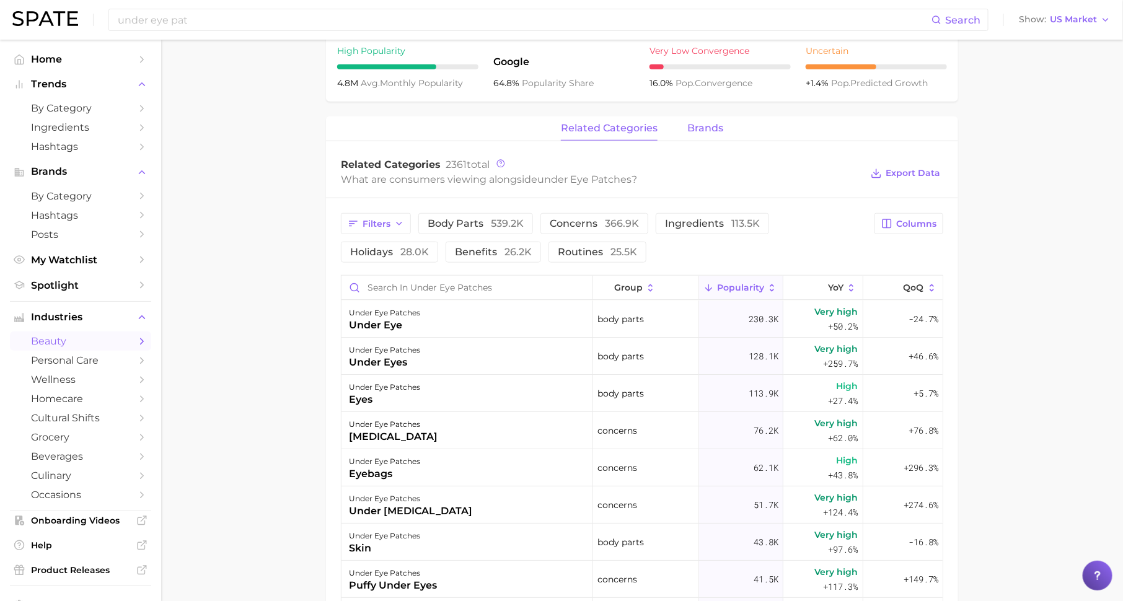
click at [708, 125] on span "brands" at bounding box center [705, 128] width 36 height 11
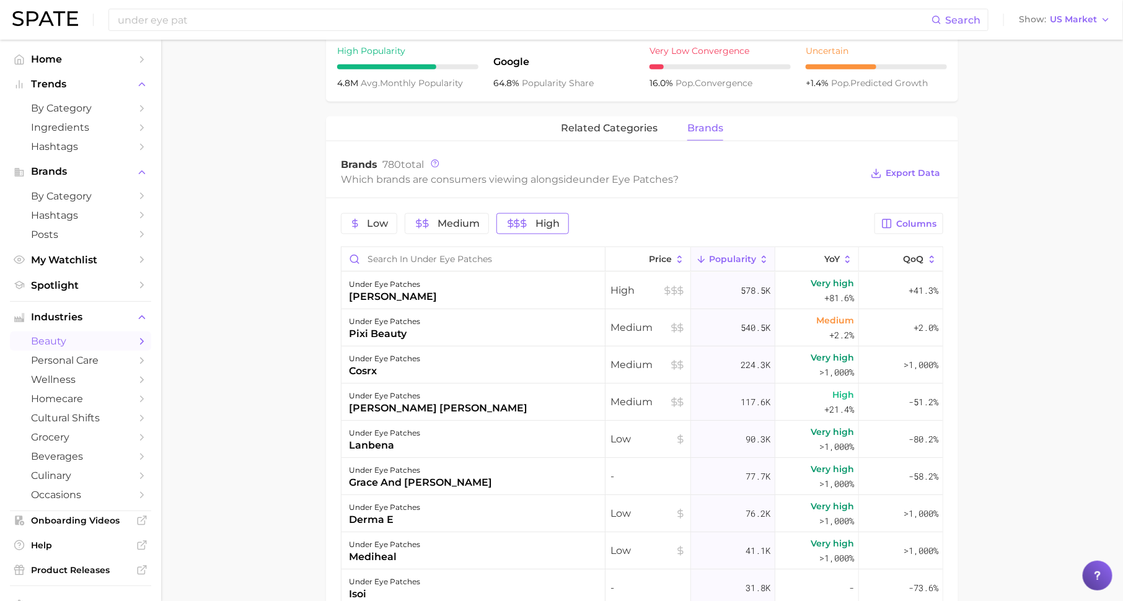
click at [549, 224] on span "High" at bounding box center [548, 224] width 24 height 10
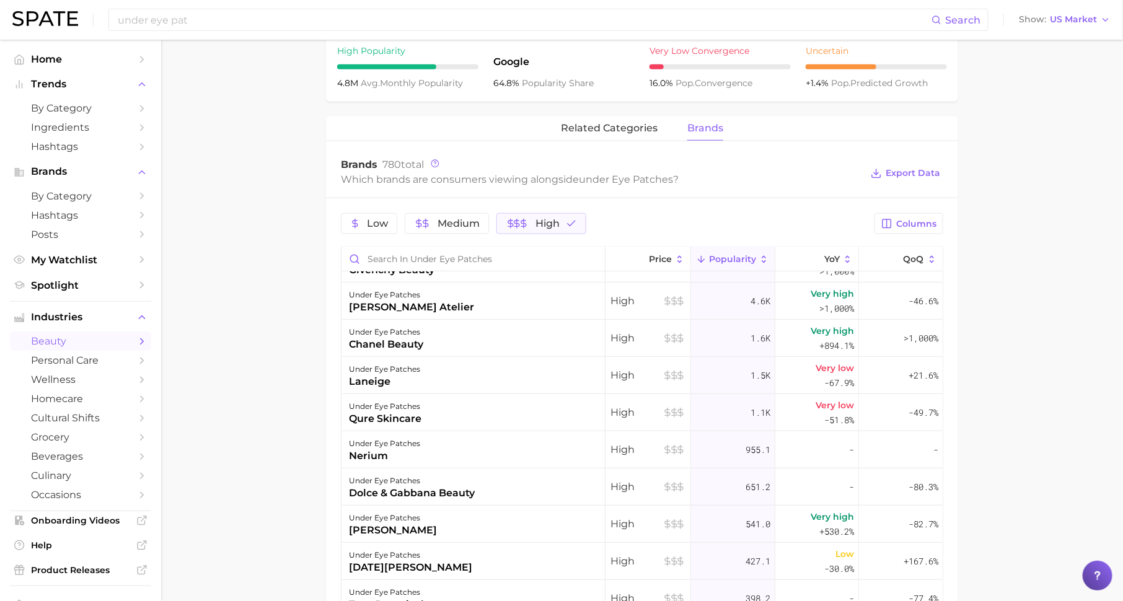
scroll to position [326, 0]
click at [430, 330] on div "under eye patches chanel beauty" at bounding box center [474, 336] width 264 height 37
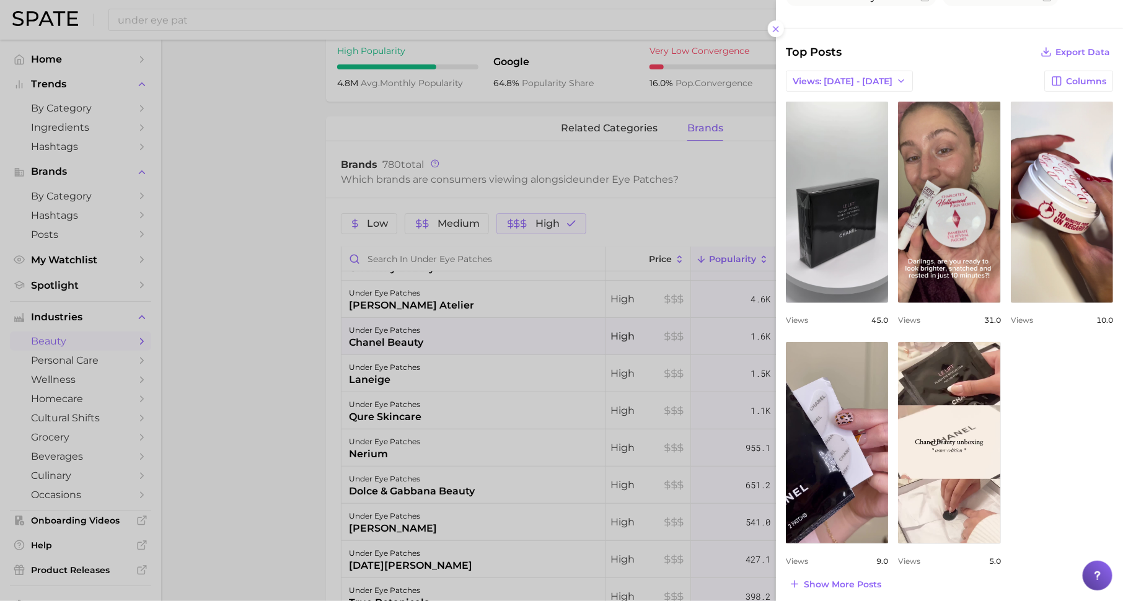
scroll to position [296, 0]
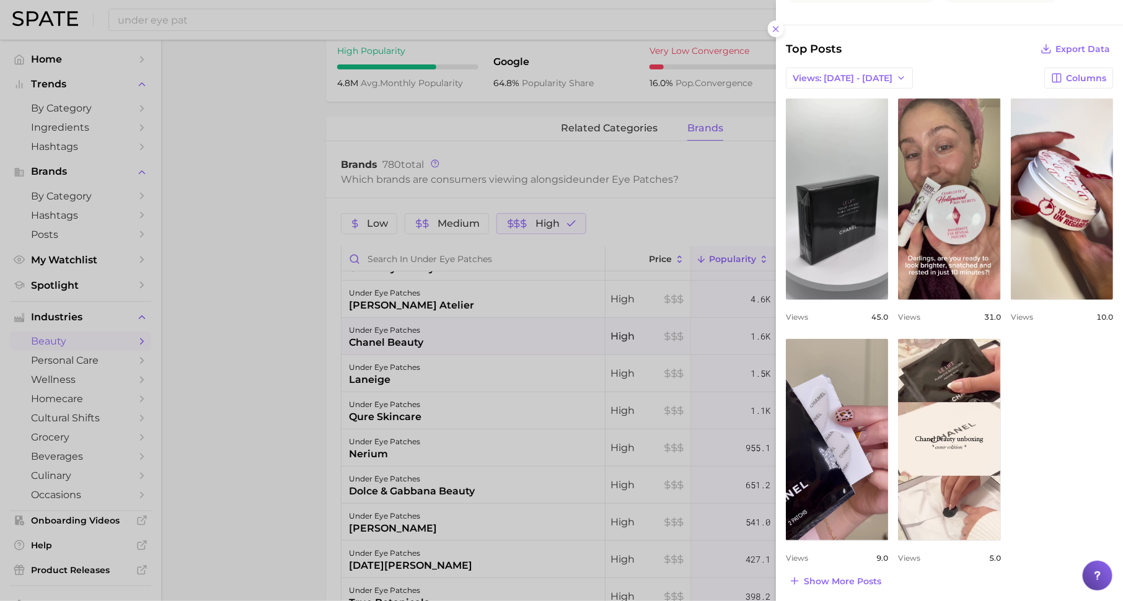
click at [638, 437] on div at bounding box center [561, 300] width 1123 height 601
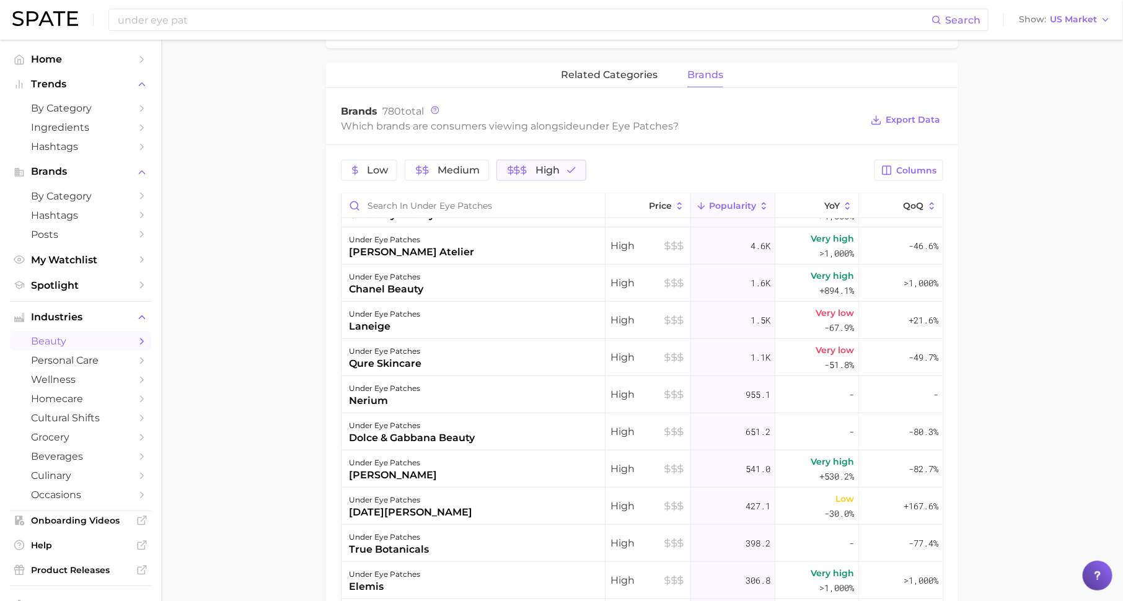
scroll to position [421, 0]
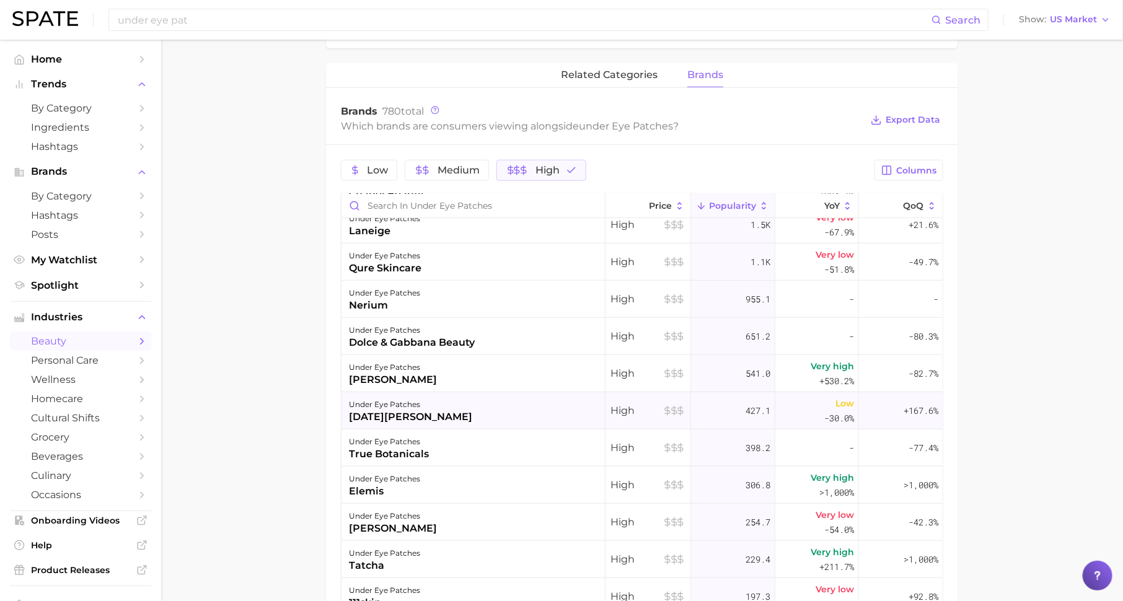
click at [545, 402] on div "under eye patches [DATE] [PERSON_NAME]" at bounding box center [474, 410] width 264 height 37
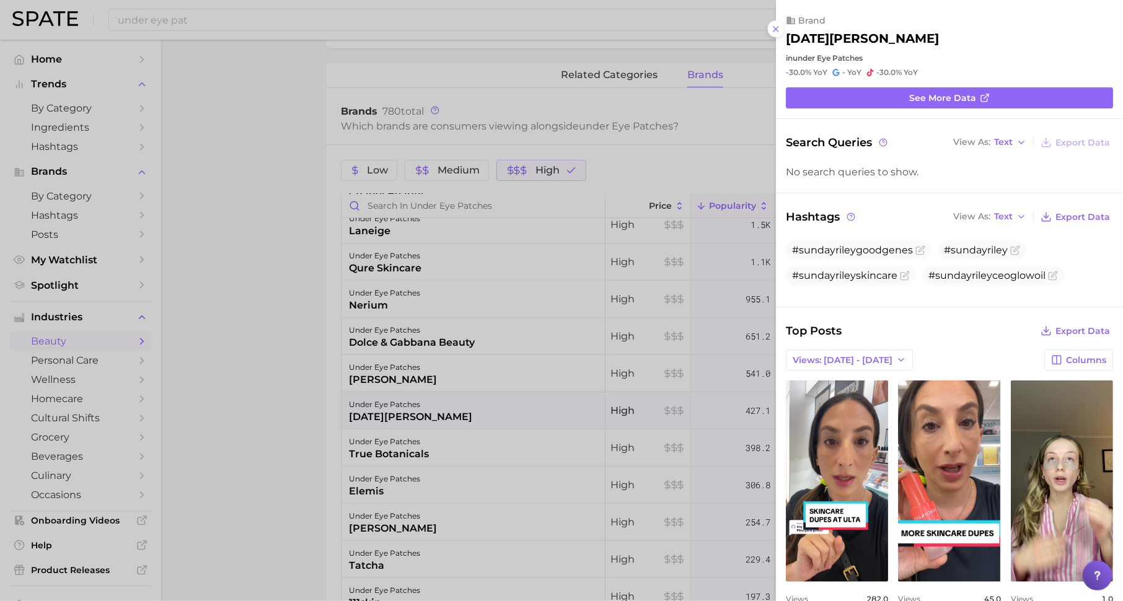
scroll to position [0, 0]
